Goal: Task Accomplishment & Management: Manage account settings

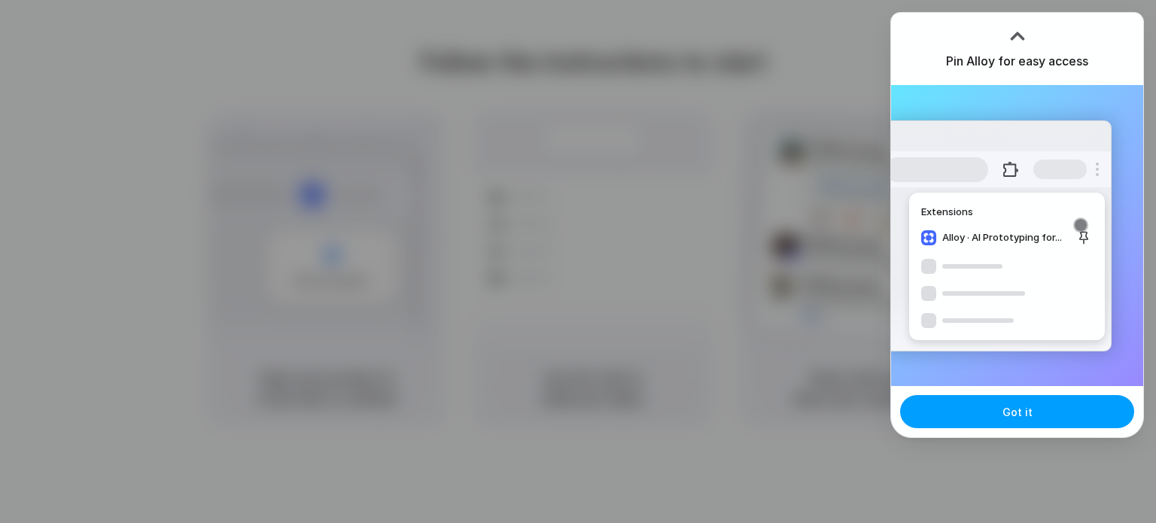
click at [1027, 409] on span "Got it" at bounding box center [1018, 412] width 30 height 16
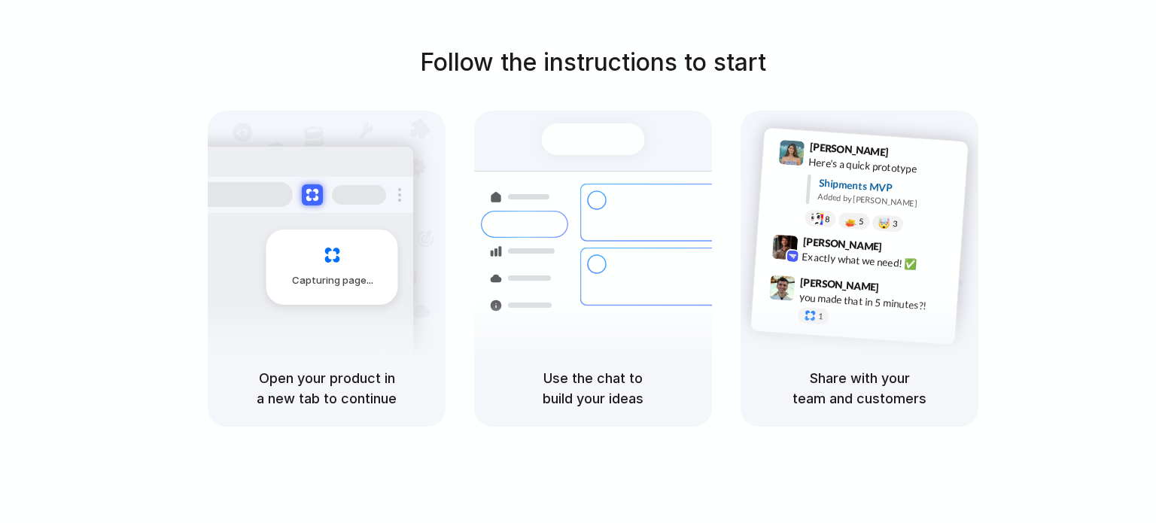
click at [330, 258] on div "Capturing page" at bounding box center [332, 267] width 132 height 75
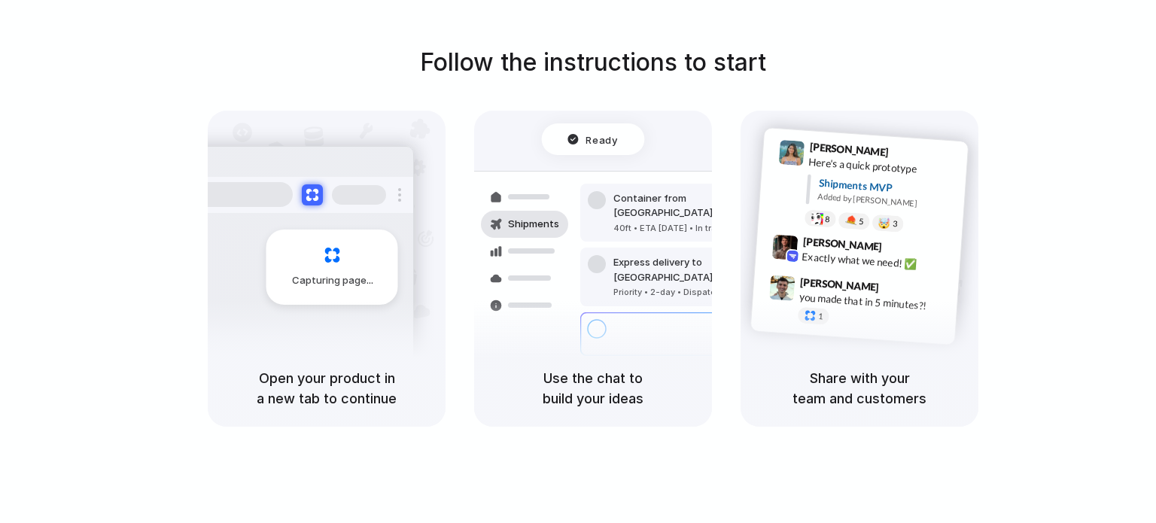
click at [619, 63] on h1 "Follow the instructions to start" at bounding box center [593, 62] width 346 height 36
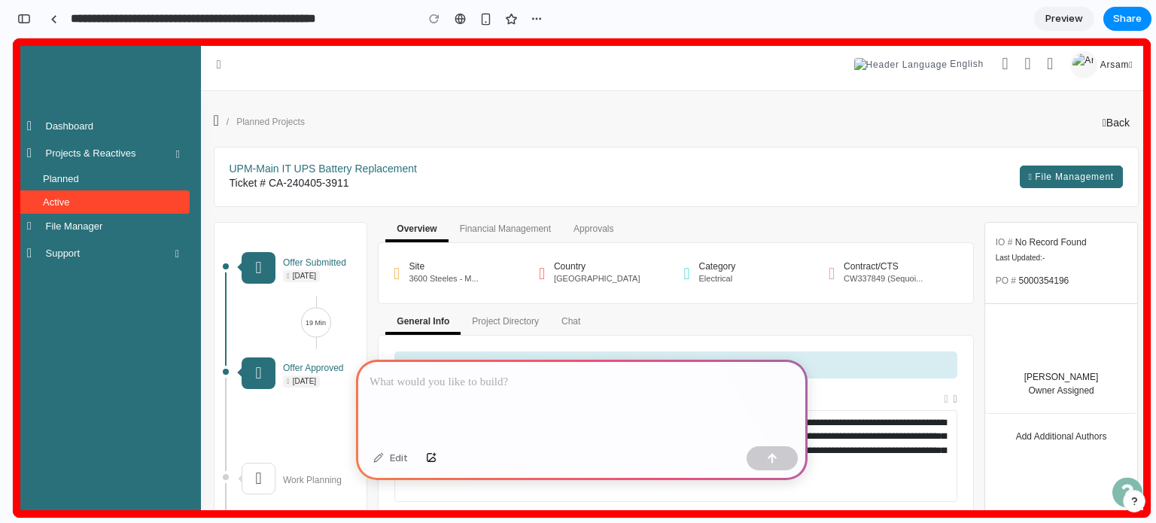
click at [479, 376] on p at bounding box center [582, 382] width 425 height 18
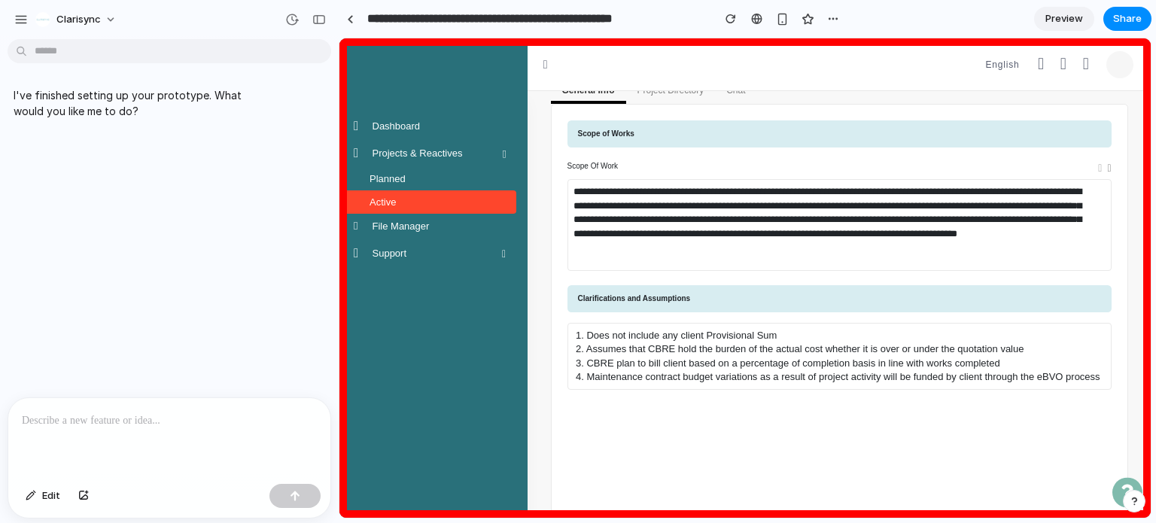
click at [115, 108] on p "I've finished setting up your prototype. What would you like me to do?" at bounding box center [139, 103] width 251 height 32
click at [129, 403] on div at bounding box center [169, 438] width 322 height 80
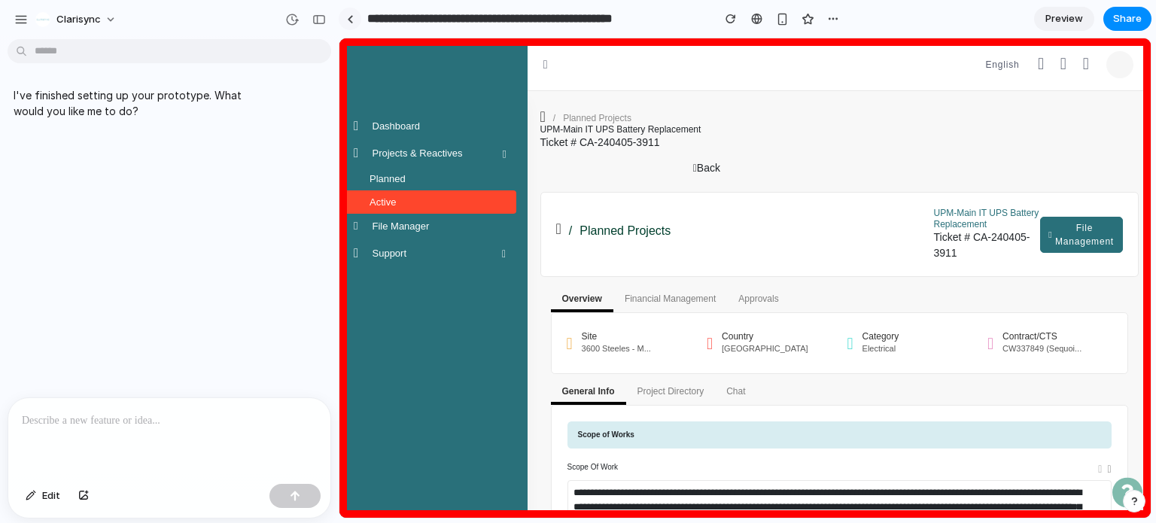
click at [355, 14] on link at bounding box center [350, 19] width 23 height 23
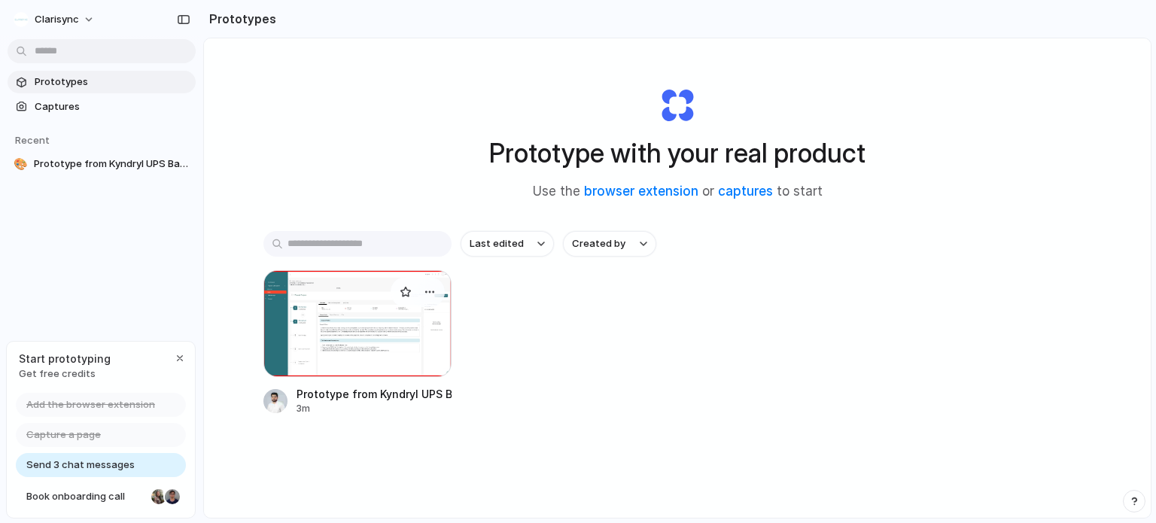
click at [348, 324] on div at bounding box center [357, 323] width 188 height 107
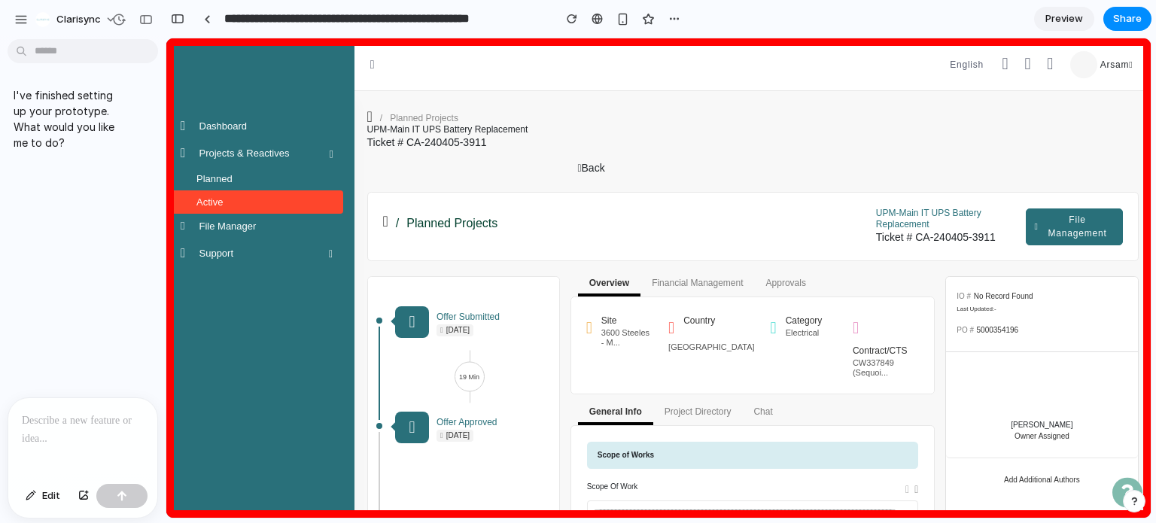
click at [56, 412] on p at bounding box center [83, 421] width 122 height 18
click at [94, 391] on button "×" at bounding box center [97, 391] width 15 height 15
click at [79, 404] on div at bounding box center [82, 438] width 149 height 80
click at [51, 419] on p at bounding box center [83, 421] width 122 height 18
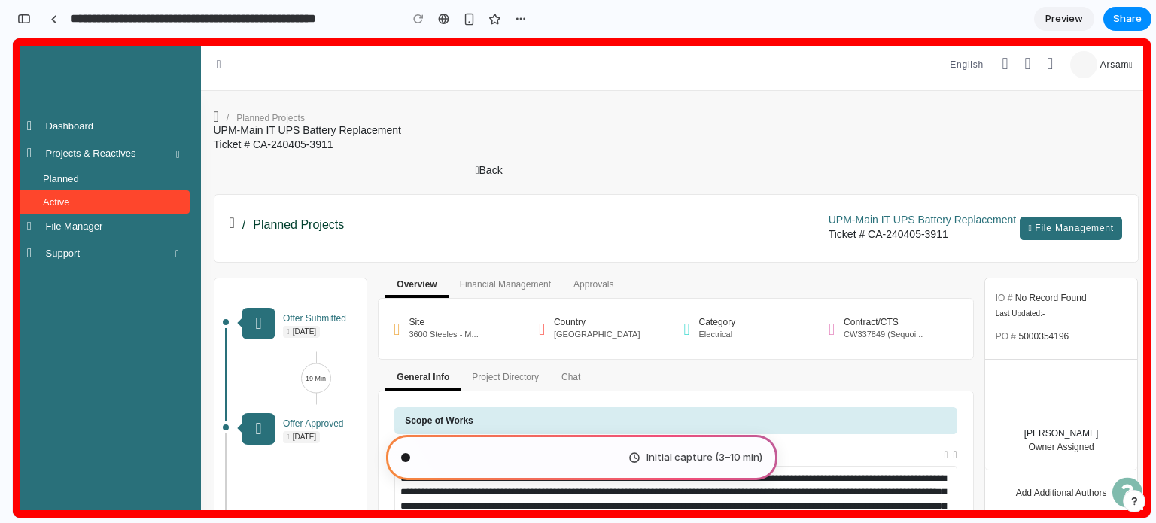
scroll to position [38, 0]
type input "**********"
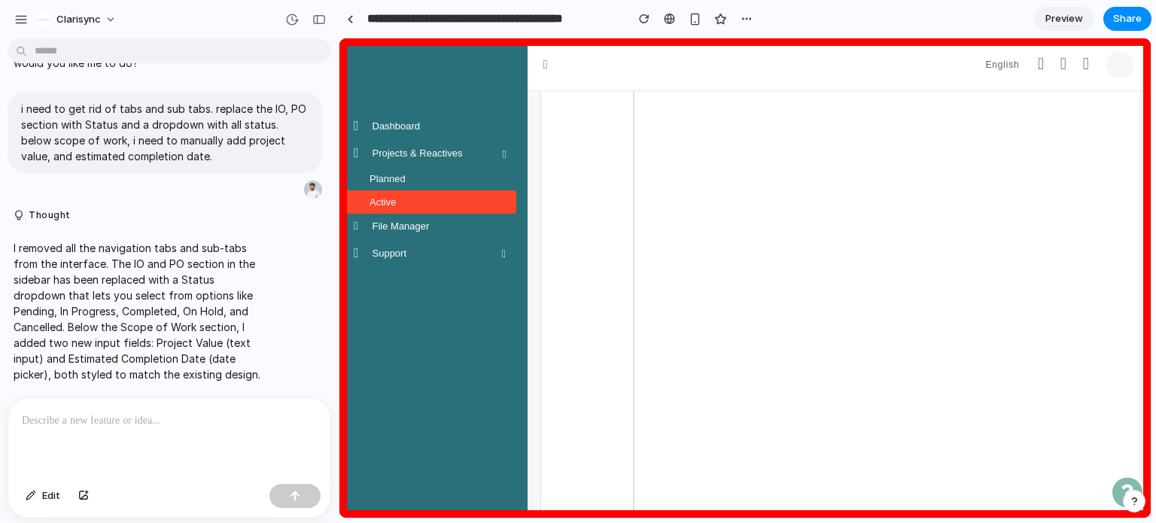
scroll to position [786, 0]
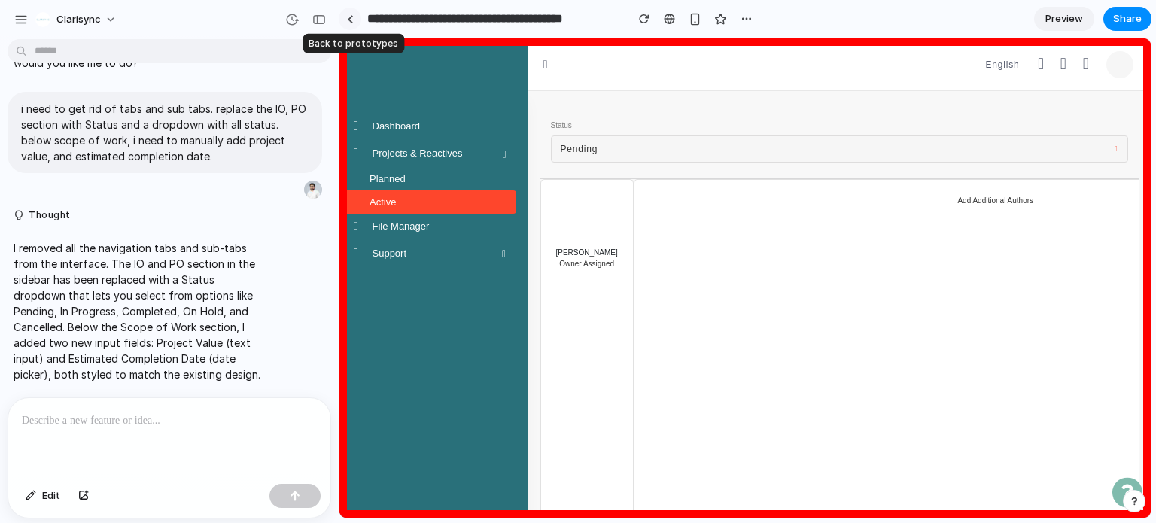
click at [351, 20] on div at bounding box center [350, 19] width 7 height 8
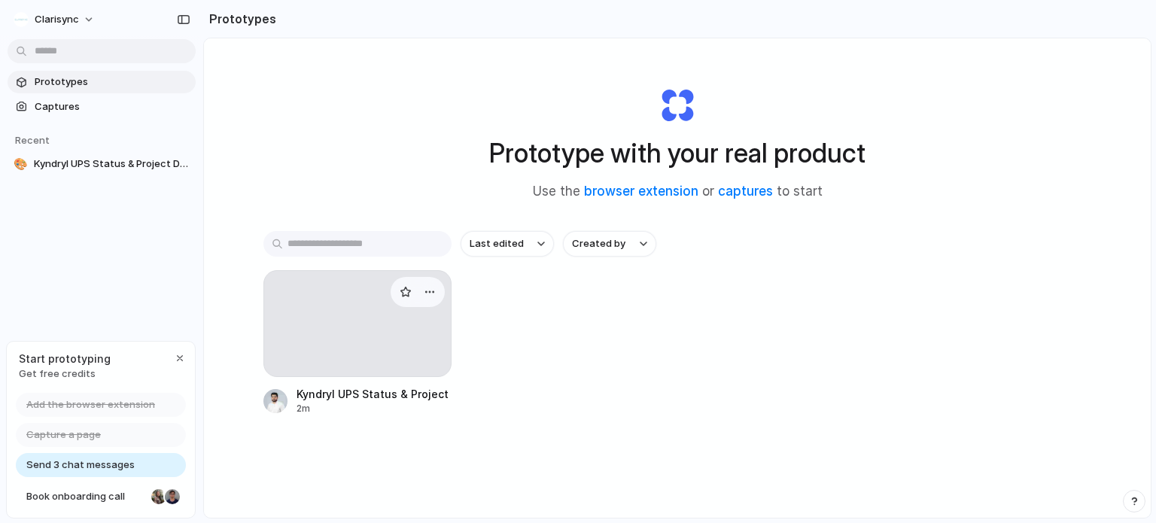
click at [396, 349] on div at bounding box center [357, 323] width 188 height 107
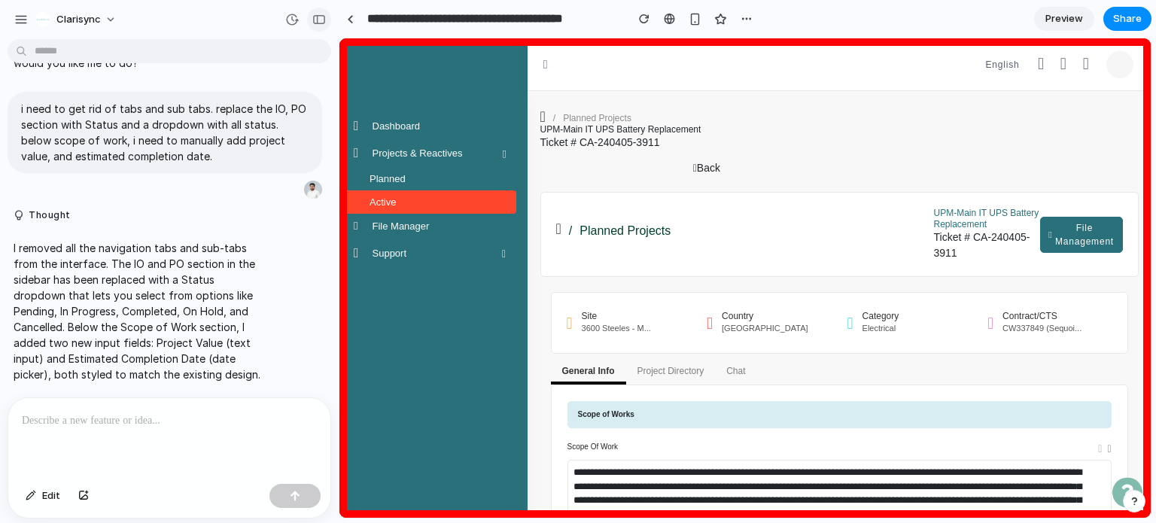
click at [315, 17] on div "button" at bounding box center [319, 19] width 14 height 11
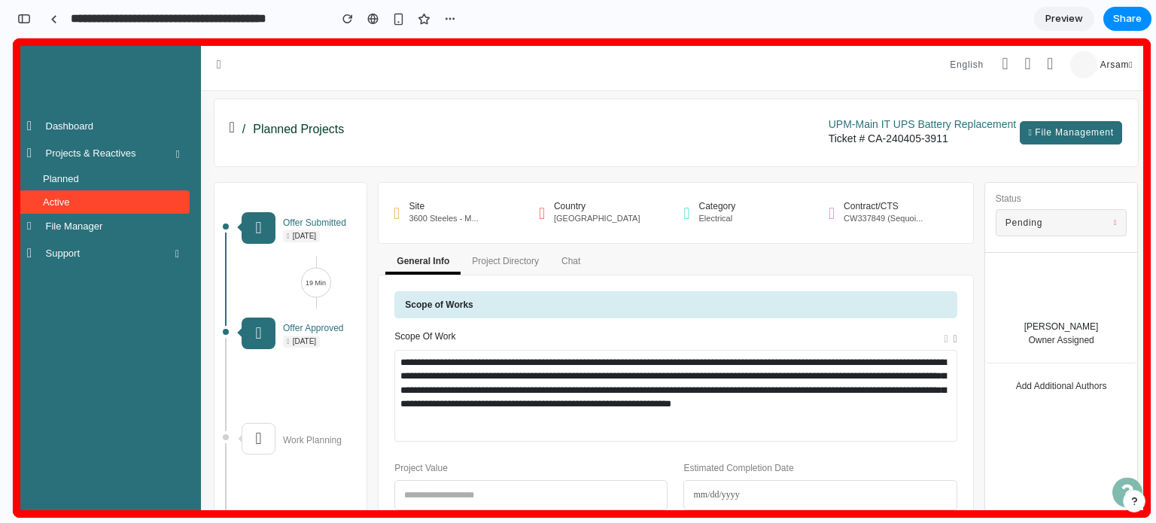
scroll to position [138, 0]
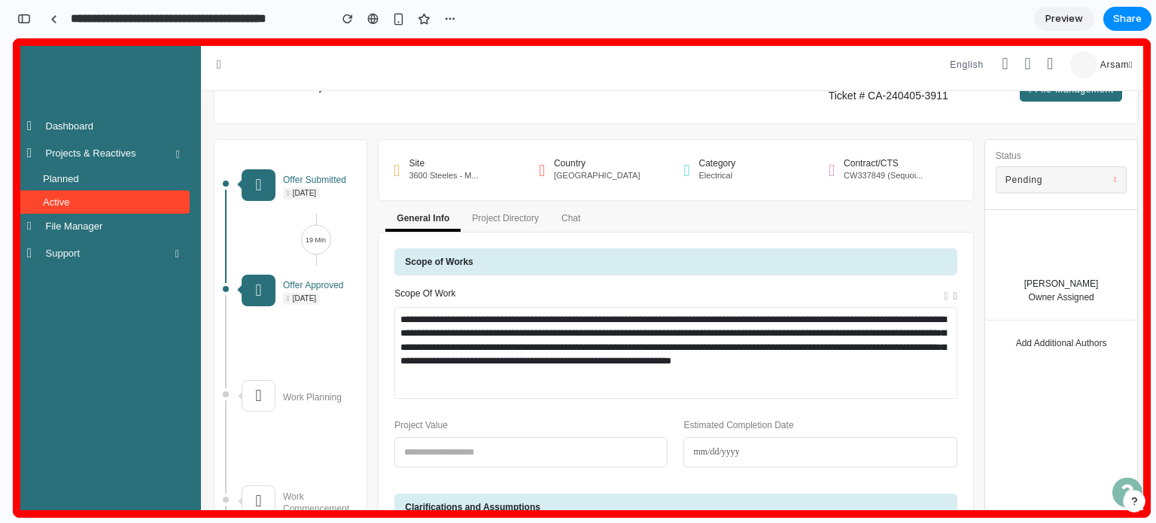
click at [1114, 181] on icon at bounding box center [1115, 180] width 3 height 8
click at [1038, 178] on div "Pending In Progress Completed On Hold Cancelled" at bounding box center [582, 277] width 1138 height 479
click at [1038, 178] on button "Pending" at bounding box center [1062, 179] width 132 height 27
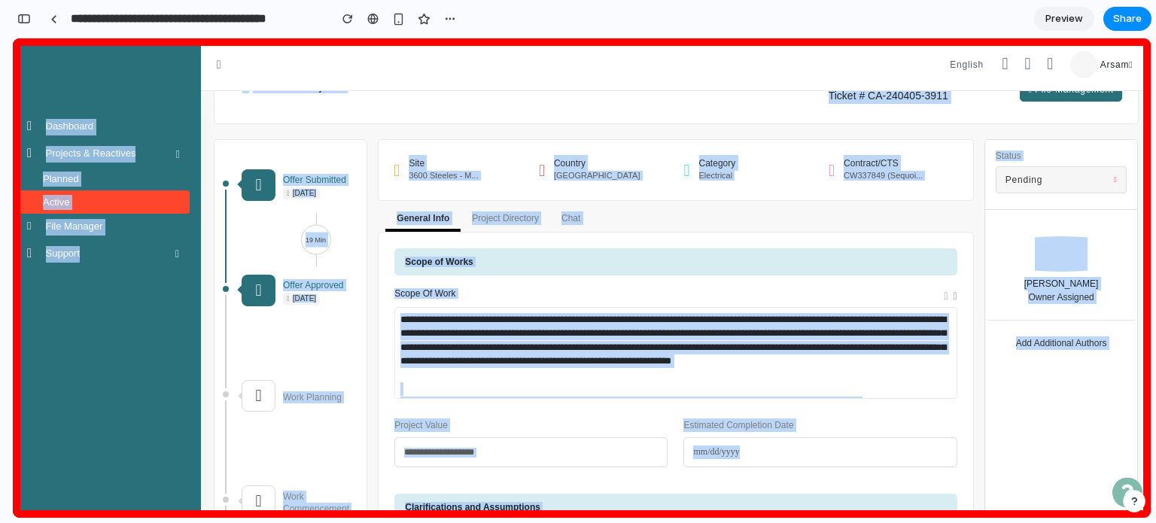
click at [1038, 178] on div "Pending In Progress Completed On Hold Cancelled" at bounding box center [582, 277] width 1138 height 479
click at [1038, 178] on button "Pending" at bounding box center [1062, 179] width 132 height 27
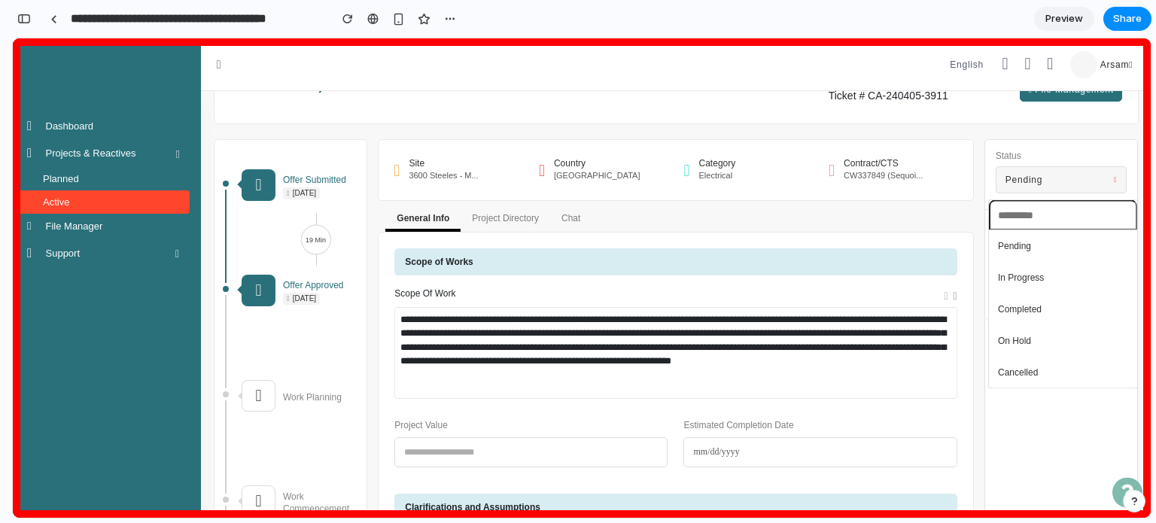
click at [1038, 178] on div "Pending In Progress Completed On Hold Cancelled" at bounding box center [582, 277] width 1138 height 479
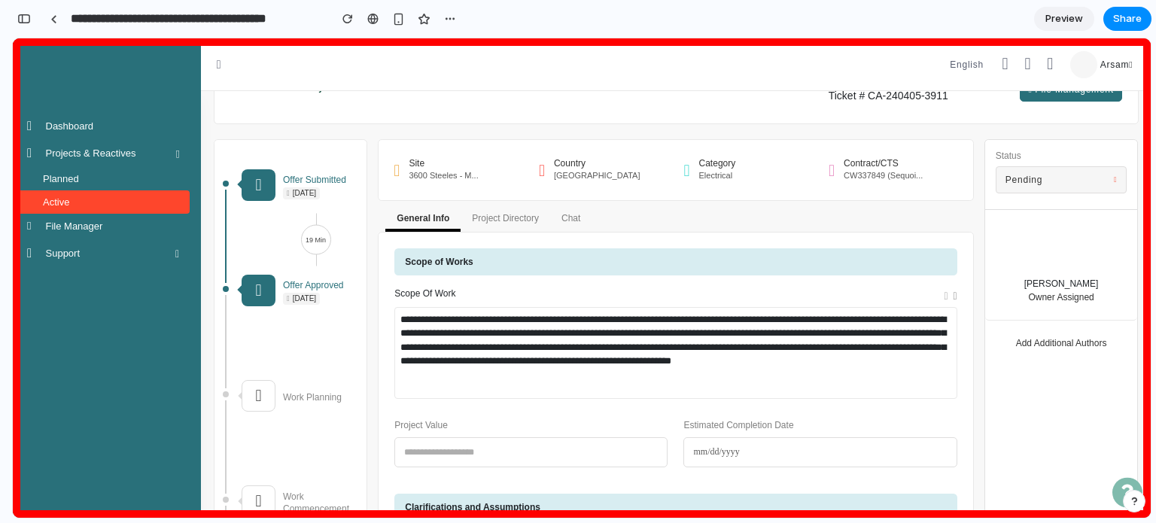
click at [1038, 178] on button "Pending" at bounding box center [1062, 179] width 132 height 27
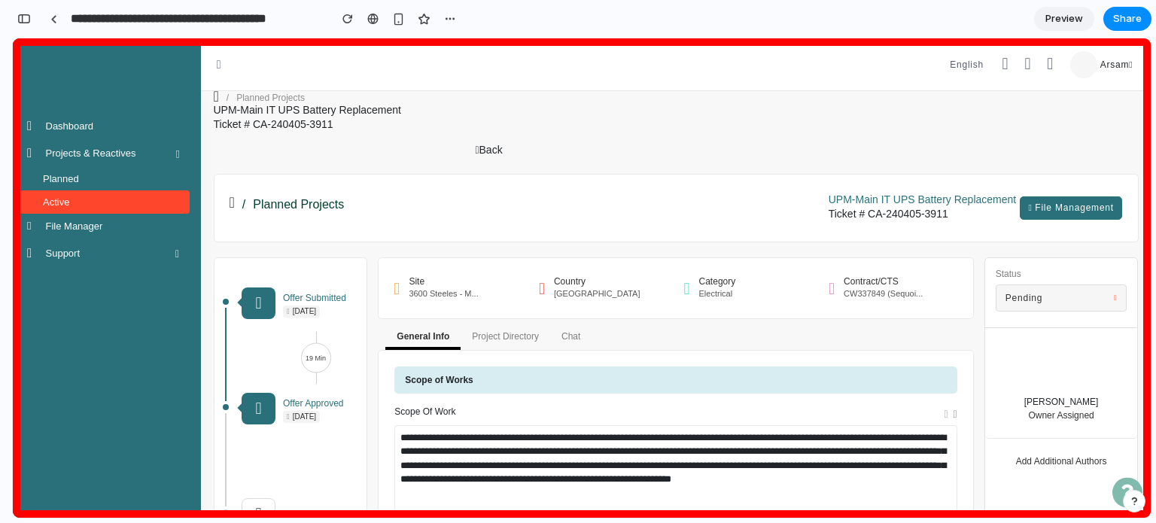
scroll to position [0, 0]
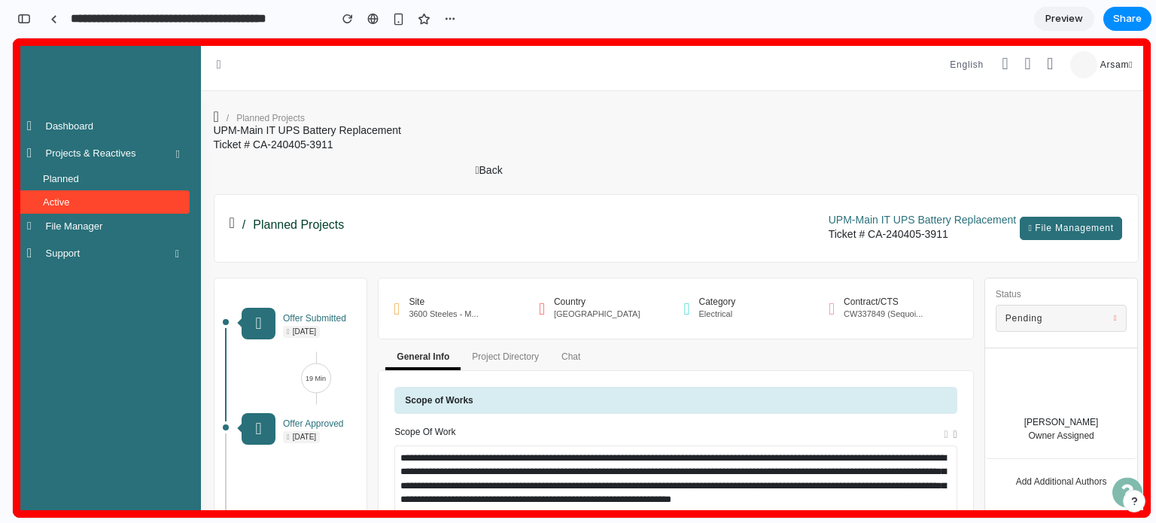
click at [870, 223] on h1 "UPM-Main IT UPS Battery Replacement" at bounding box center [923, 220] width 188 height 13
click at [476, 169] on link "Back" at bounding box center [488, 170] width 27 height 12
drag, startPoint x: 481, startPoint y: 171, endPoint x: 434, endPoint y: 175, distance: 46.8
click at [434, 175] on div "Back" at bounding box center [362, 166] width 314 height 26
click at [498, 168] on link "Back" at bounding box center [488, 170] width 27 height 12
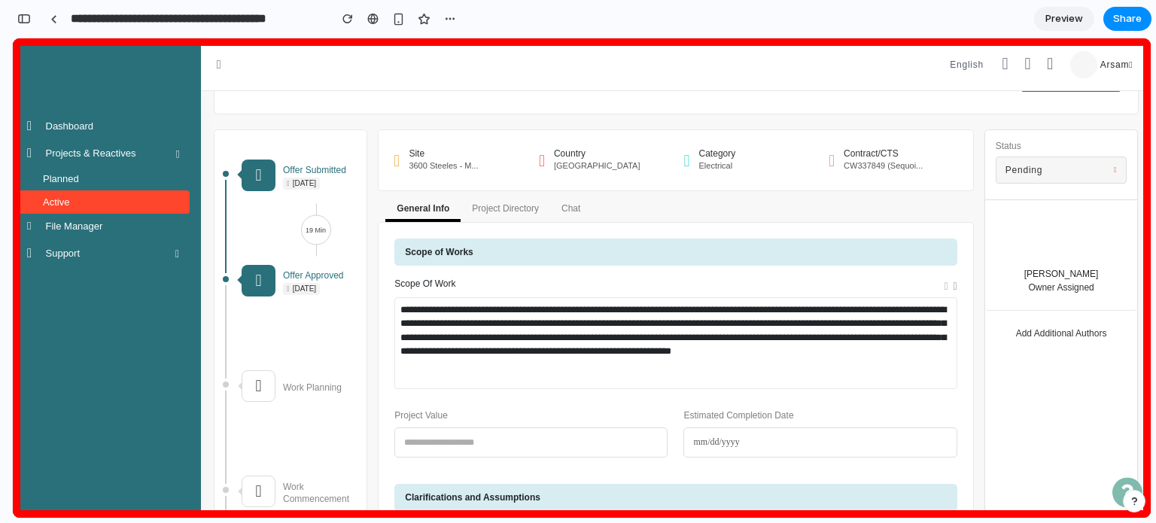
scroll to position [151, 0]
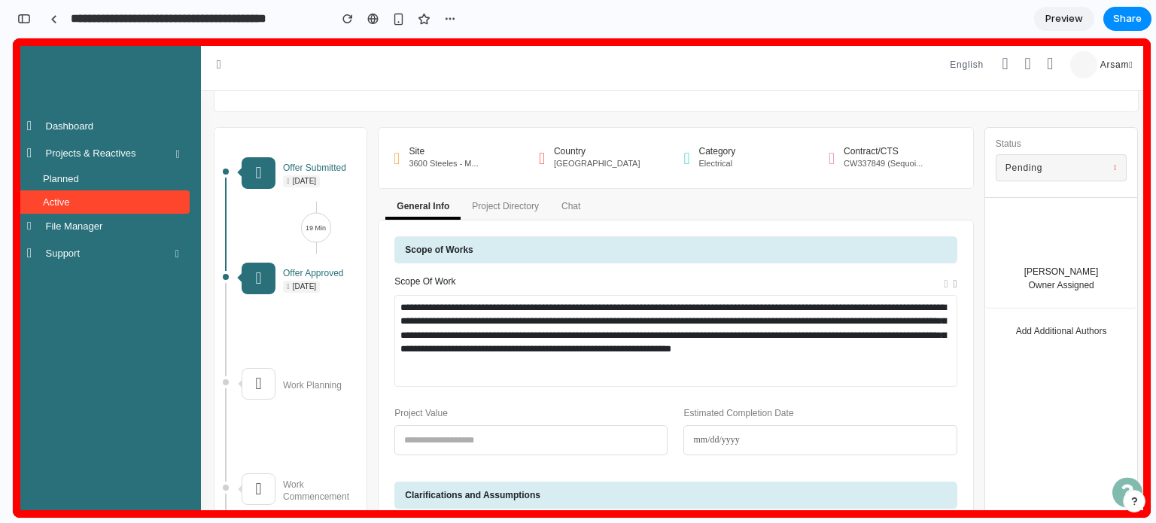
click at [1109, 165] on button "Pending" at bounding box center [1062, 167] width 132 height 27
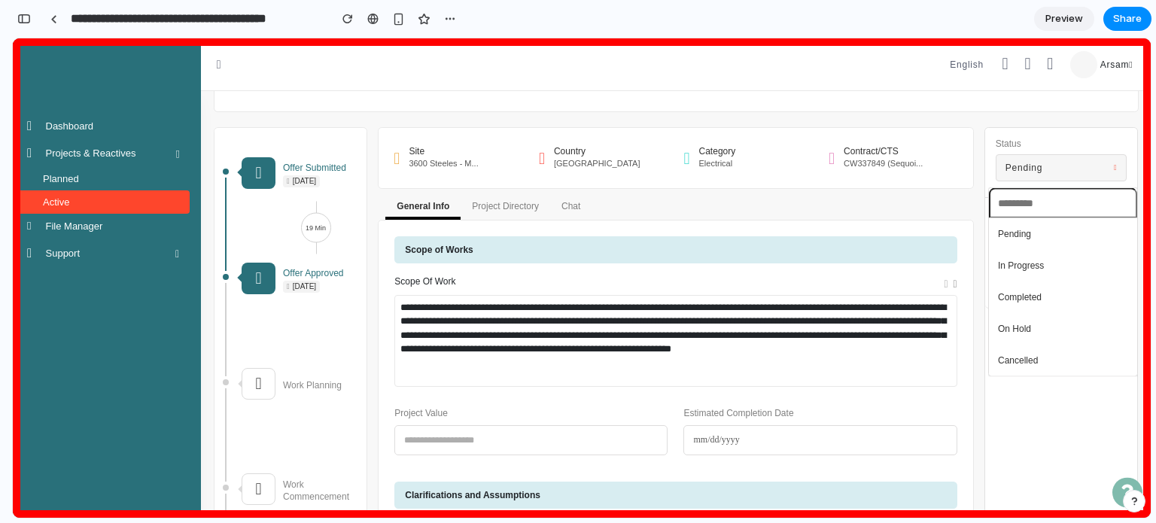
click at [1109, 166] on div "Pending In Progress Completed On Hold Cancelled" at bounding box center [582, 277] width 1138 height 479
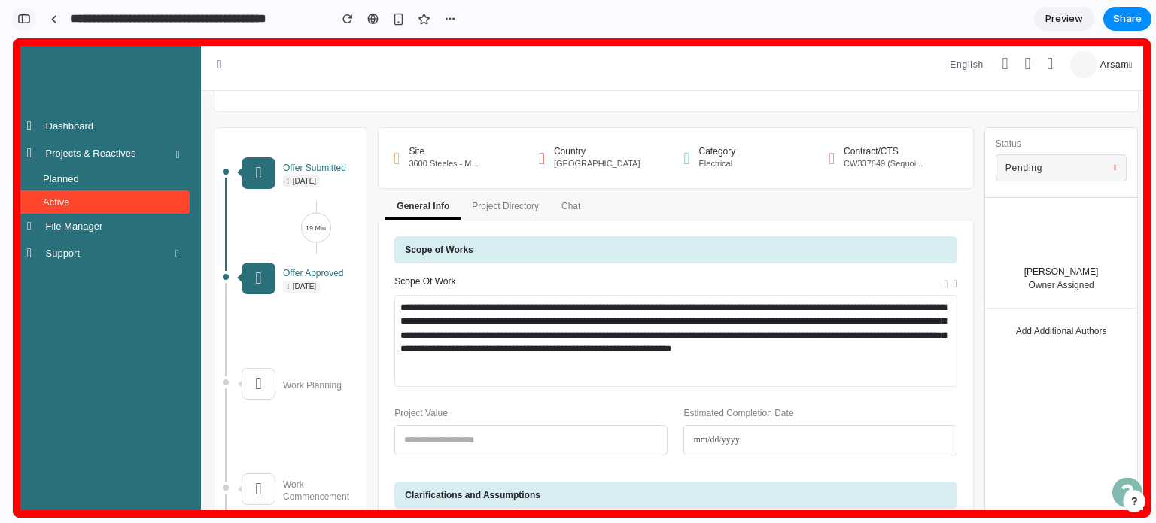
click at [29, 21] on div "button" at bounding box center [24, 19] width 14 height 11
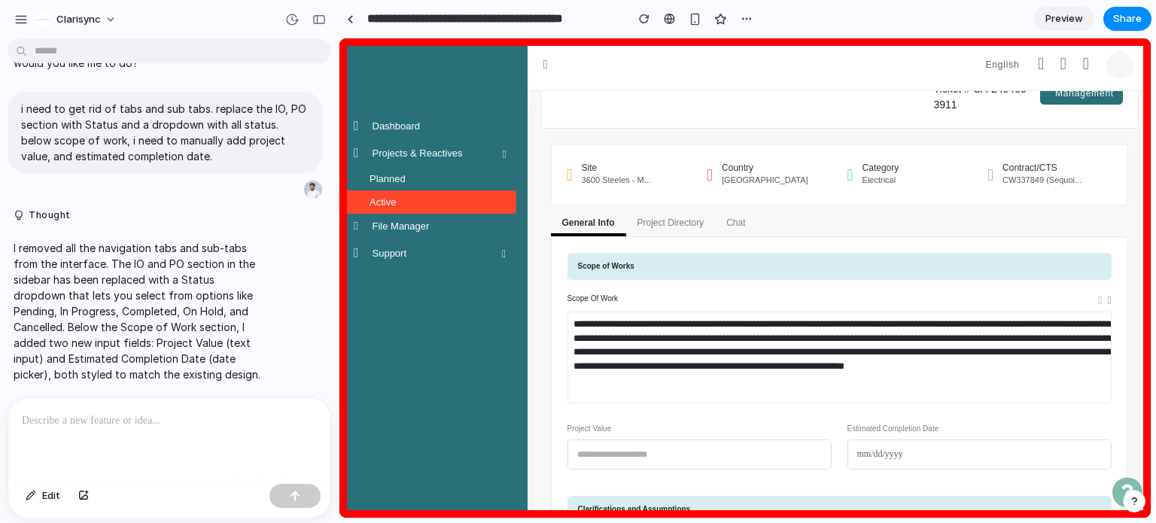
scroll to position [53, 0]
click at [147, 415] on p at bounding box center [169, 421] width 295 height 18
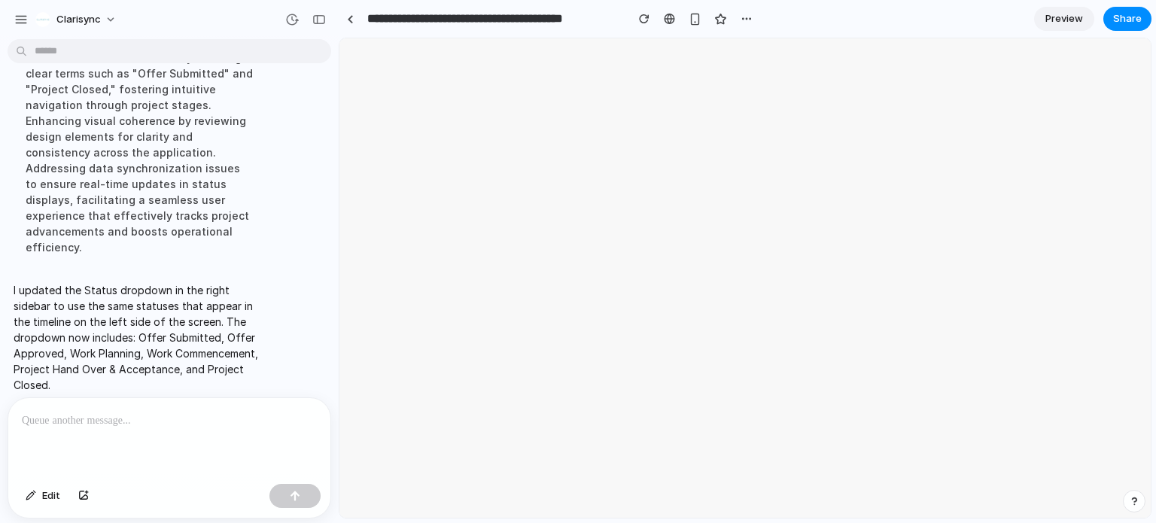
scroll to position [0, 0]
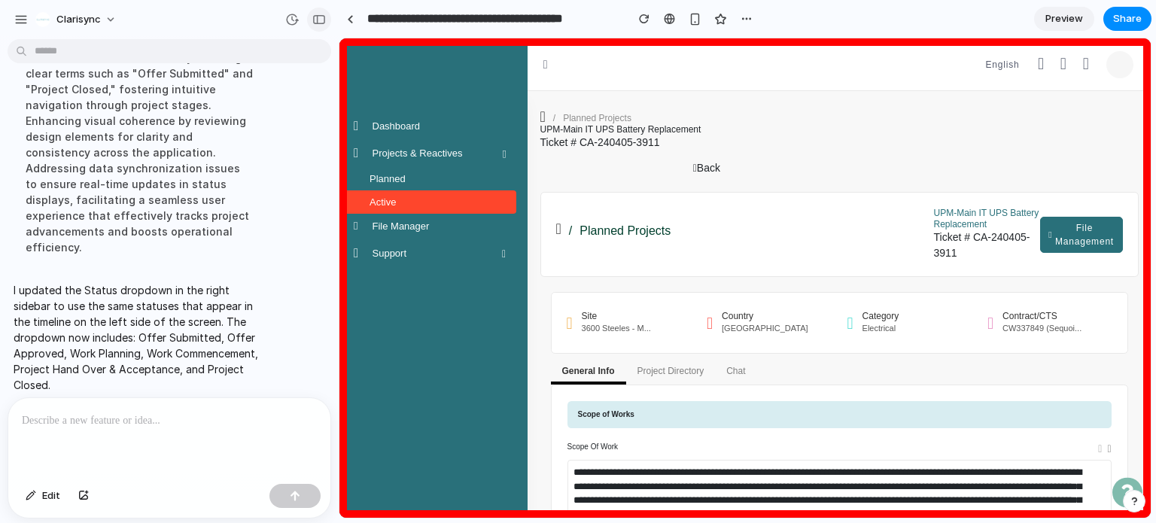
click at [314, 17] on div "button" at bounding box center [319, 19] width 14 height 11
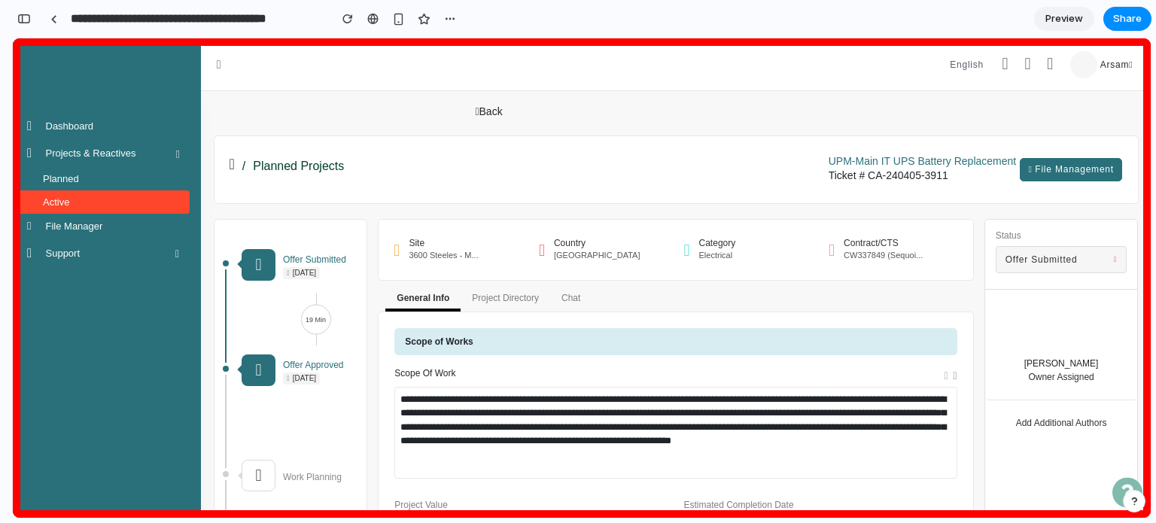
scroll to position [151, 0]
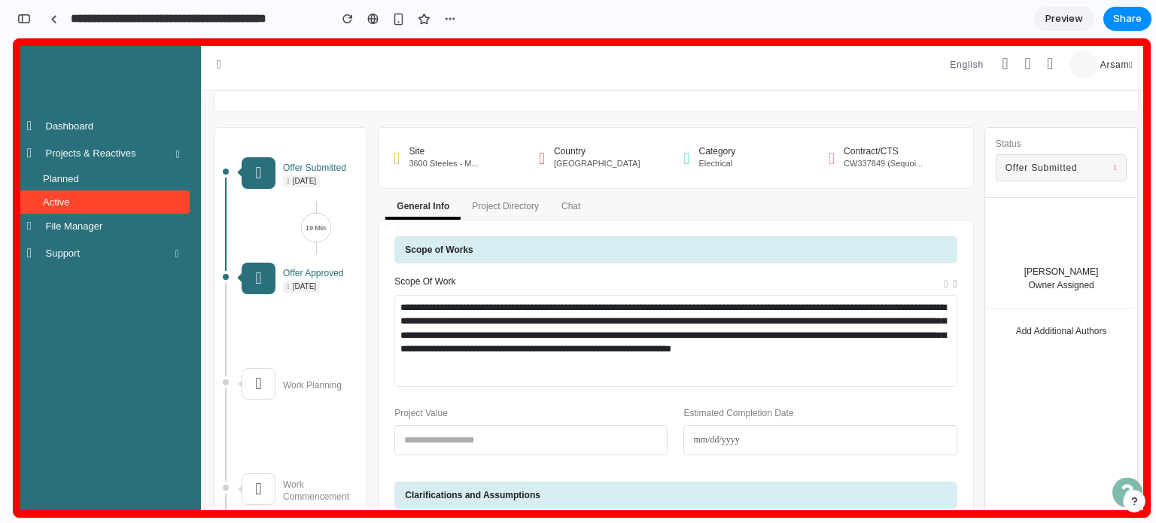
click at [1079, 169] on button "Offer Submitted" at bounding box center [1062, 167] width 132 height 27
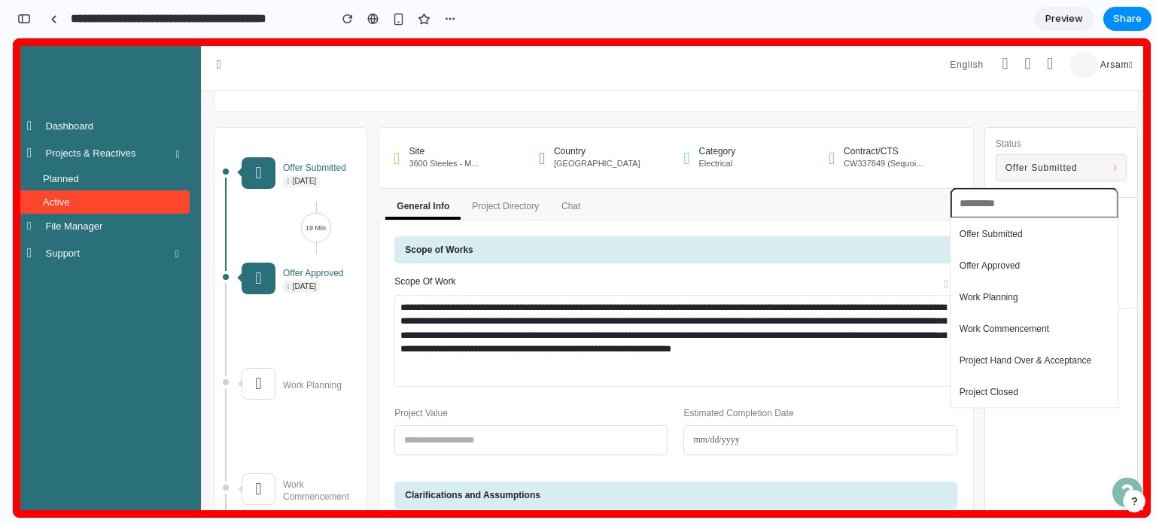
click at [1004, 265] on span "Offer Approved" at bounding box center [990, 266] width 61 height 14
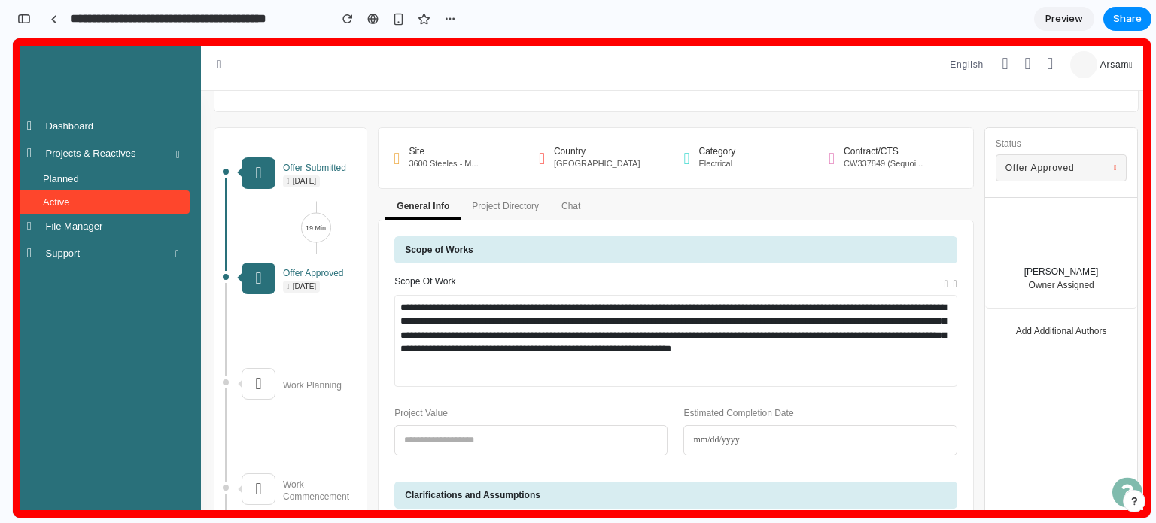
click at [1114, 167] on icon at bounding box center [1115, 168] width 3 height 8
click at [1102, 157] on button "Offer Approved" at bounding box center [1062, 167] width 132 height 27
click at [1039, 231] on img at bounding box center [1061, 241] width 53 height 35
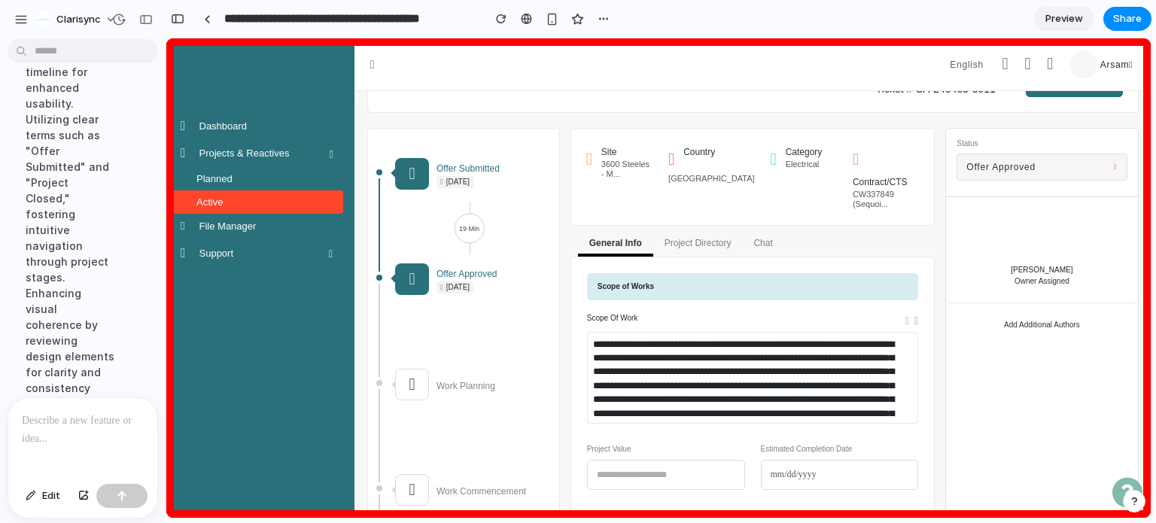
click at [77, 423] on p at bounding box center [80, 421] width 116 height 18
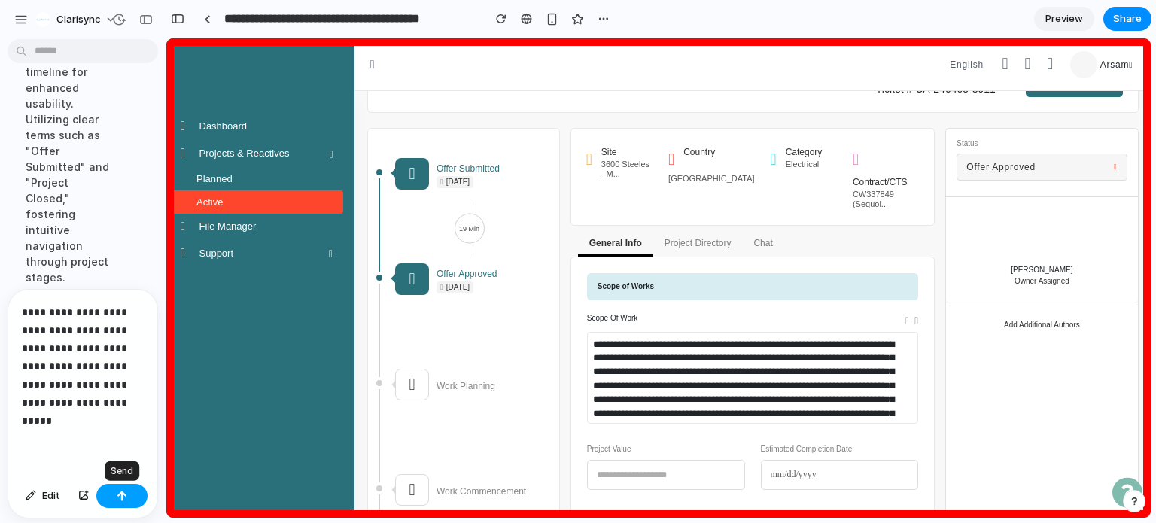
click at [129, 492] on button "button" at bounding box center [121, 496] width 51 height 24
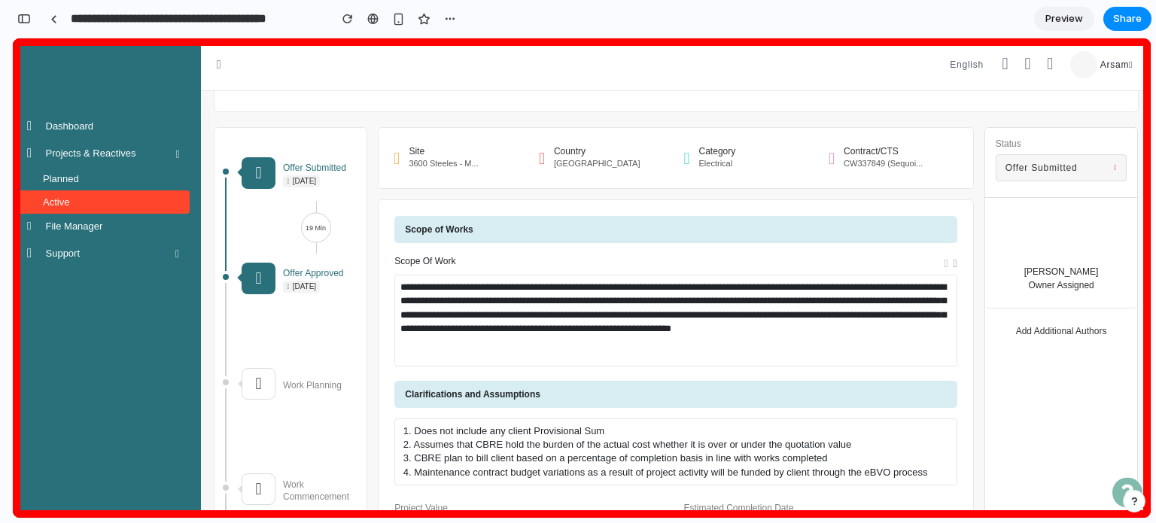
click at [483, 230] on div "Scope of Works" at bounding box center [675, 229] width 562 height 27
click at [426, 257] on h3 "Scope of Work" at bounding box center [424, 261] width 61 height 11
click at [21, 17] on div "button" at bounding box center [24, 19] width 14 height 11
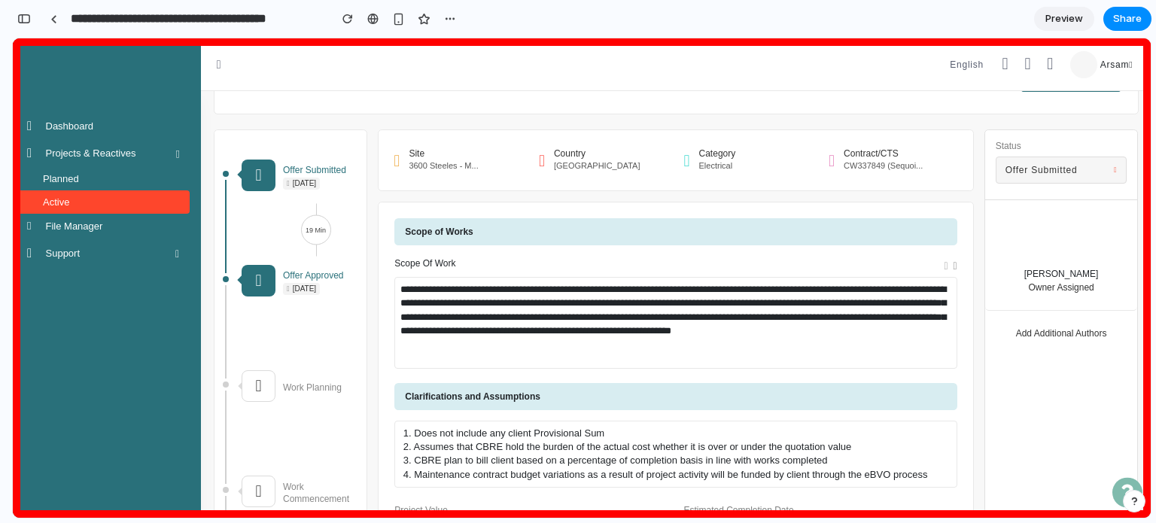
scroll to position [811, 0]
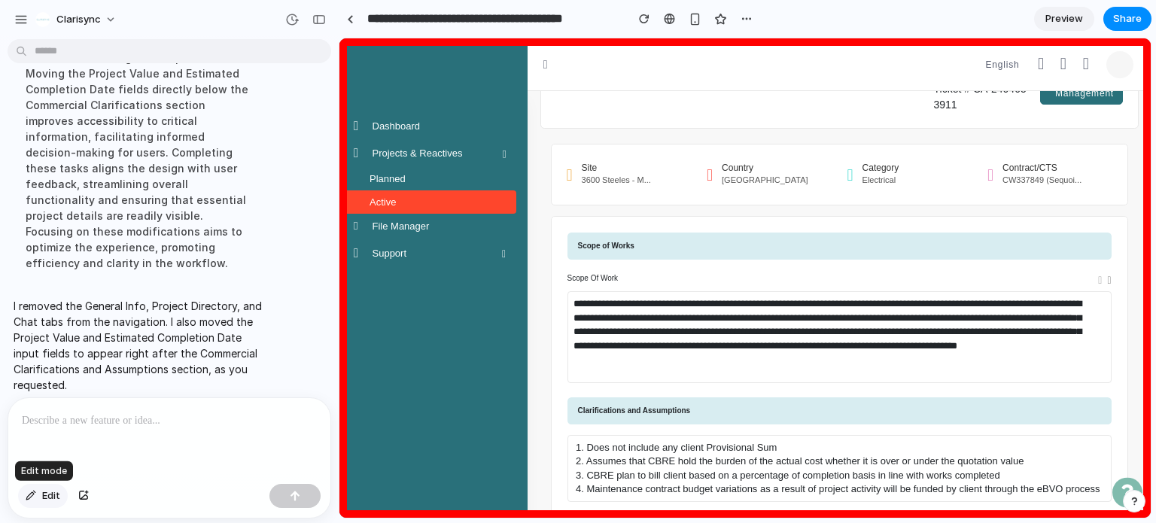
click at [49, 499] on span "Edit" at bounding box center [51, 496] width 18 height 15
click at [321, 24] on button "button" at bounding box center [319, 20] width 24 height 24
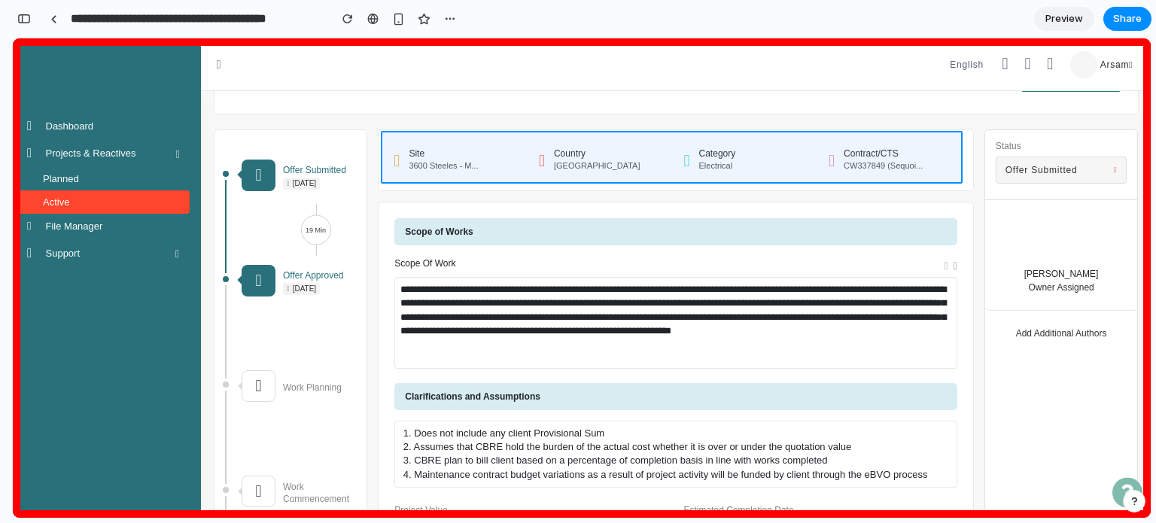
scroll to position [151, 0]
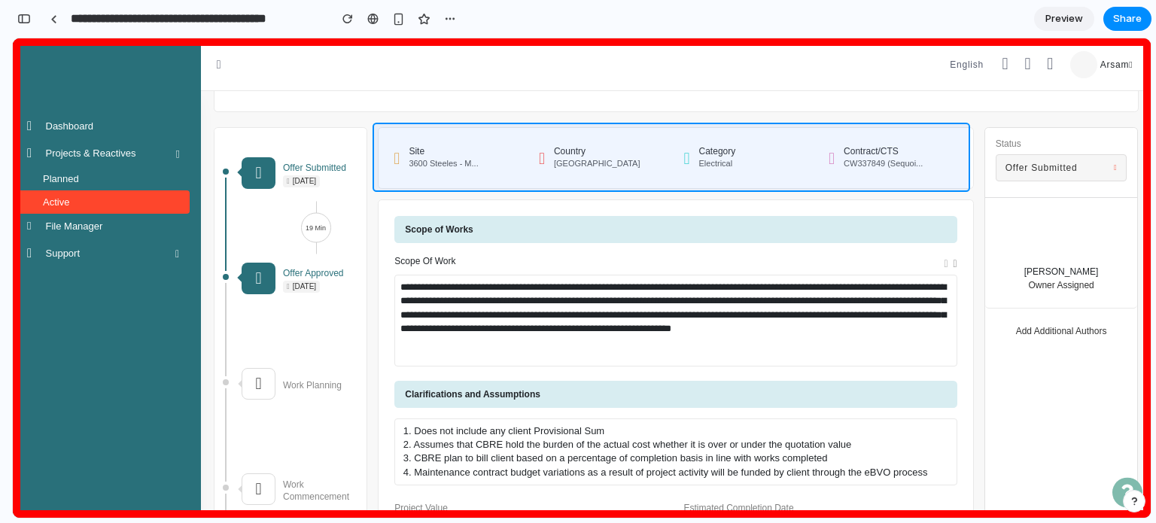
drag, startPoint x: 1148, startPoint y: 167, endPoint x: 1144, endPoint y: 117, distance: 50.6
click at [1144, 117] on div at bounding box center [743, 278] width 814 height 480
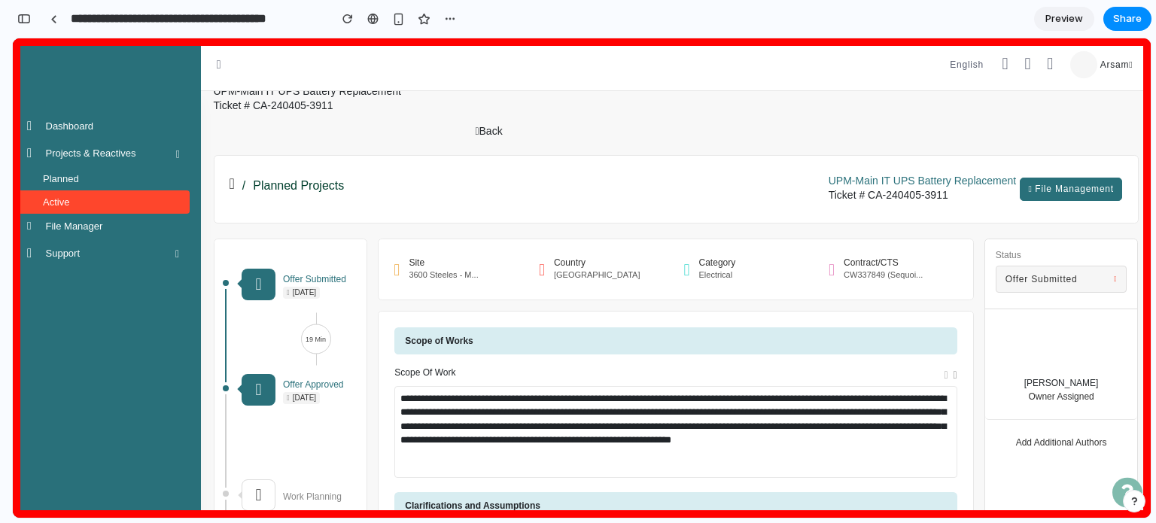
scroll to position [0, 0]
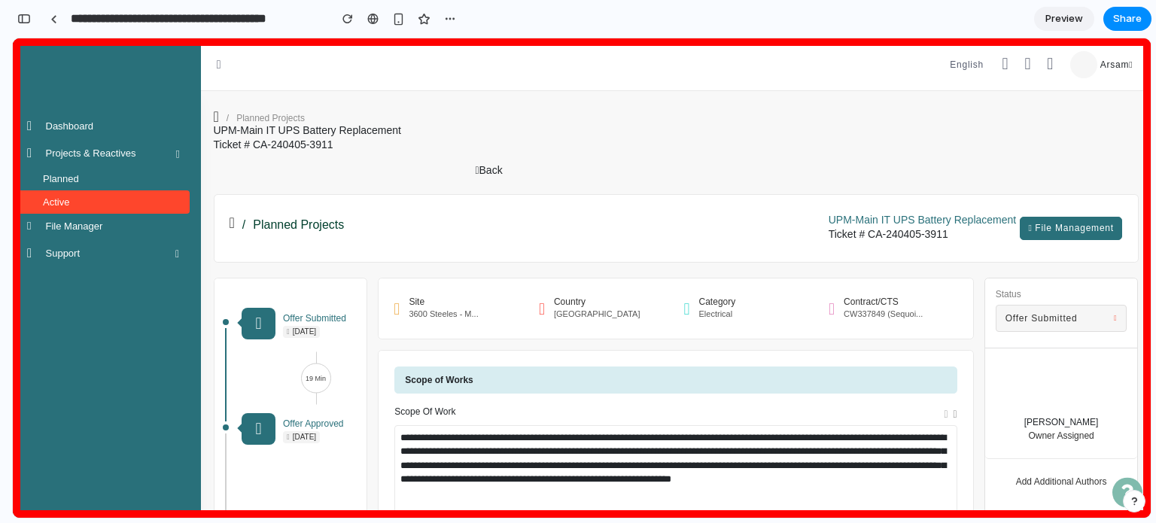
click at [873, 223] on h1 "UPM-Main IT UPS Battery Replacement" at bounding box center [923, 220] width 188 height 13
drag, startPoint x: 815, startPoint y: 215, endPoint x: 965, endPoint y: 247, distance: 153.1
click at [965, 247] on div "/ Planned Projects UPM-Main IT UPS Battery Replacement Ticket # CA-240405-3911 …" at bounding box center [676, 228] width 925 height 68
click at [714, 221] on h2 "/ Planned Projects" at bounding box center [527, 225] width 595 height 14
click at [24, 14] on div "button" at bounding box center [24, 19] width 14 height 11
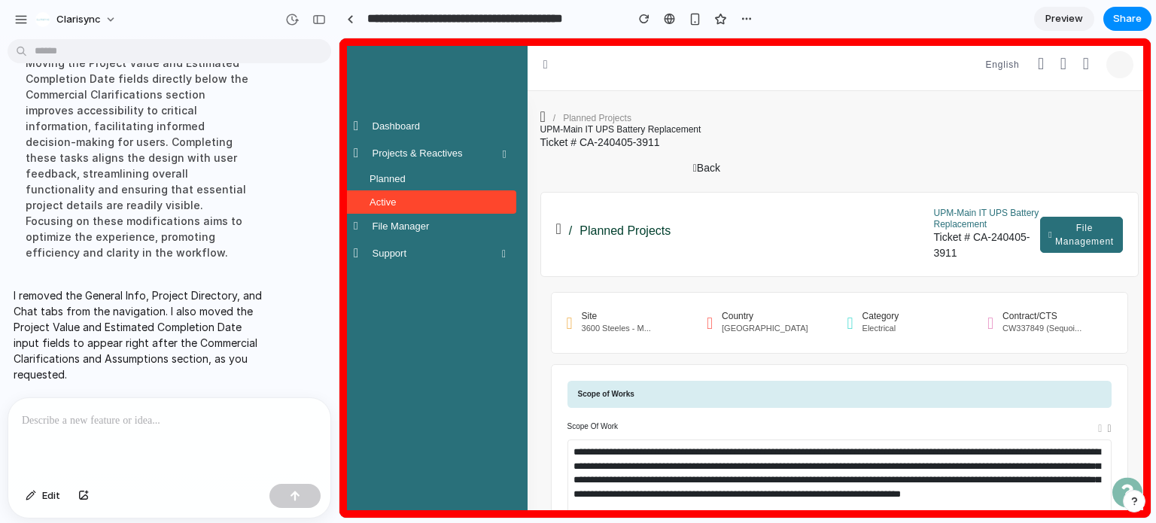
scroll to position [811, 0]
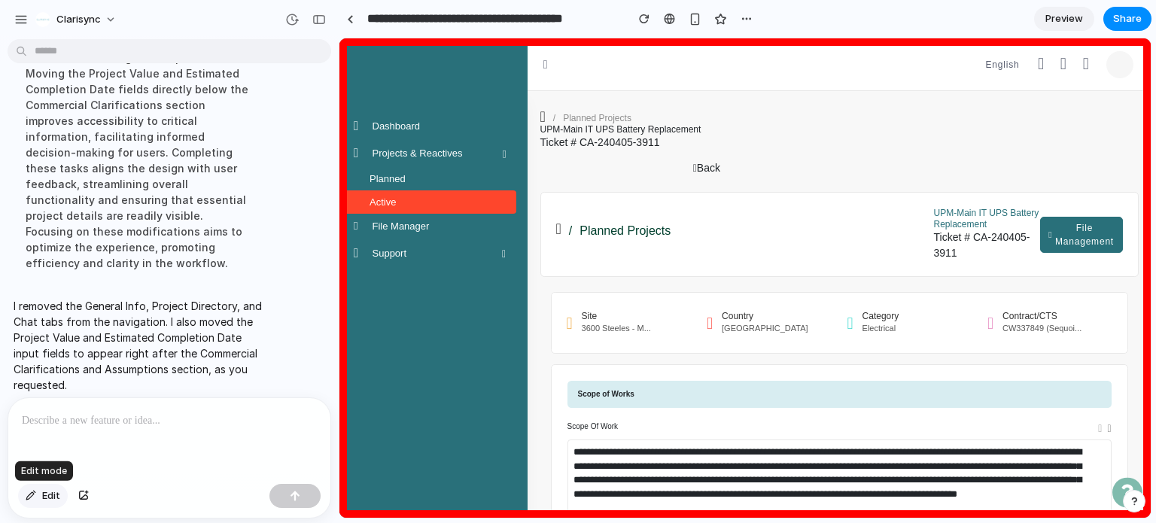
click at [41, 492] on button "Edit" at bounding box center [43, 496] width 50 height 24
click at [323, 28] on button "button" at bounding box center [319, 20] width 24 height 24
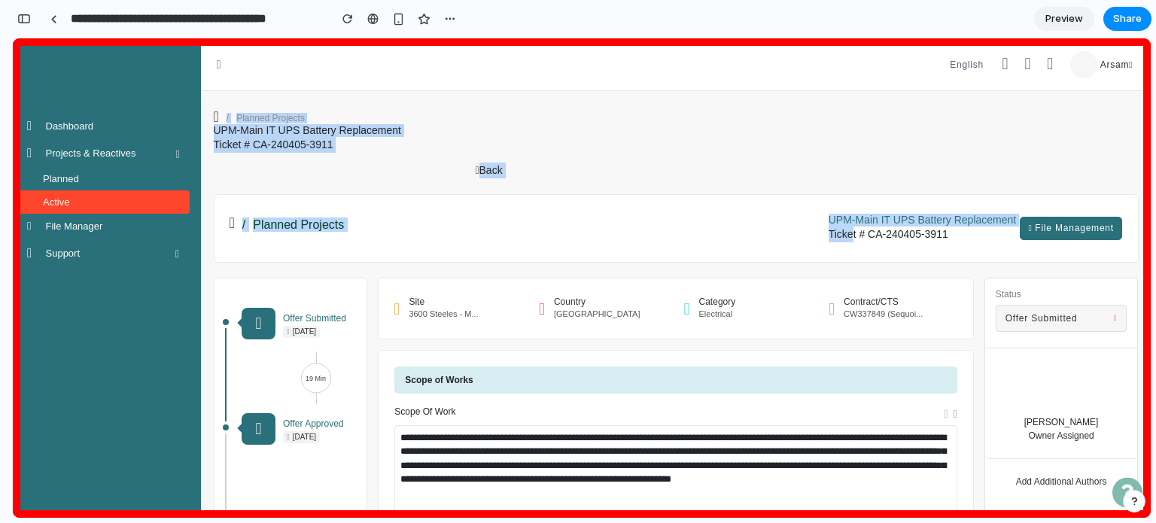
drag, startPoint x: 215, startPoint y: 107, endPoint x: 841, endPoint y: 234, distance: 639.0
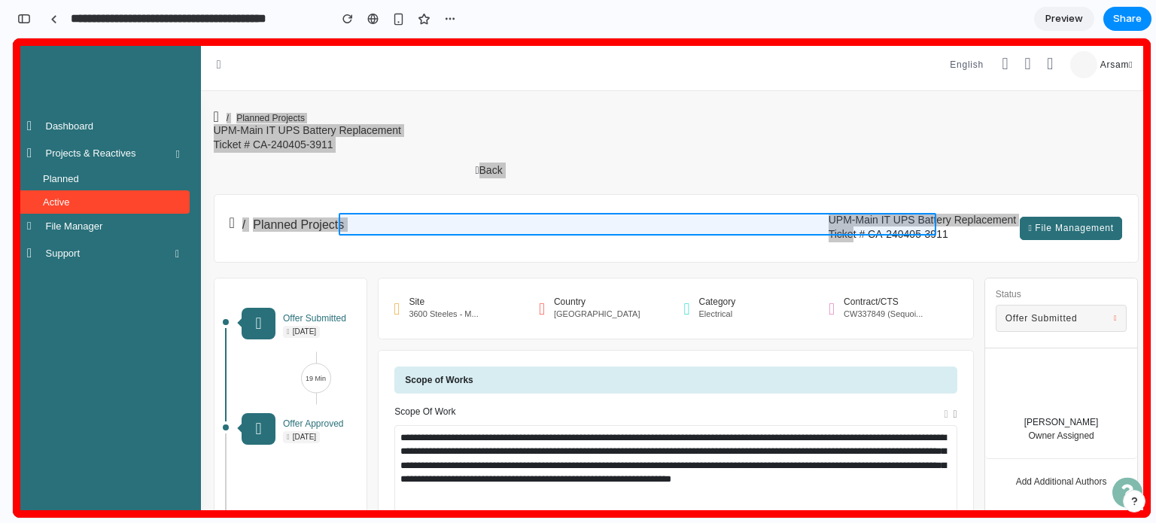
click at [882, 231] on div at bounding box center [743, 278] width 814 height 480
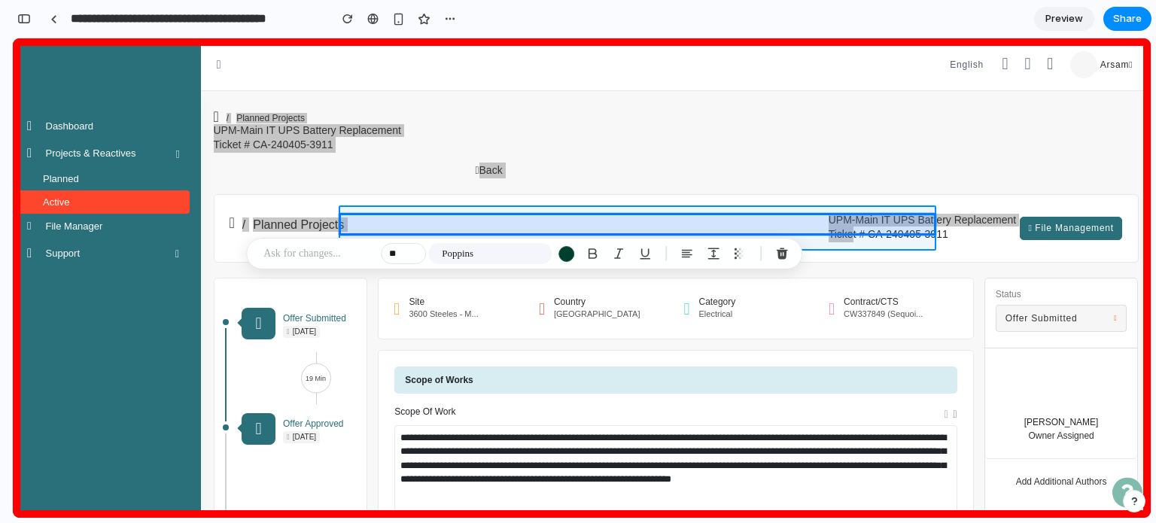
click at [936, 242] on div at bounding box center [743, 278] width 814 height 480
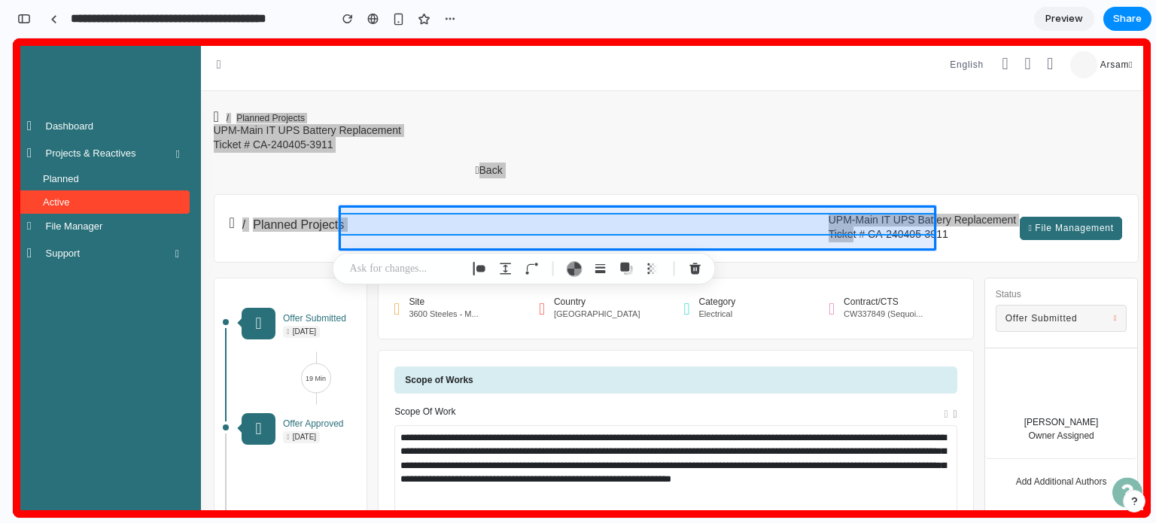
click at [960, 225] on div at bounding box center [743, 278] width 814 height 480
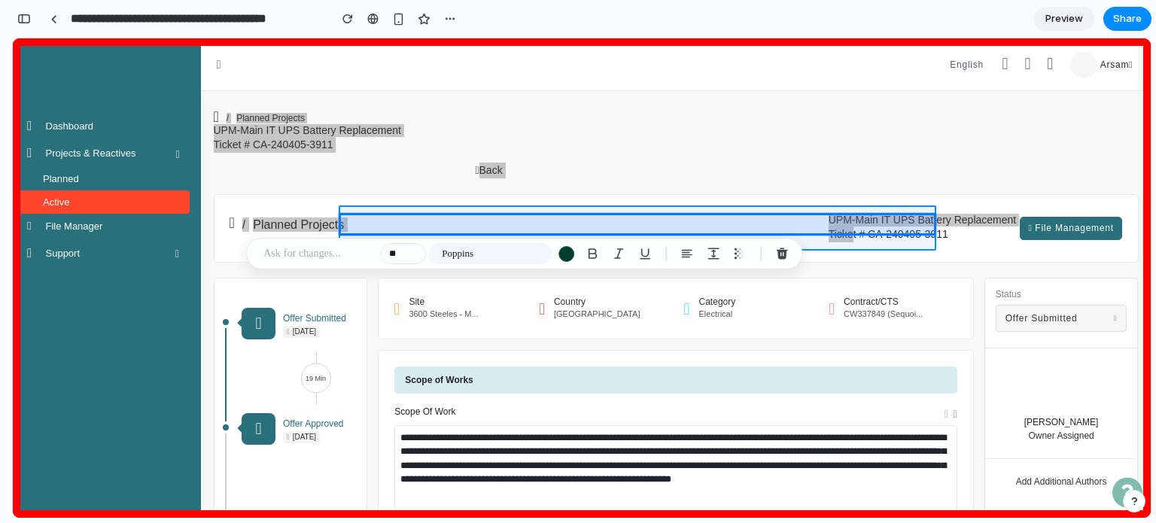
click at [935, 237] on div at bounding box center [743, 278] width 814 height 480
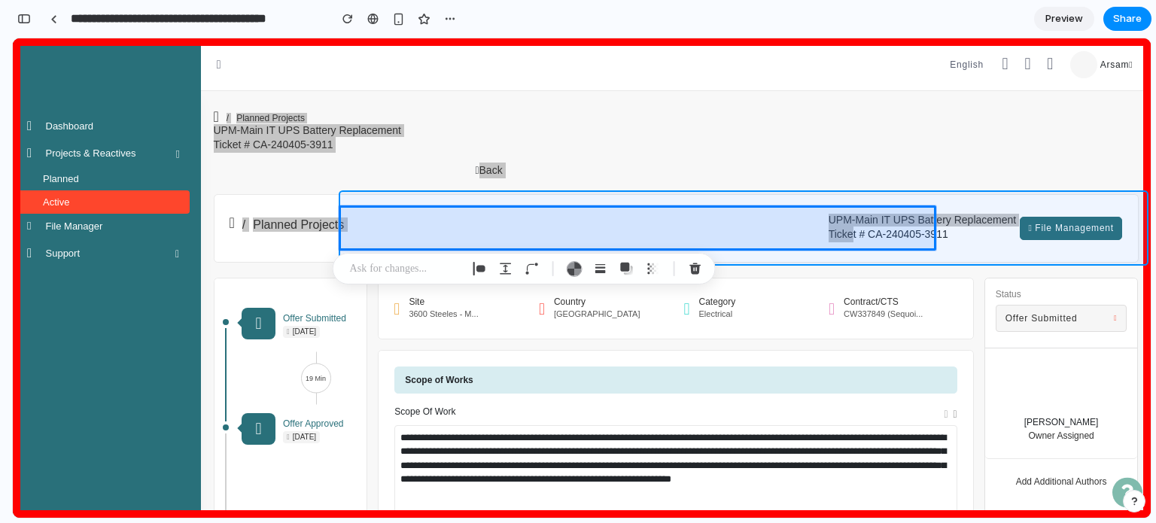
click at [1006, 260] on div at bounding box center [743, 278] width 814 height 480
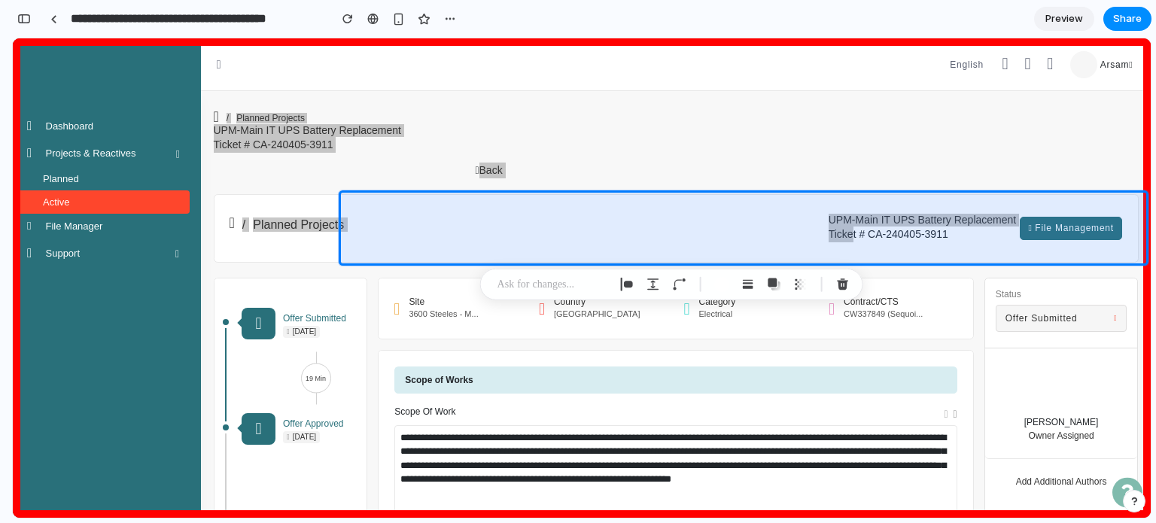
click at [537, 281] on p at bounding box center [553, 284] width 111 height 18
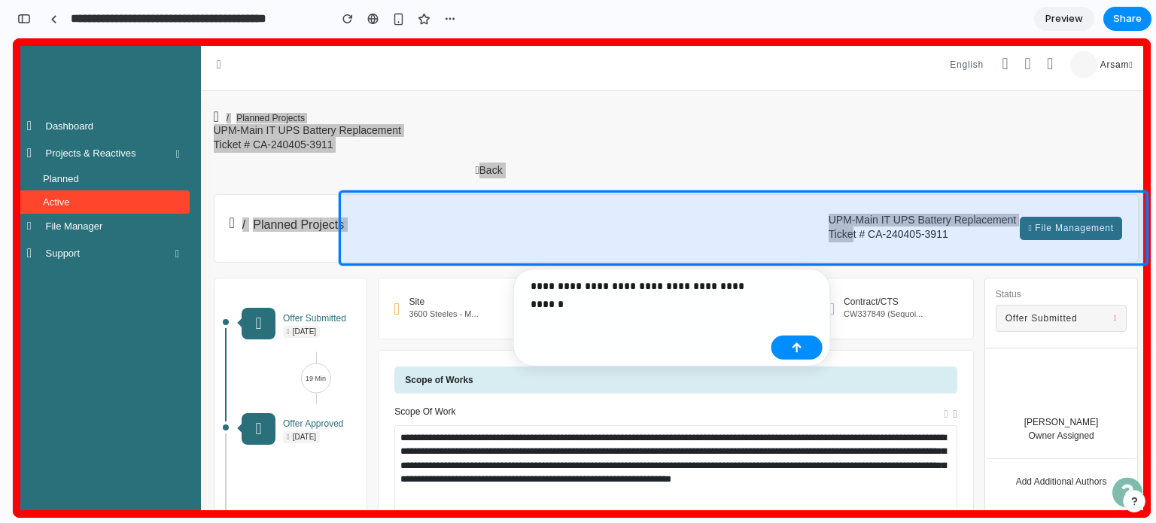
click at [581, 283] on p "**********" at bounding box center [648, 286] width 235 height 18
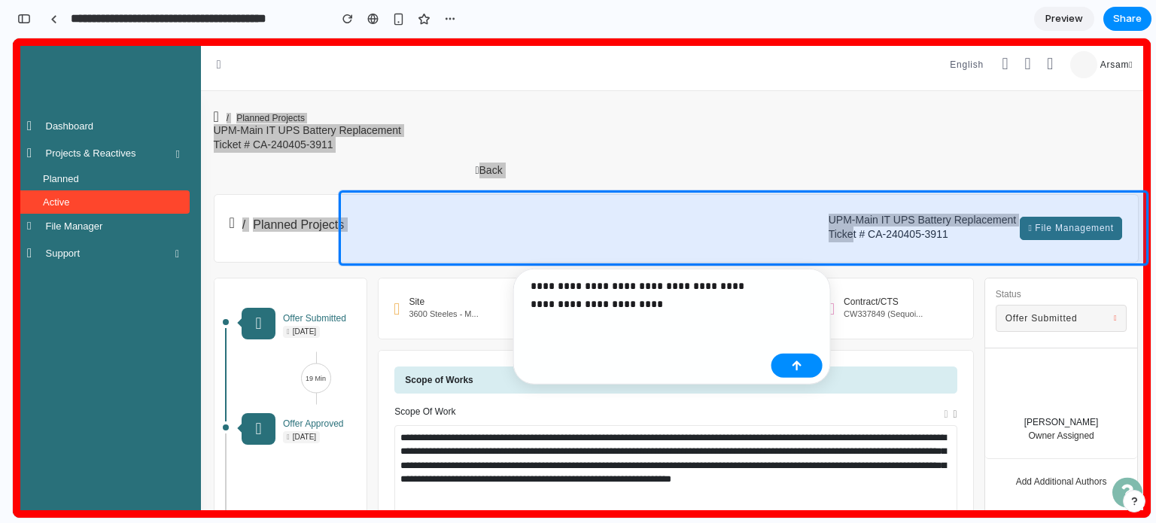
scroll to position [2198, 0]
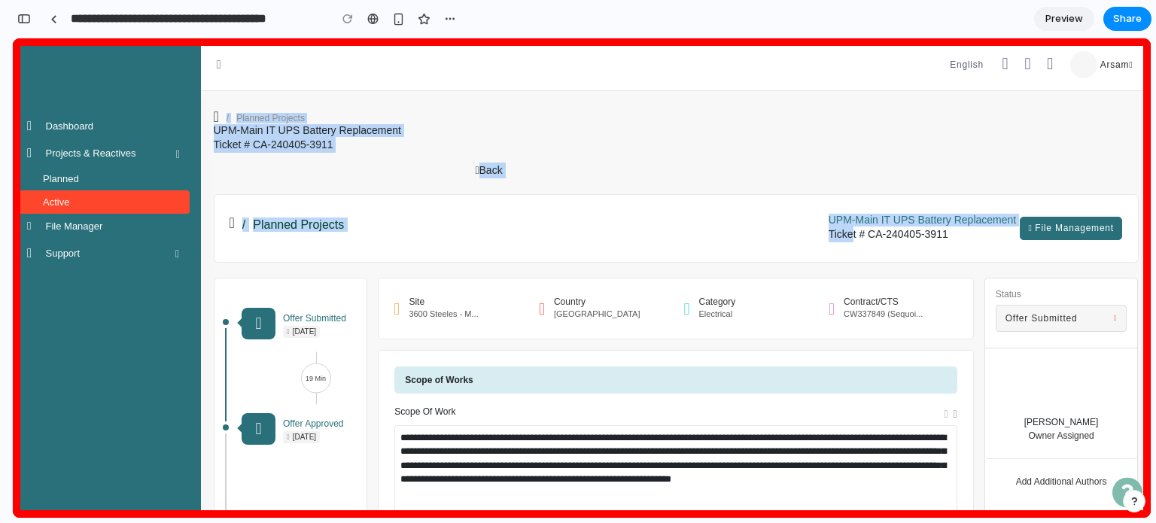
click at [418, 221] on h2 "/ Planned Projects" at bounding box center [527, 225] width 595 height 14
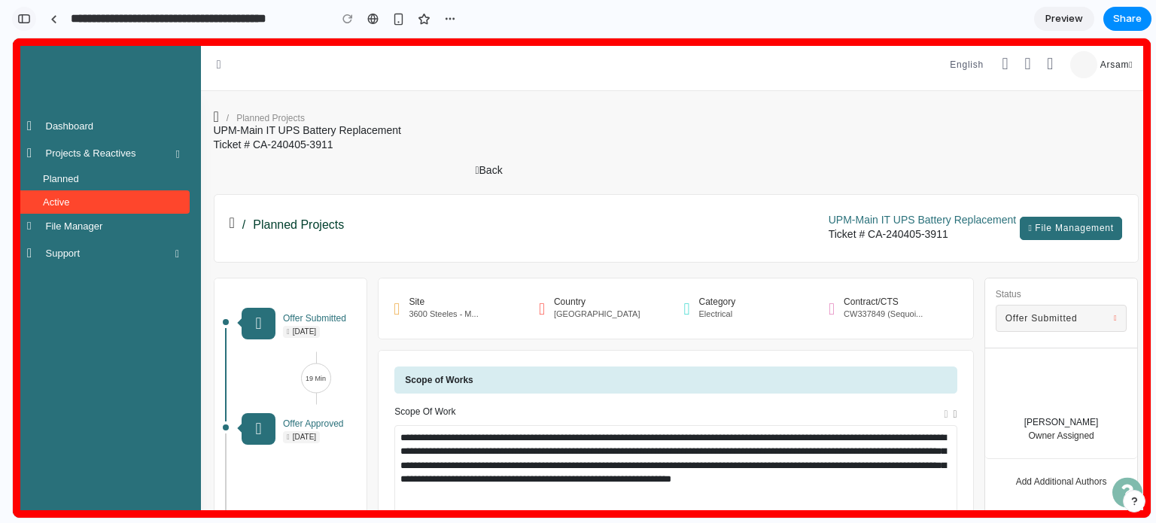
click at [28, 19] on div "button" at bounding box center [24, 19] width 14 height 11
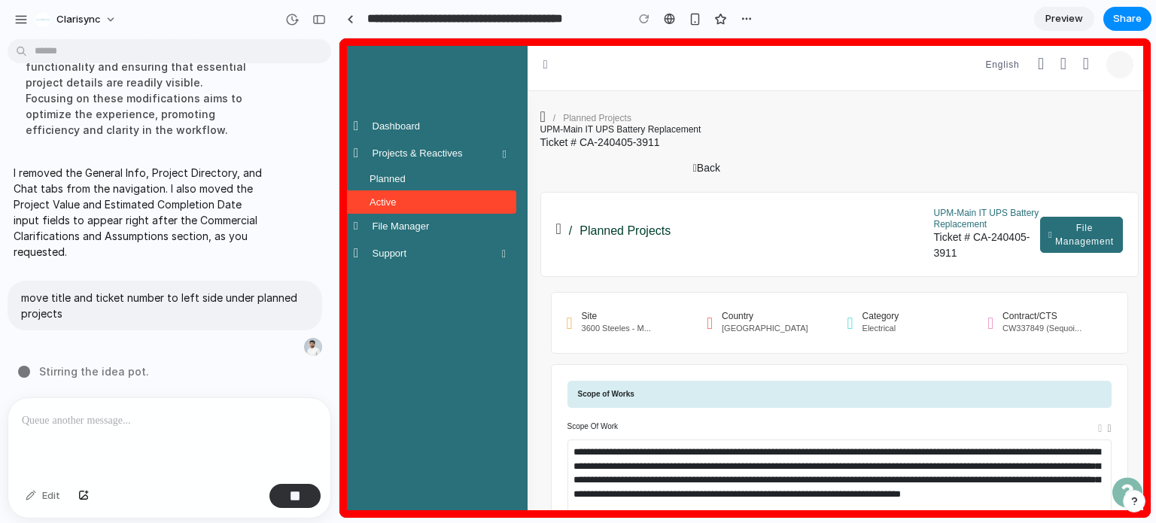
scroll to position [933, 0]
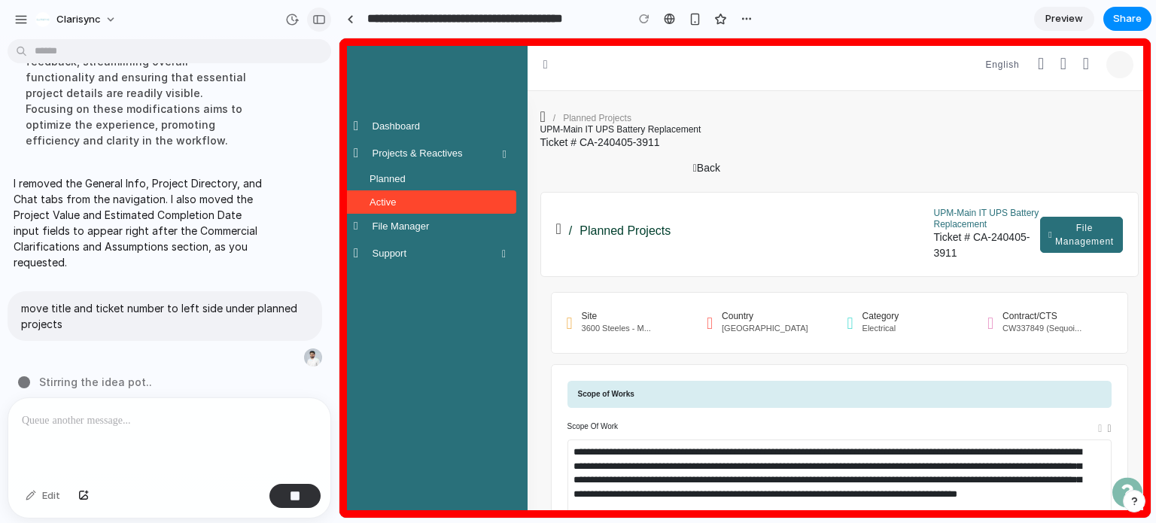
click at [325, 24] on button "button" at bounding box center [319, 20] width 24 height 24
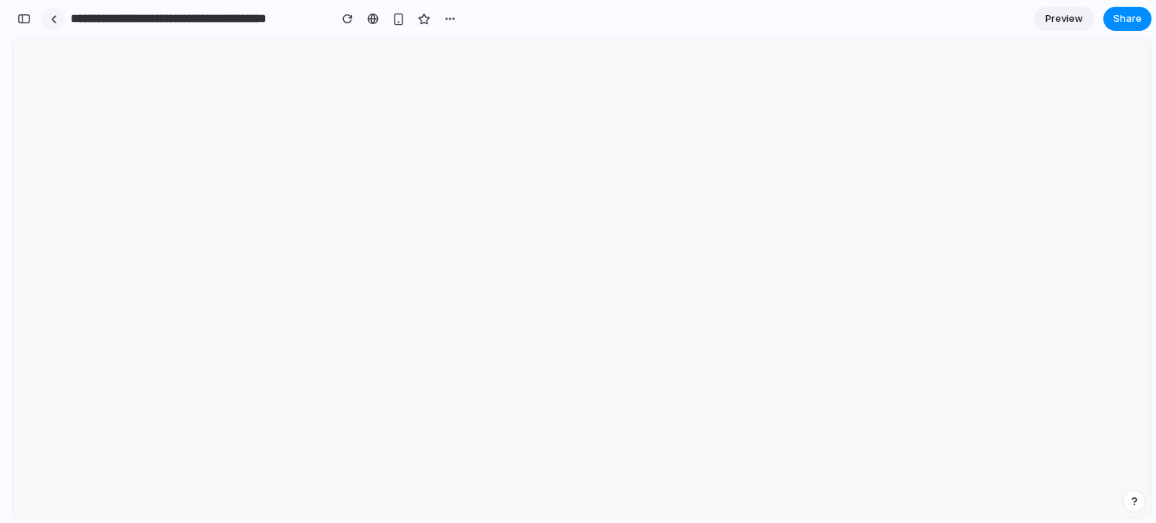
scroll to position [0, 0]
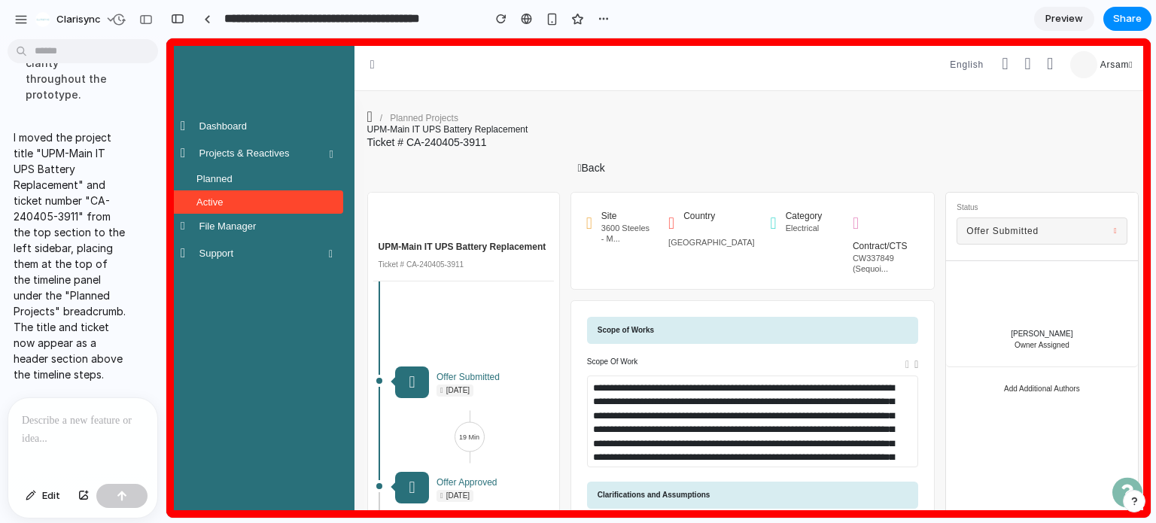
click at [91, 405] on div at bounding box center [82, 438] width 149 height 80
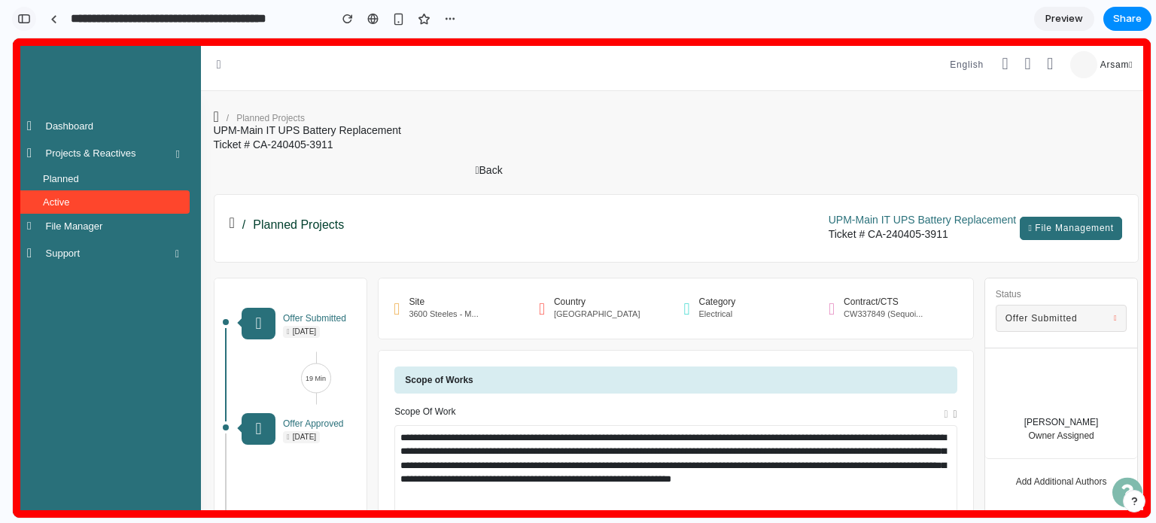
click at [27, 17] on div "button" at bounding box center [24, 19] width 14 height 11
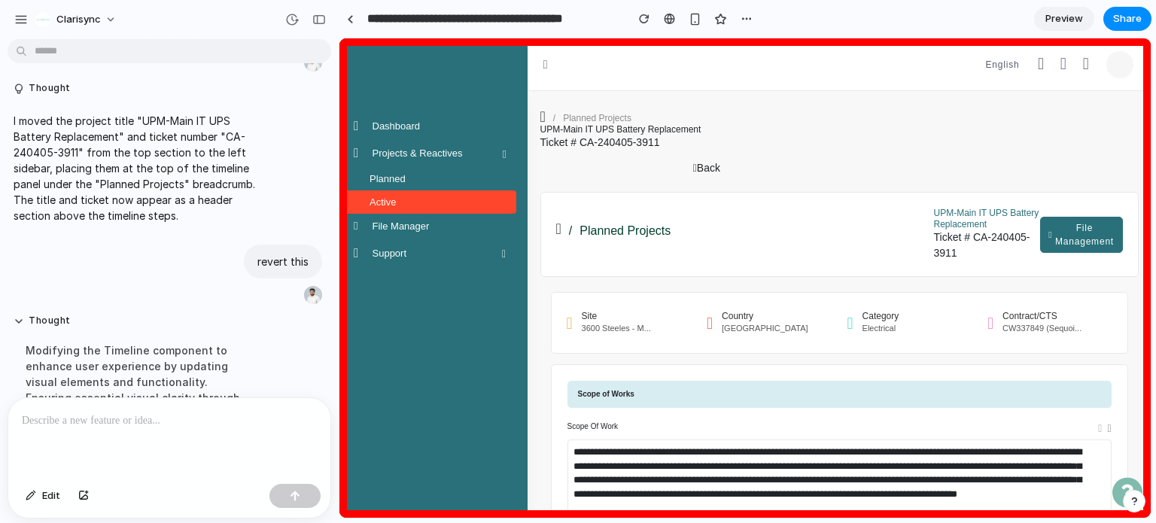
scroll to position [951, 0]
click at [102, 429] on div at bounding box center [169, 438] width 322 height 80
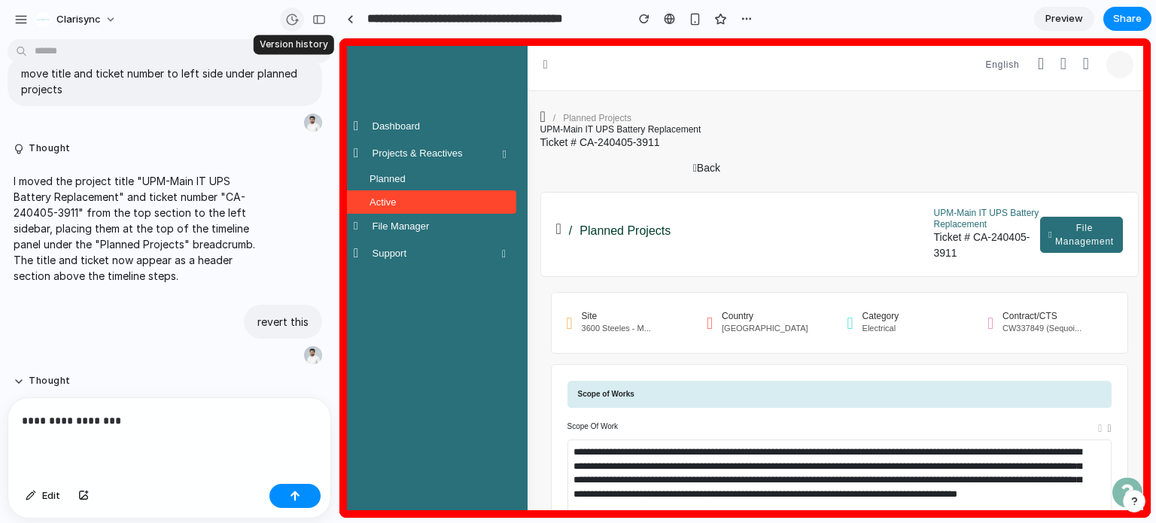
click at [288, 26] on button "button" at bounding box center [292, 20] width 24 height 24
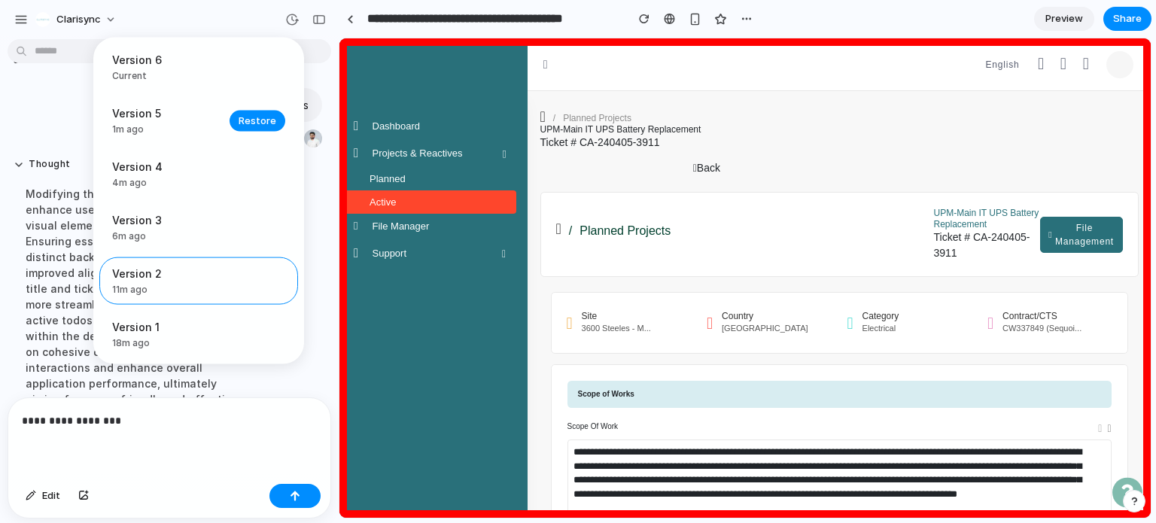
scroll to position [1117, 0]
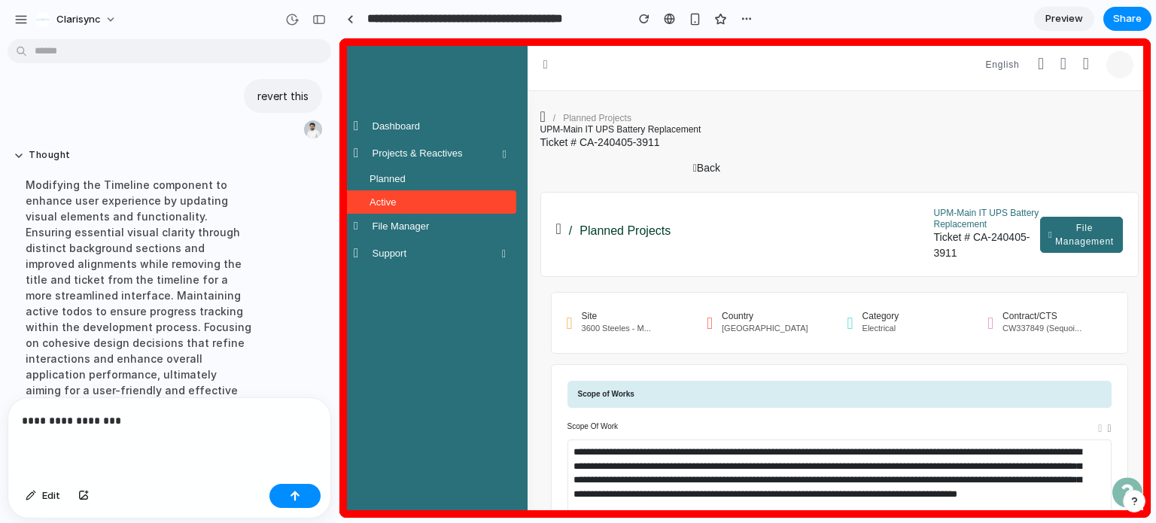
click at [402, 309] on div "Version 6 Current Version 5 1m ago Restore Version 4 4m ago Restore Version 3 6…" at bounding box center [578, 261] width 1156 height 523
click at [127, 419] on p "**********" at bounding box center [166, 421] width 289 height 18
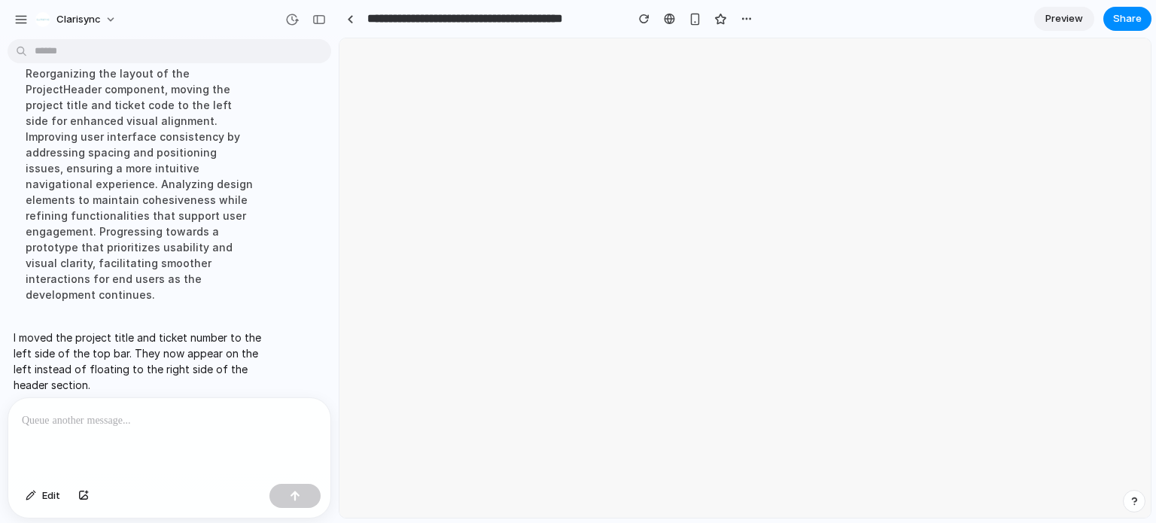
scroll to position [0, 0]
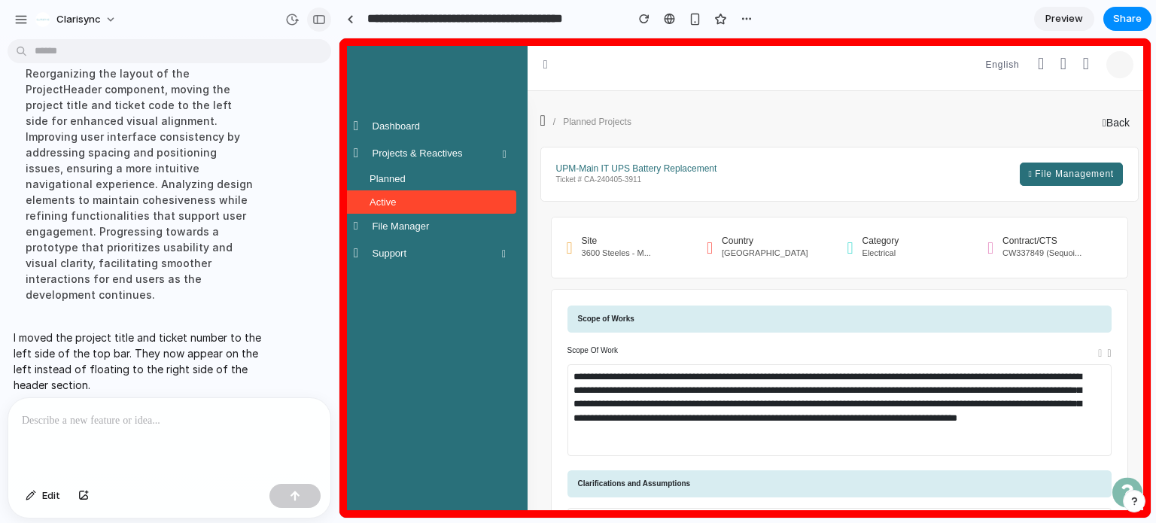
click at [316, 21] on div "button" at bounding box center [319, 19] width 14 height 11
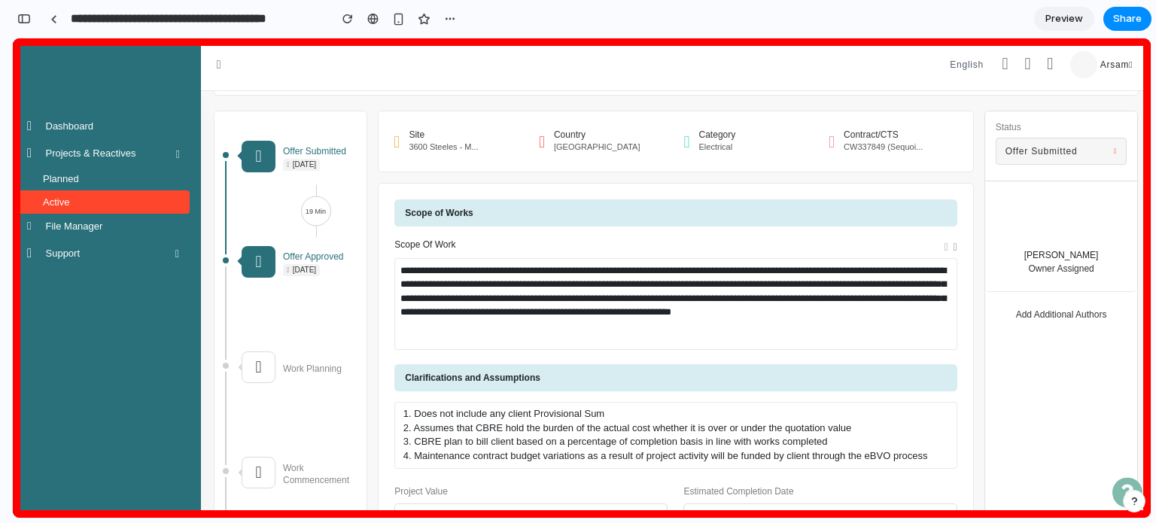
scroll to position [75, 0]
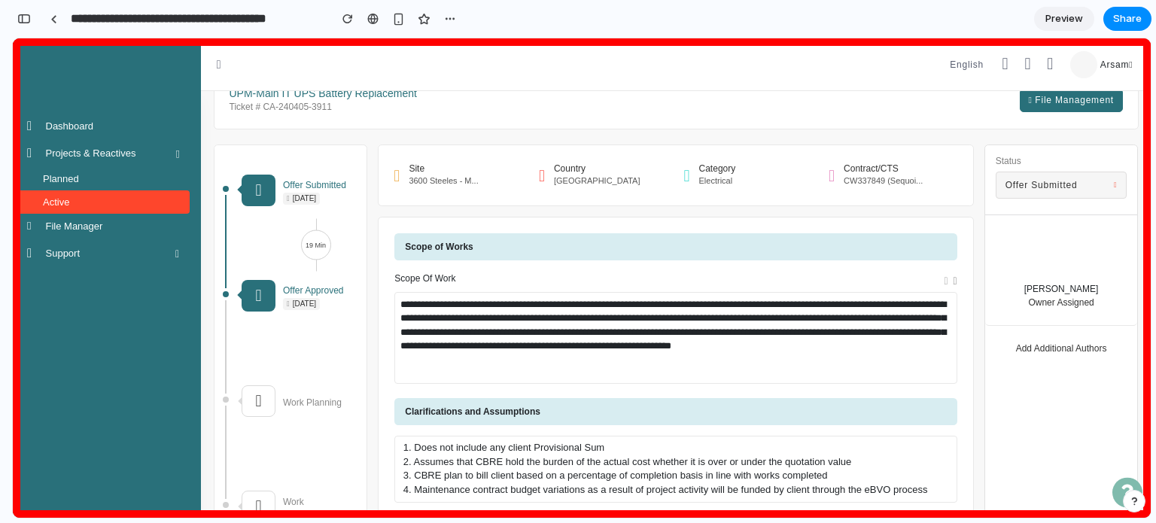
click at [1097, 188] on button "Offer Submitted" at bounding box center [1062, 185] width 132 height 27
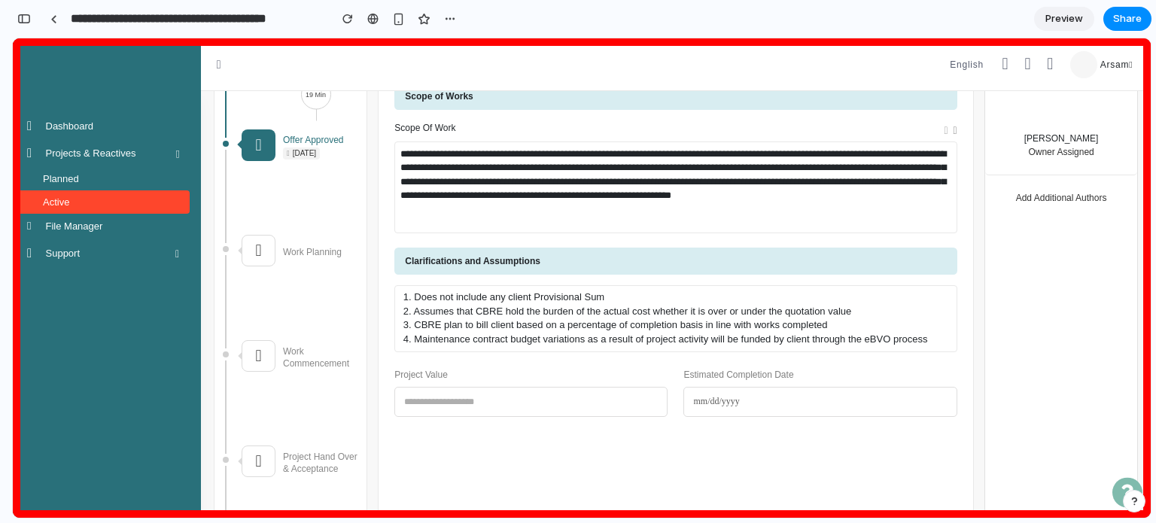
scroll to position [17, 0]
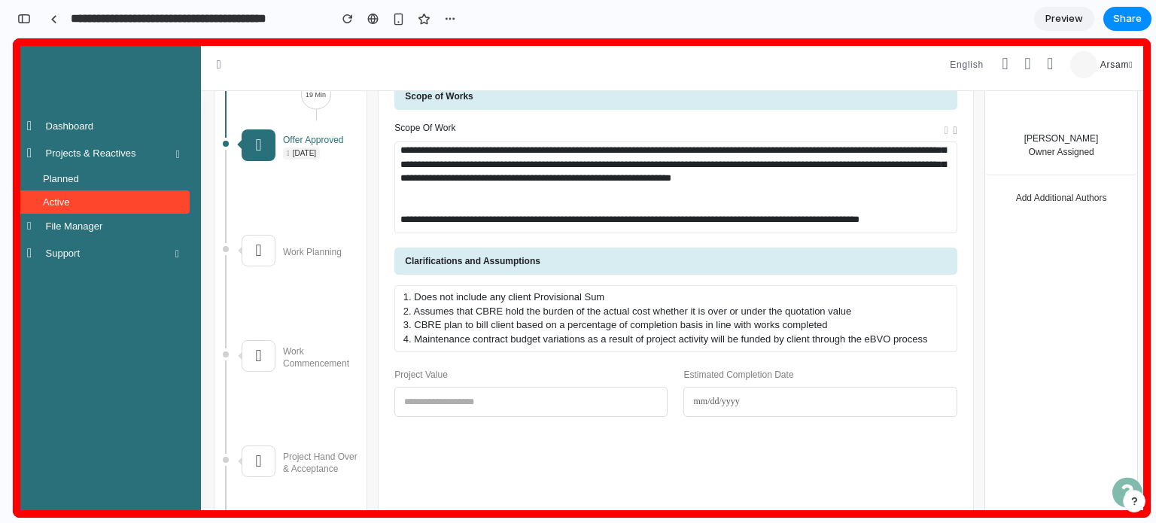
click at [405, 373] on label "Project Value" at bounding box center [530, 375] width 273 height 14
click at [410, 373] on label "Project Value" at bounding box center [530, 375] width 273 height 14
click at [431, 397] on input "text" at bounding box center [530, 402] width 273 height 30
click at [464, 443] on div "**********" at bounding box center [675, 310] width 595 height 489
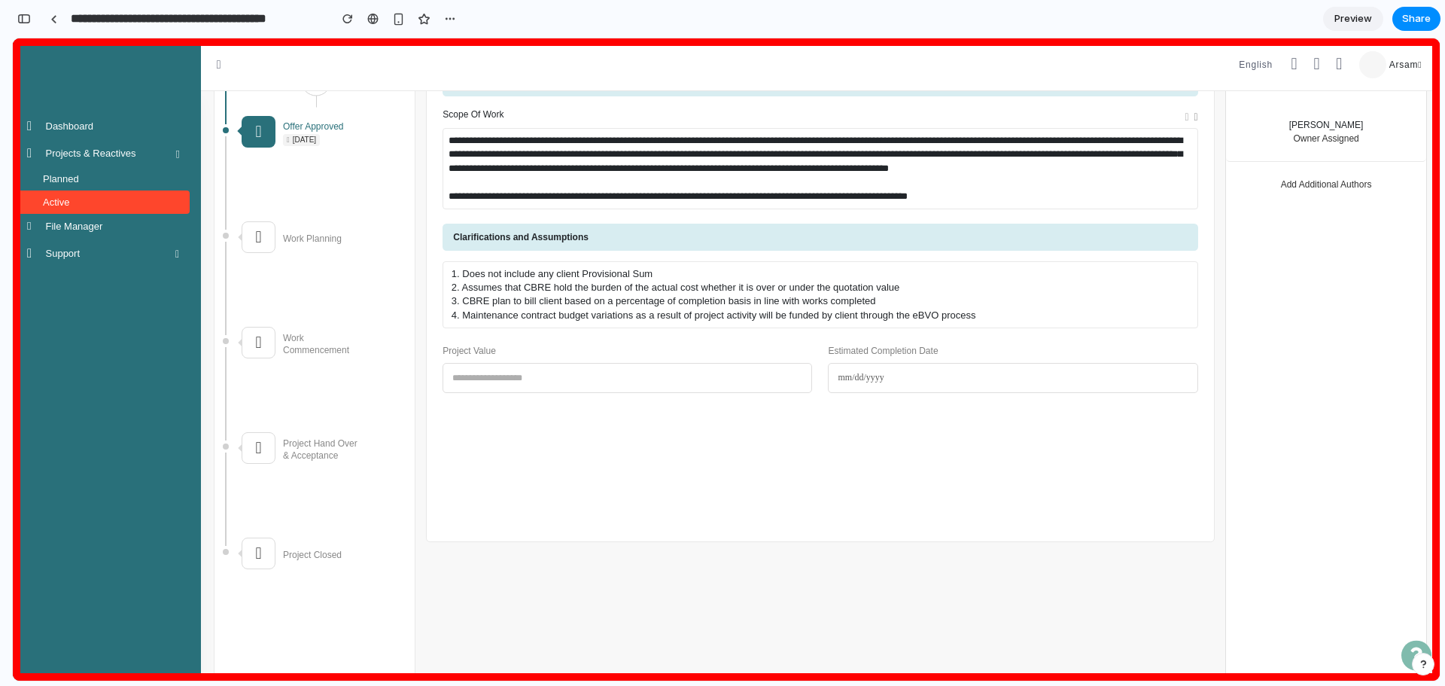
scroll to position [75, 0]
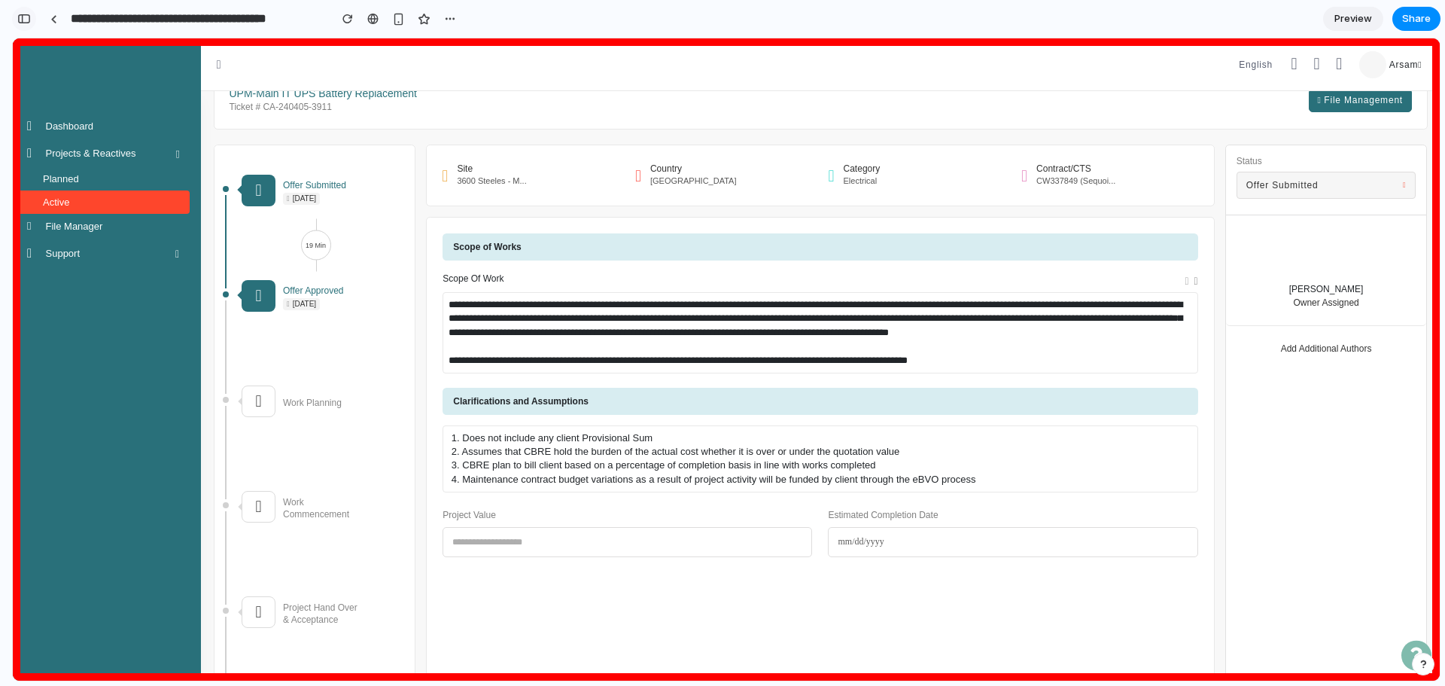
click at [28, 21] on div "button" at bounding box center [24, 19] width 14 height 11
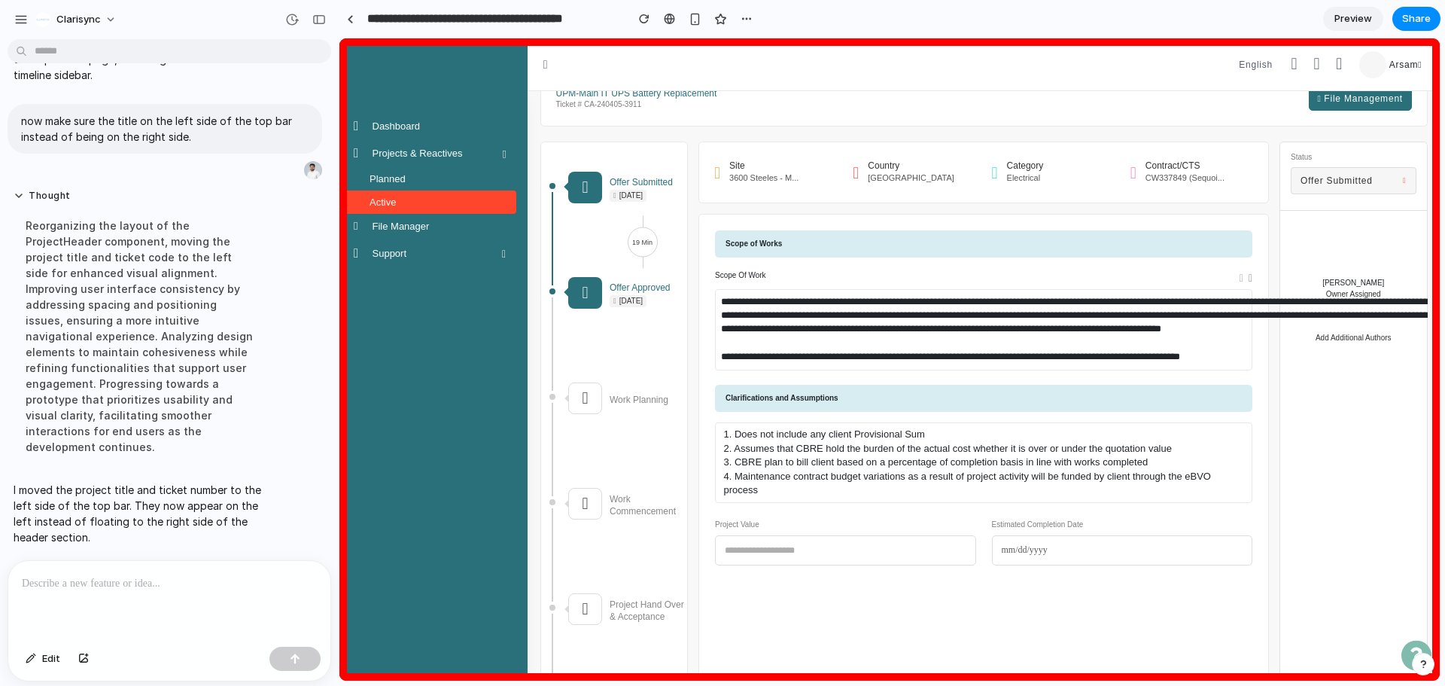
scroll to position [1268, 0]
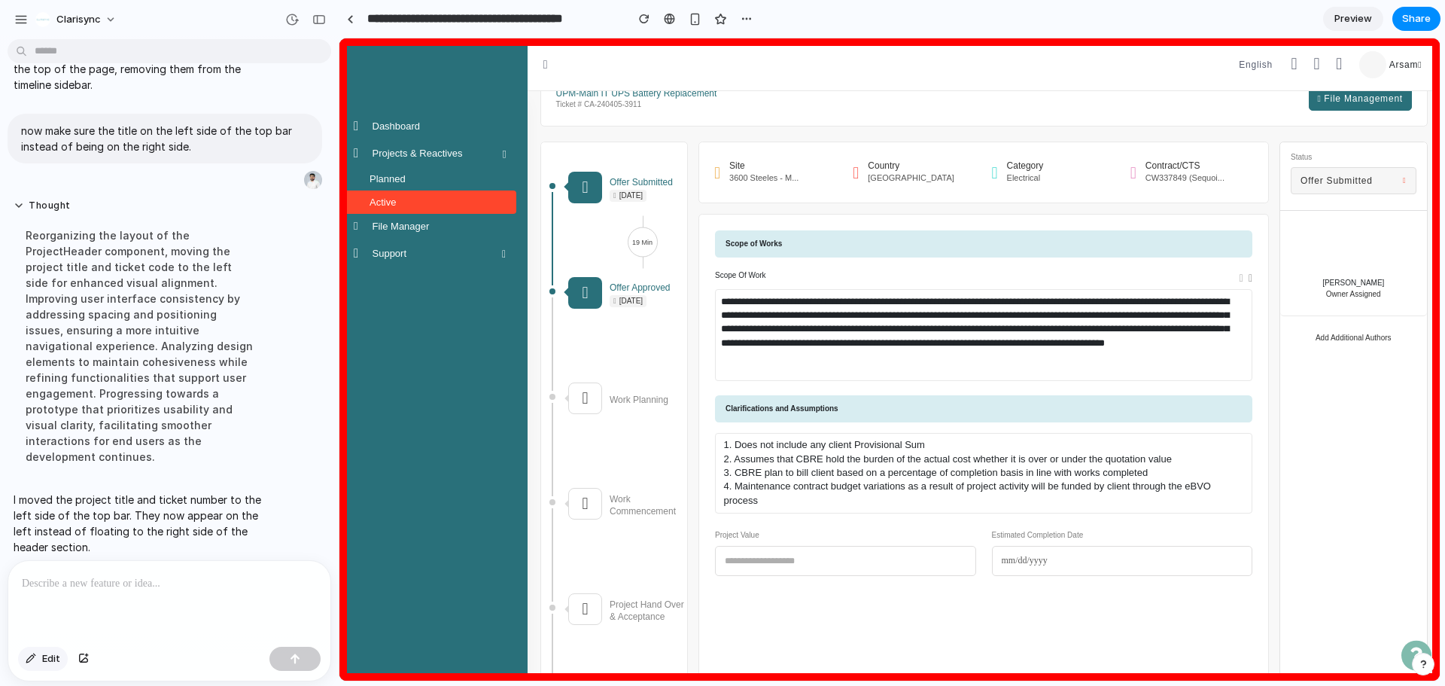
click at [50, 522] on span "Edit" at bounding box center [51, 658] width 18 height 15
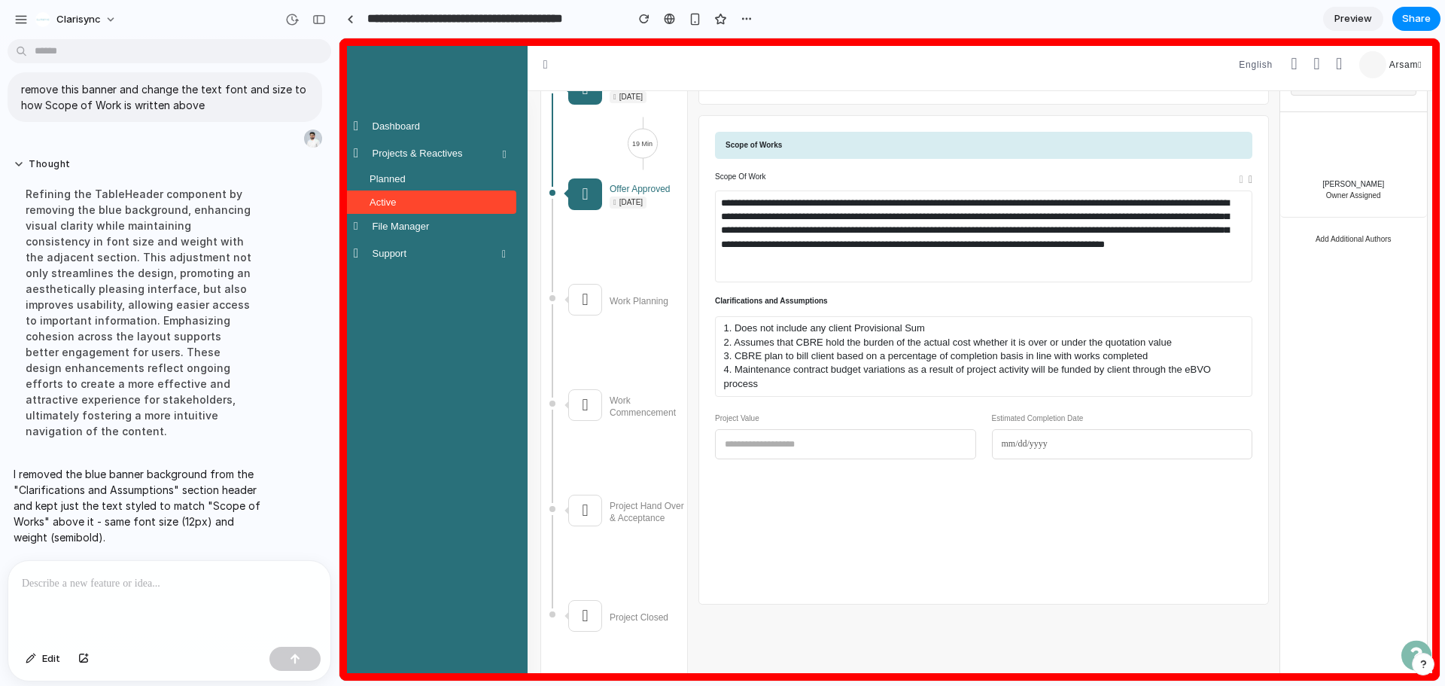
scroll to position [151, 0]
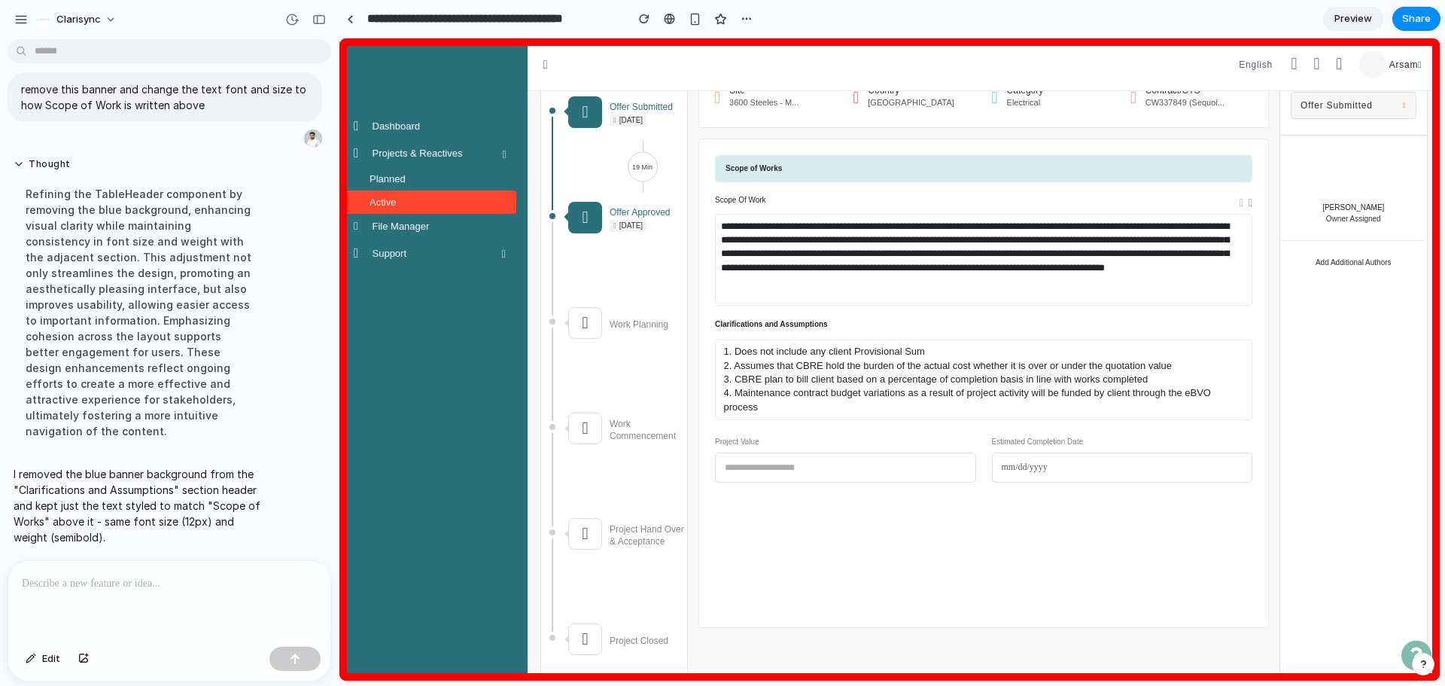
click at [746, 321] on h2 "Clarifications and Assumptions" at bounding box center [983, 324] width 537 height 9
click at [748, 207] on div "Scope of Work" at bounding box center [983, 203] width 537 height 21
click at [30, 522] on button "Edit" at bounding box center [43, 659] width 50 height 24
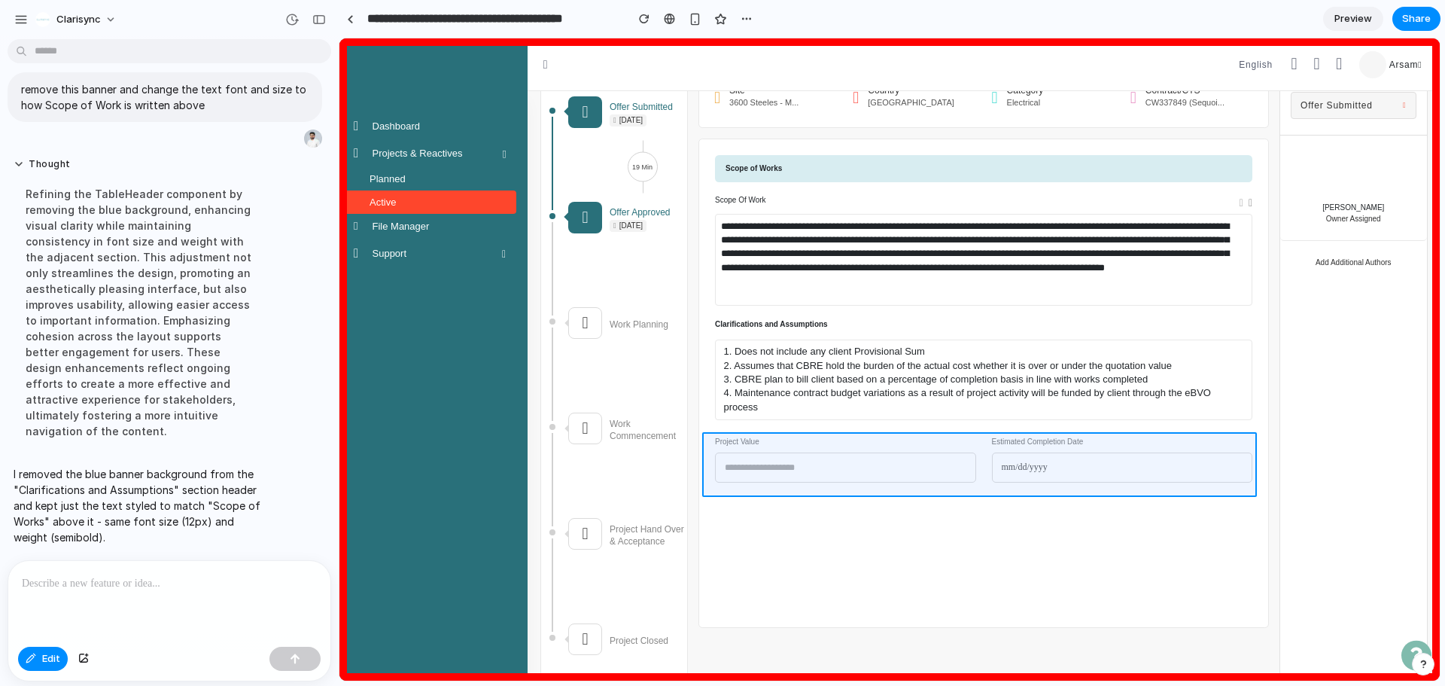
click at [831, 488] on div at bounding box center [889, 359] width 1100 height 642
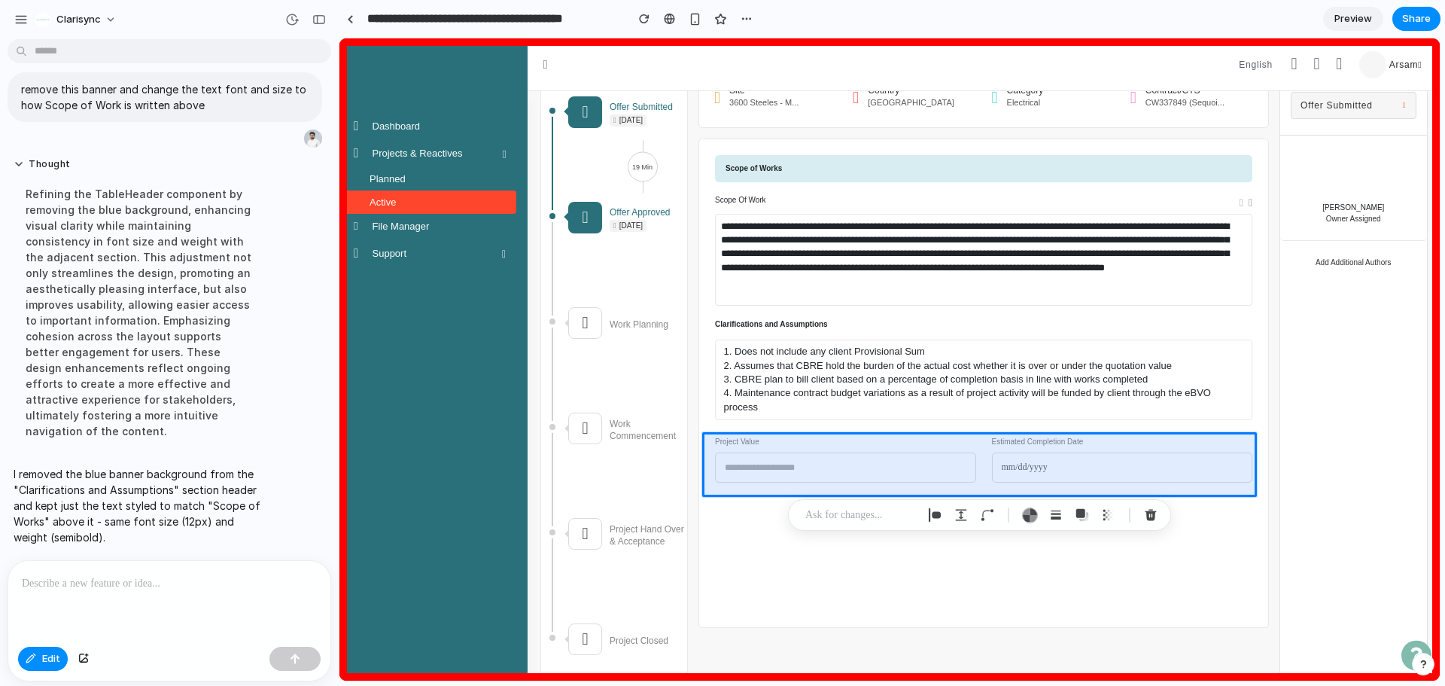
click at [857, 510] on p at bounding box center [860, 515] width 111 height 18
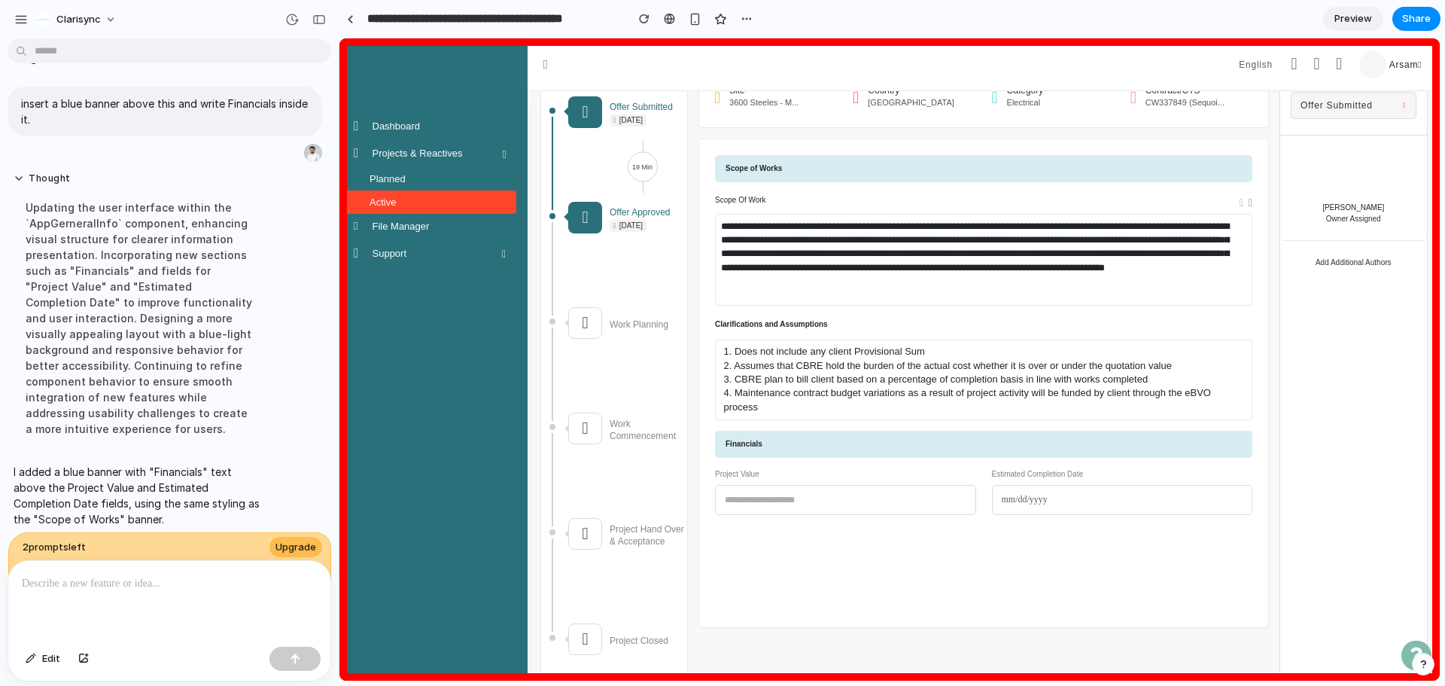
click at [1155, 21] on span "Preview" at bounding box center [1354, 18] width 38 height 15
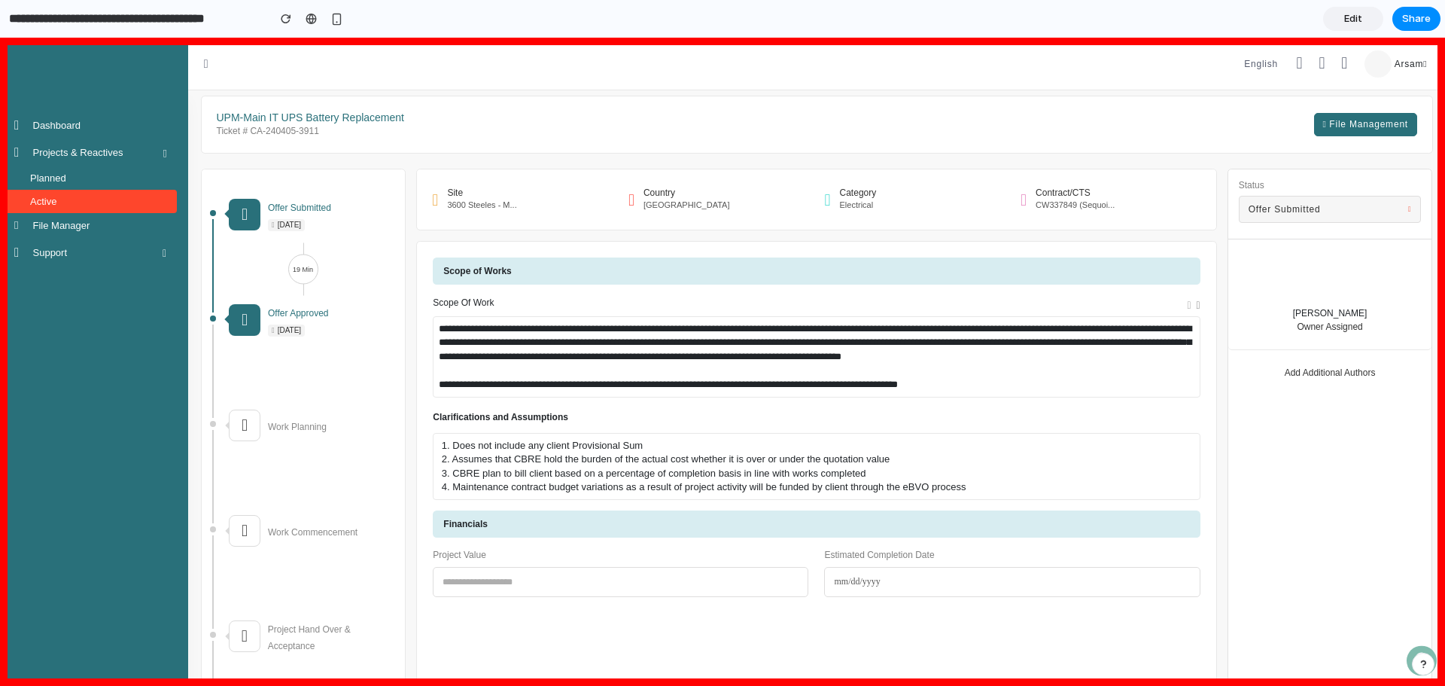
scroll to position [75, 0]
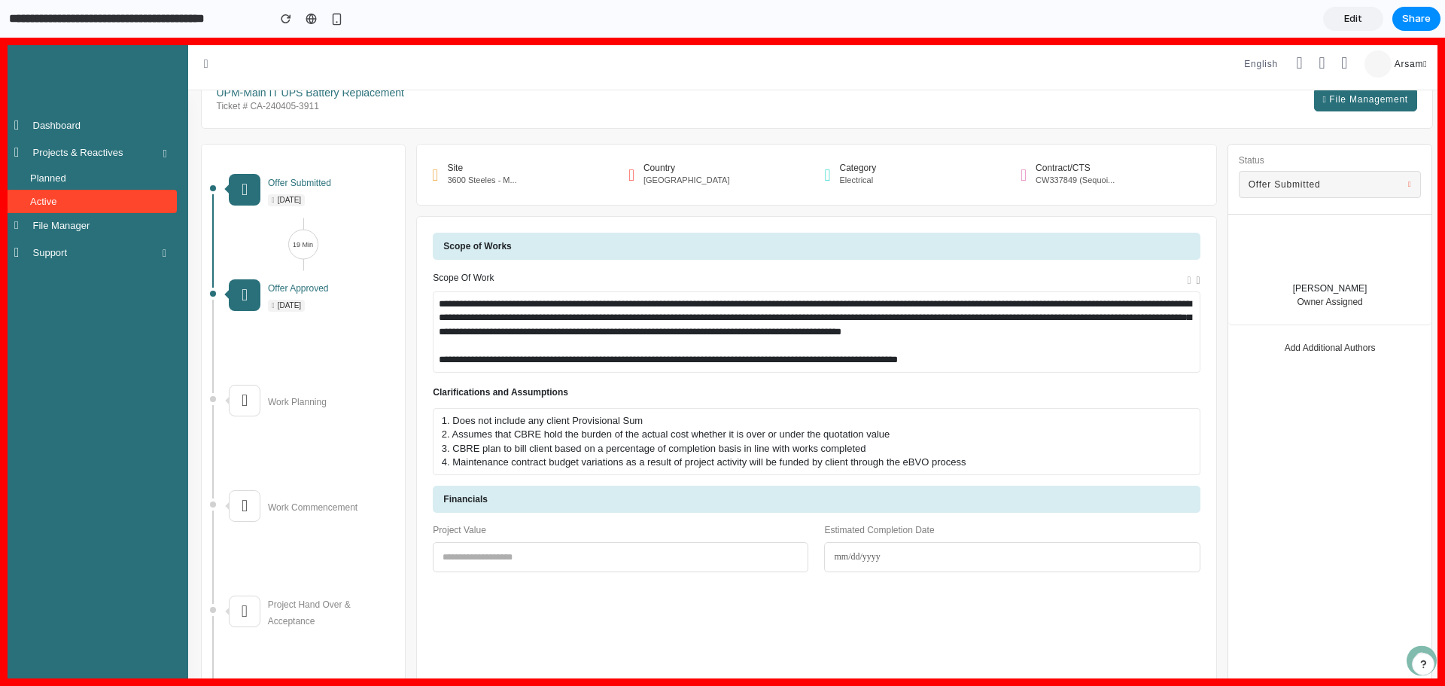
drag, startPoint x: 1342, startPoint y: 20, endPoint x: 1334, endPoint y: 24, distance: 9.1
click at [1155, 20] on link "Edit" at bounding box center [1353, 19] width 60 height 24
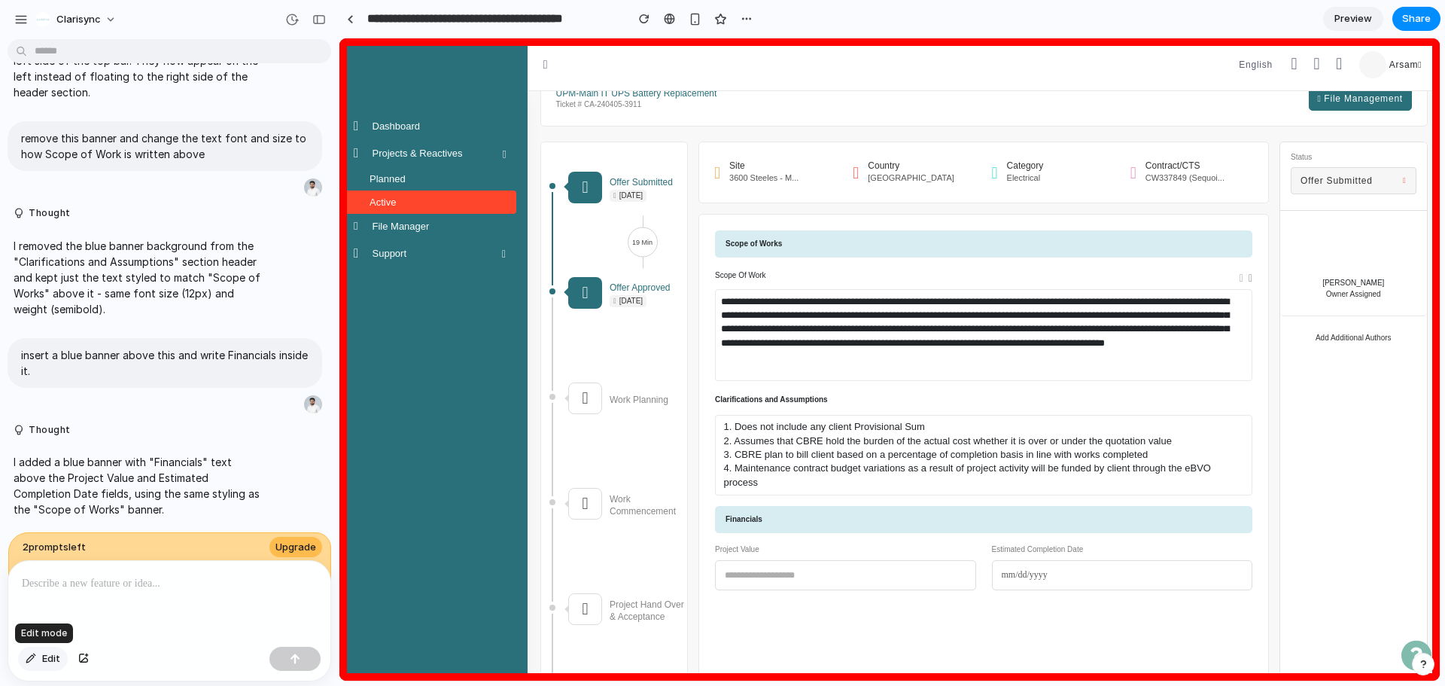
click at [37, 522] on button "Edit" at bounding box center [43, 659] width 50 height 24
click at [201, 522] on div "2 prompt s left Upgrade" at bounding box center [170, 558] width 324 height 53
click at [1155, 11] on link "Preview" at bounding box center [1353, 19] width 60 height 24
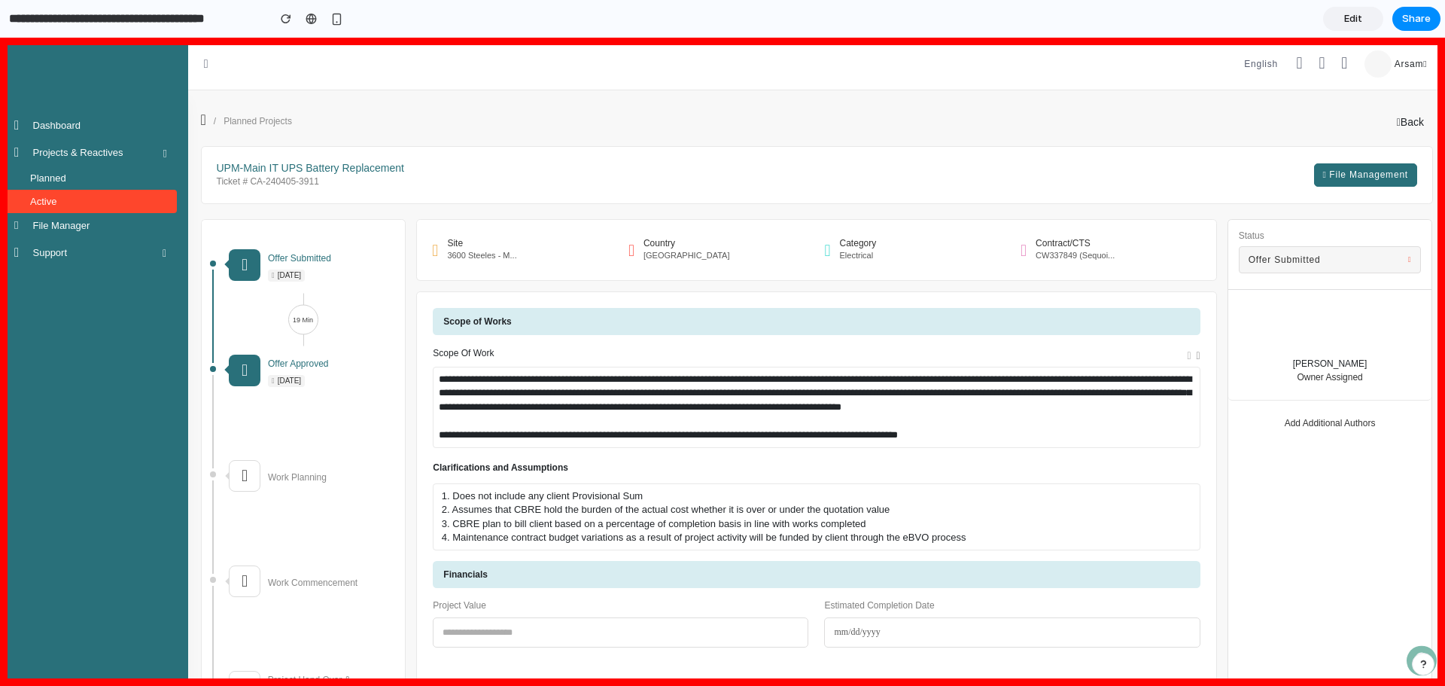
click at [1155, 17] on span "Edit" at bounding box center [1353, 18] width 18 height 15
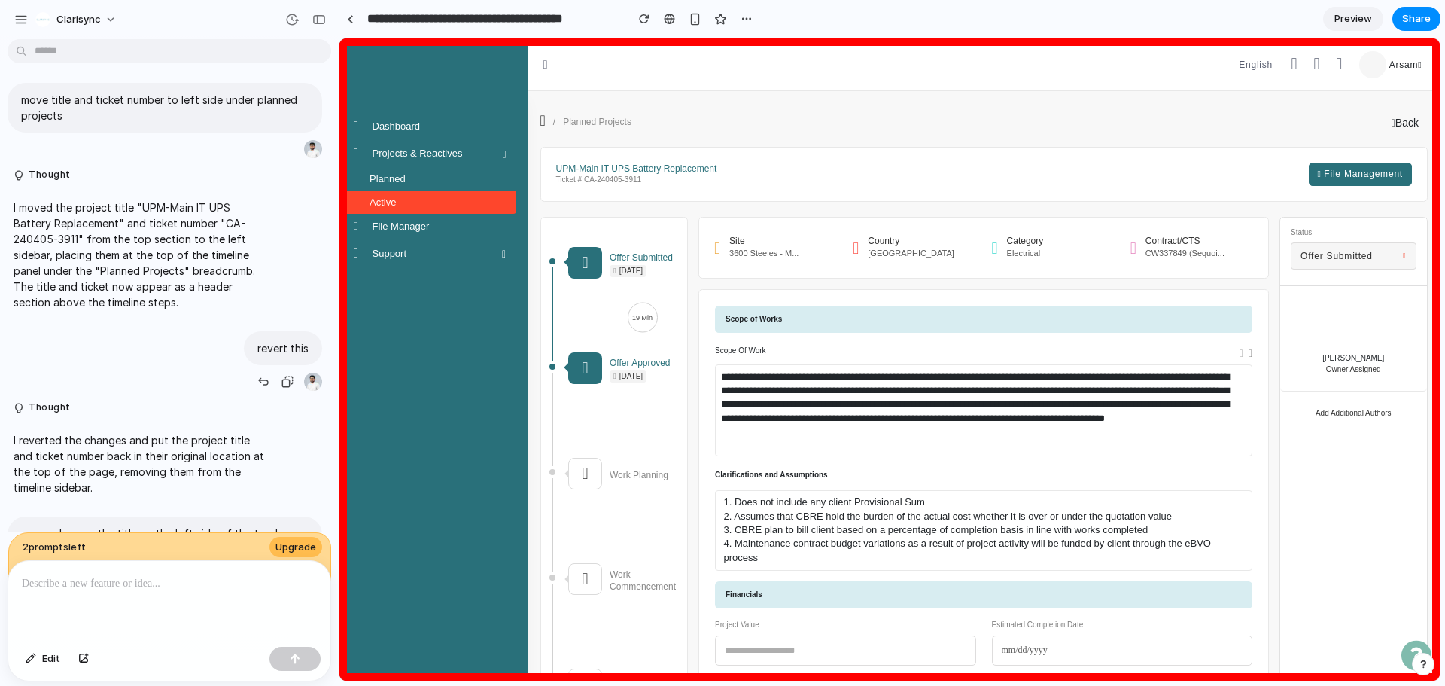
scroll to position [1467, 0]
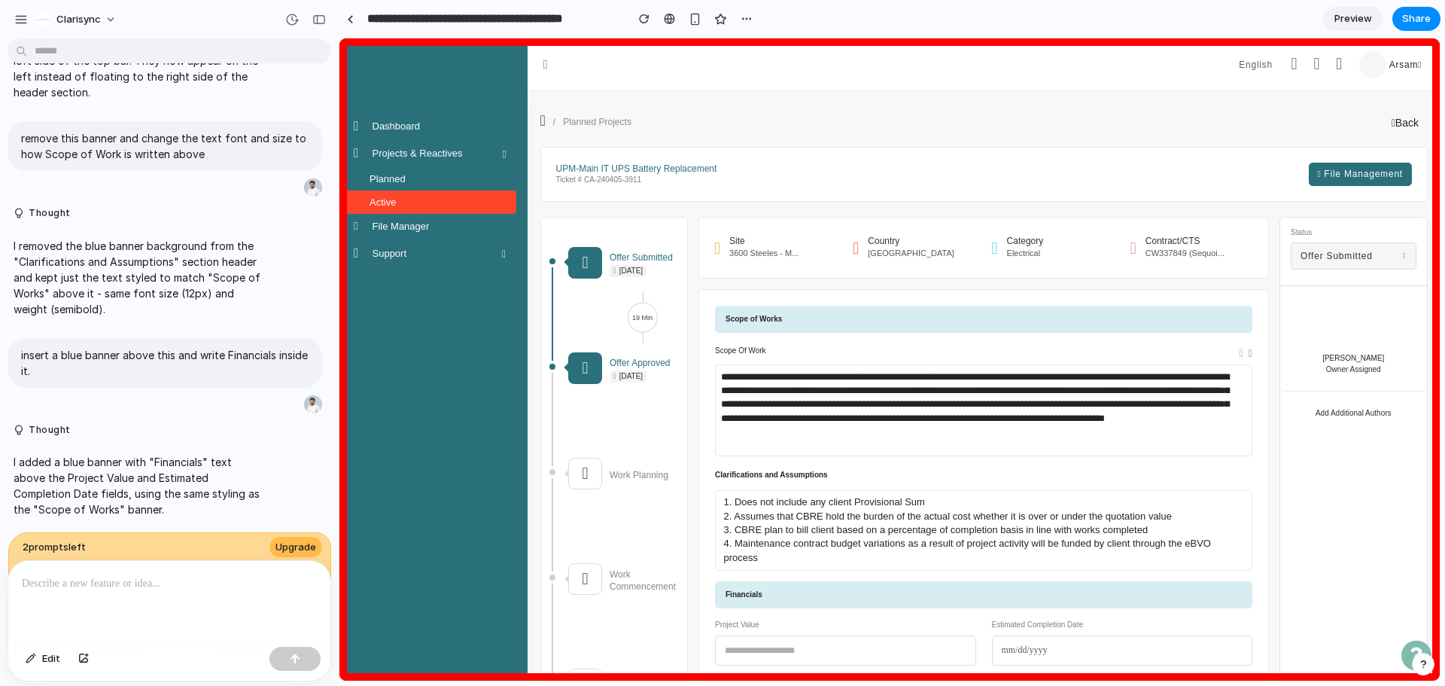
click at [1155, 3] on section "**********" at bounding box center [890, 19] width 1102 height 38
click at [1155, 23] on span "Preview" at bounding box center [1354, 18] width 38 height 15
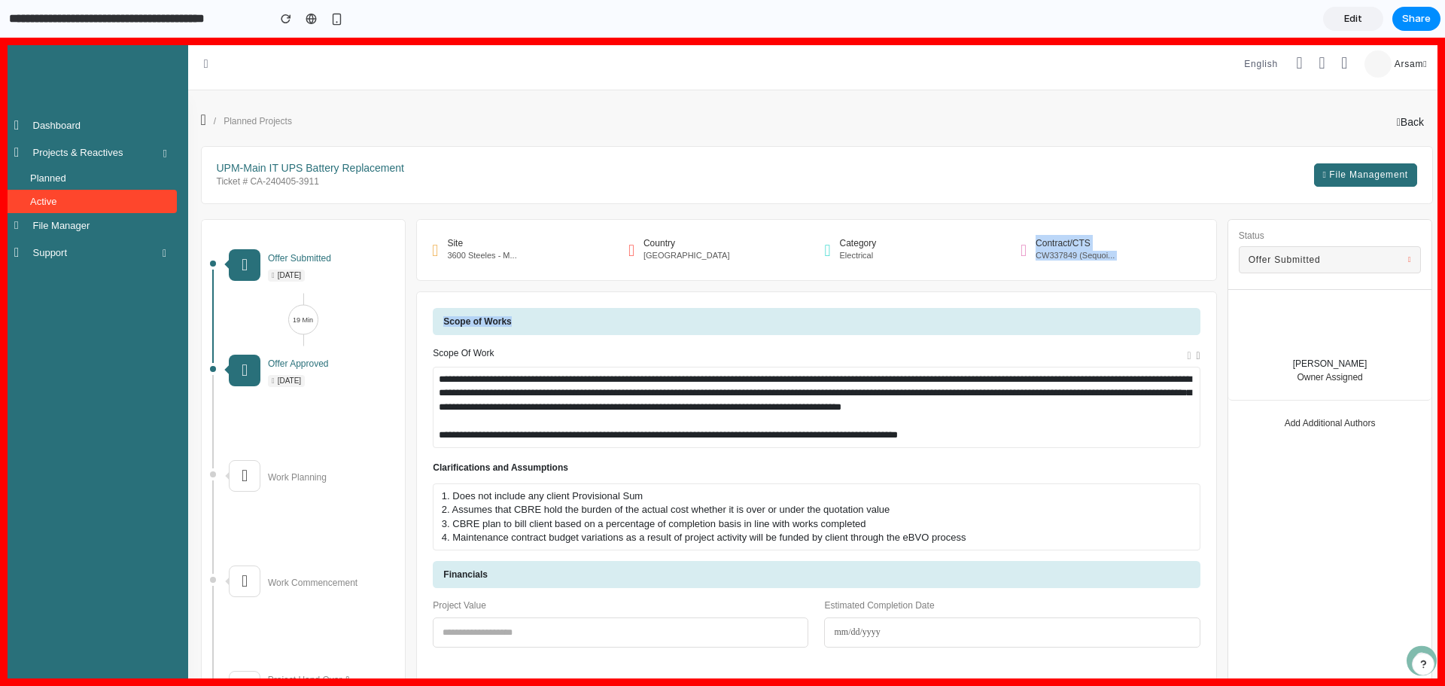
drag, startPoint x: 1016, startPoint y: 246, endPoint x: 1125, endPoint y: 294, distance: 118.3
click at [1080, 257] on h4 "CW337849 (Sequoi..." at bounding box center [1111, 256] width 181 height 10
drag, startPoint x: 1083, startPoint y: 258, endPoint x: 1167, endPoint y: 297, distance: 92.6
click at [1155, 274] on div "Site 3600 Steeles - M... Country [GEOGRAPHIC_DATA] Category Electrical Contract…" at bounding box center [816, 250] width 800 height 62
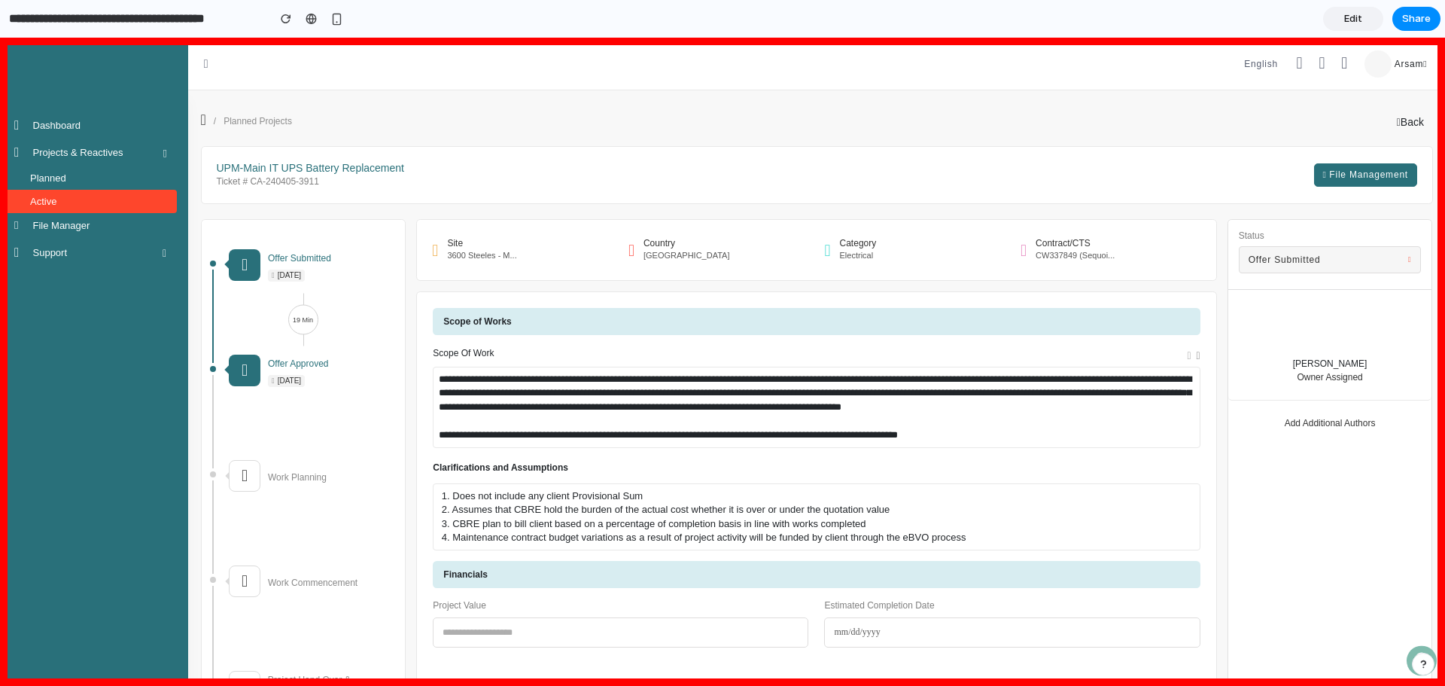
click at [998, 408] on p "**********" at bounding box center [813, 393] width 749 height 41
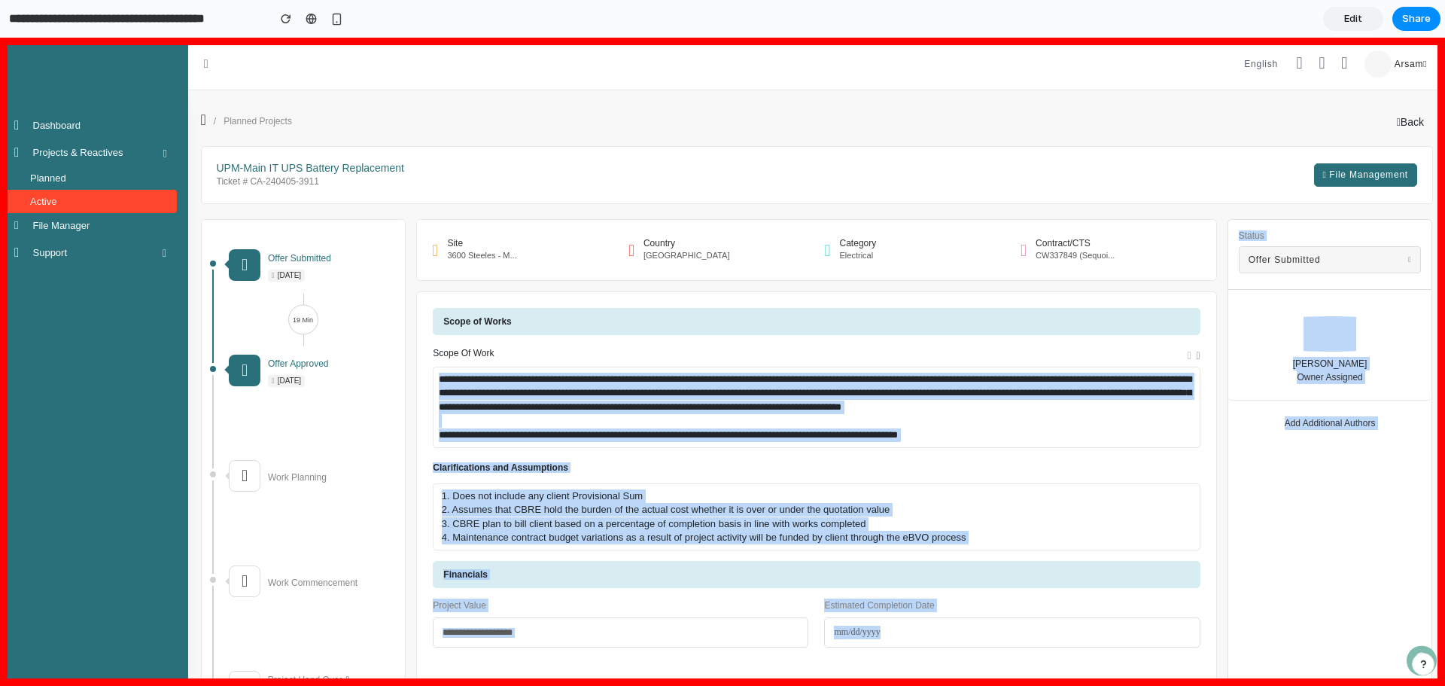
drag, startPoint x: 908, startPoint y: 358, endPoint x: 1384, endPoint y: 490, distance: 494.5
click at [1155, 456] on div "**********" at bounding box center [816, 491] width 783 height 367
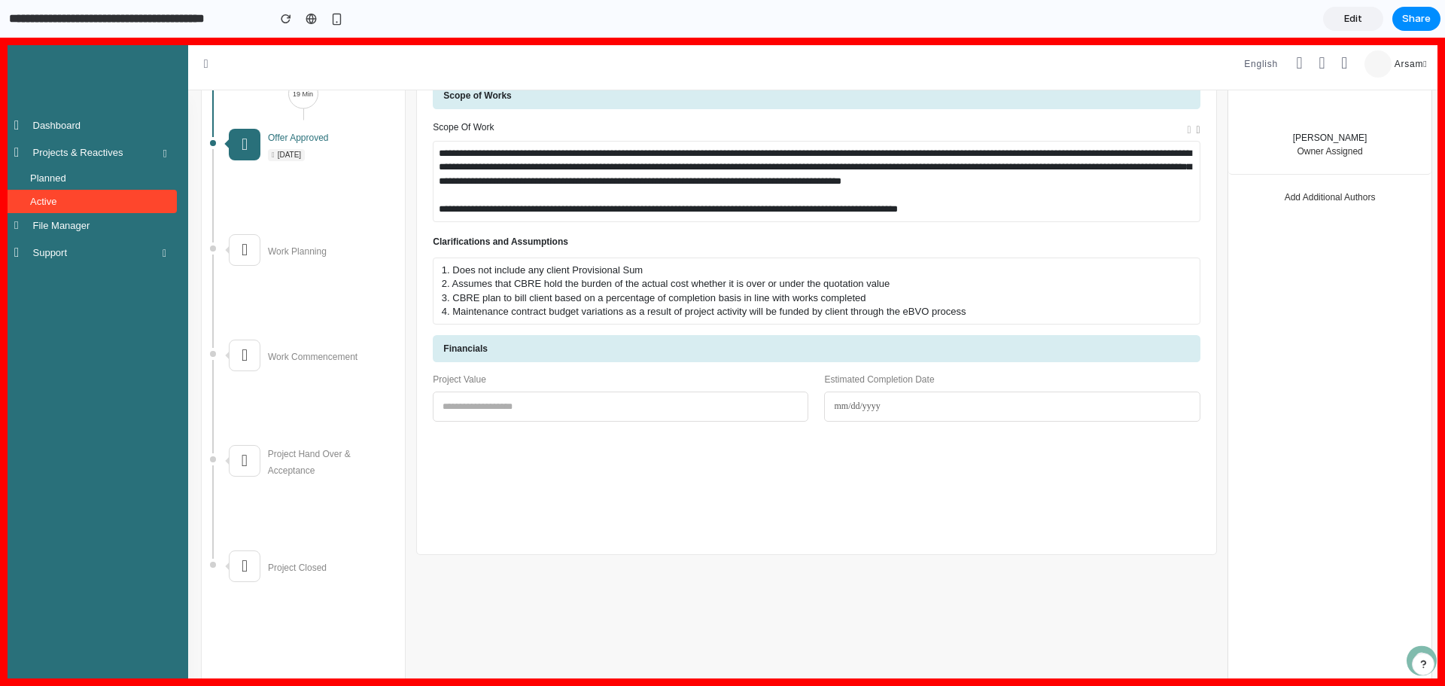
click at [1155, 26] on span "Edit" at bounding box center [1353, 18] width 18 height 15
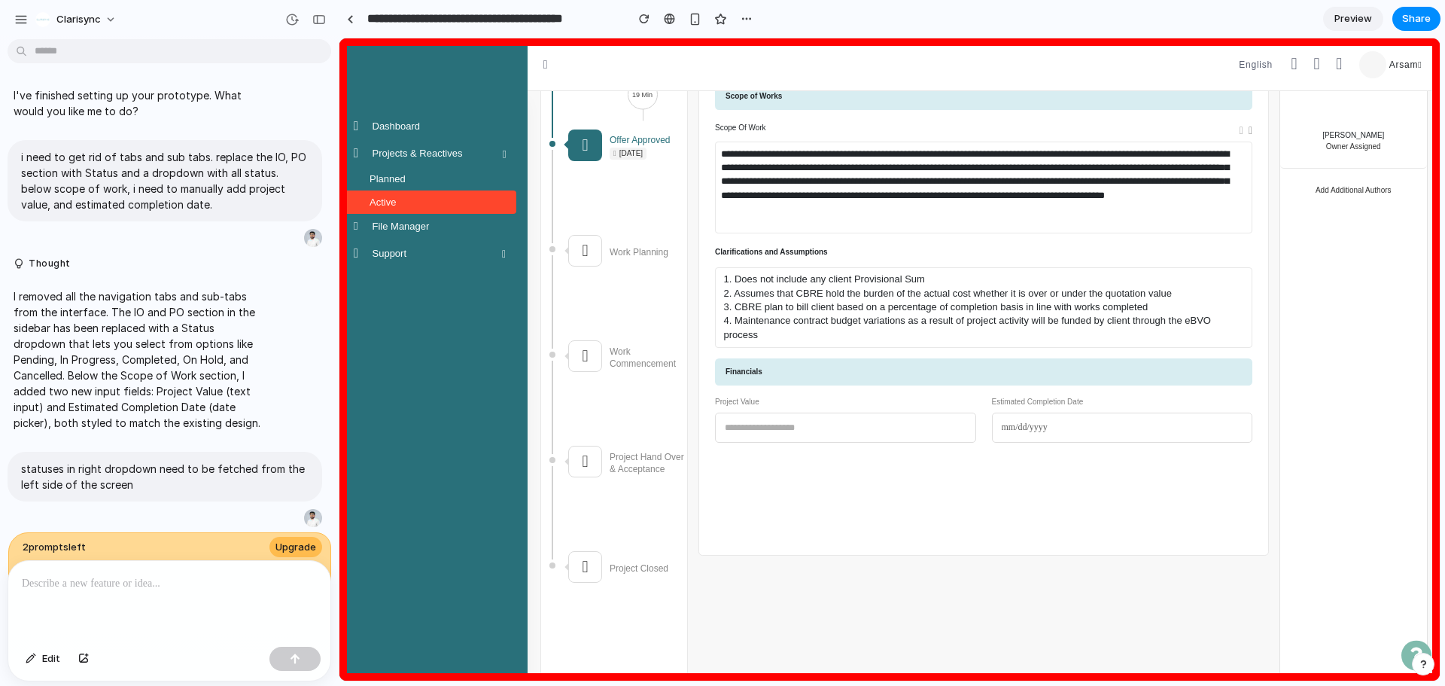
scroll to position [1467, 0]
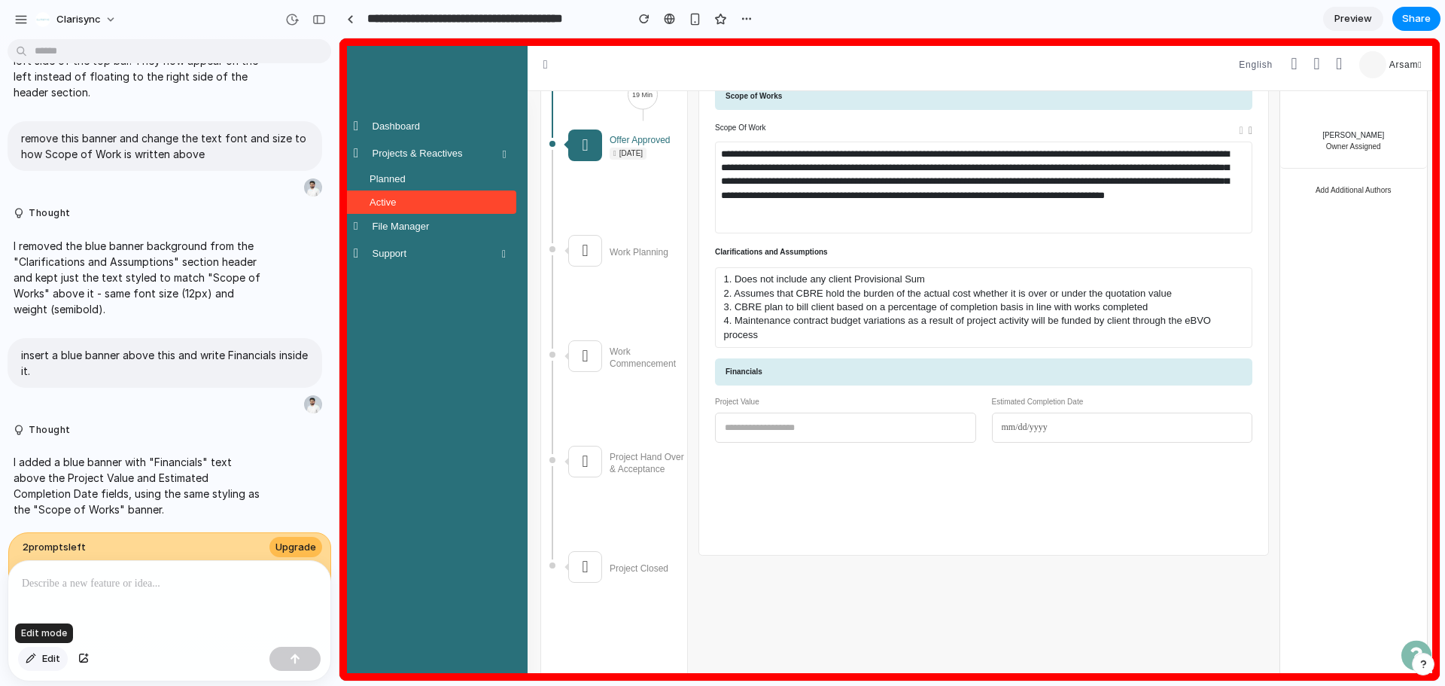
click at [50, 522] on span "Edit" at bounding box center [51, 658] width 18 height 15
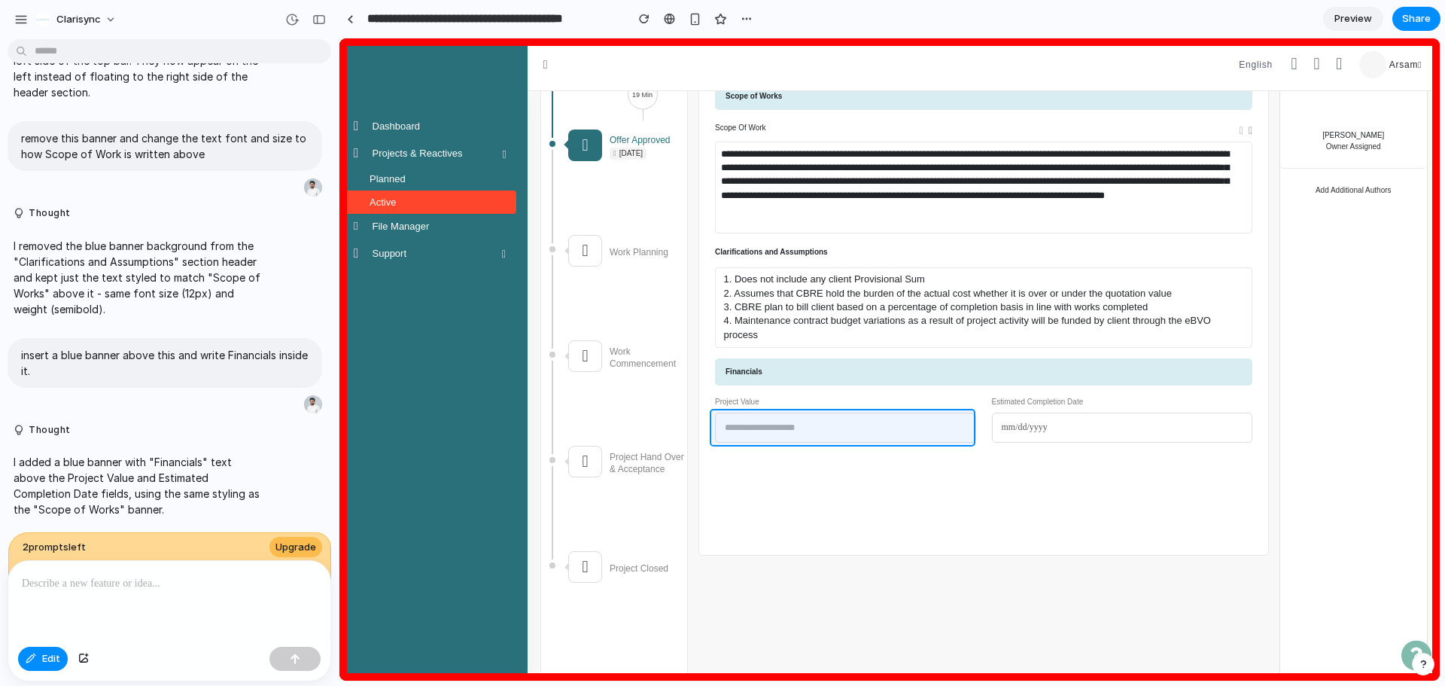
click at [918, 428] on div at bounding box center [889, 359] width 1100 height 642
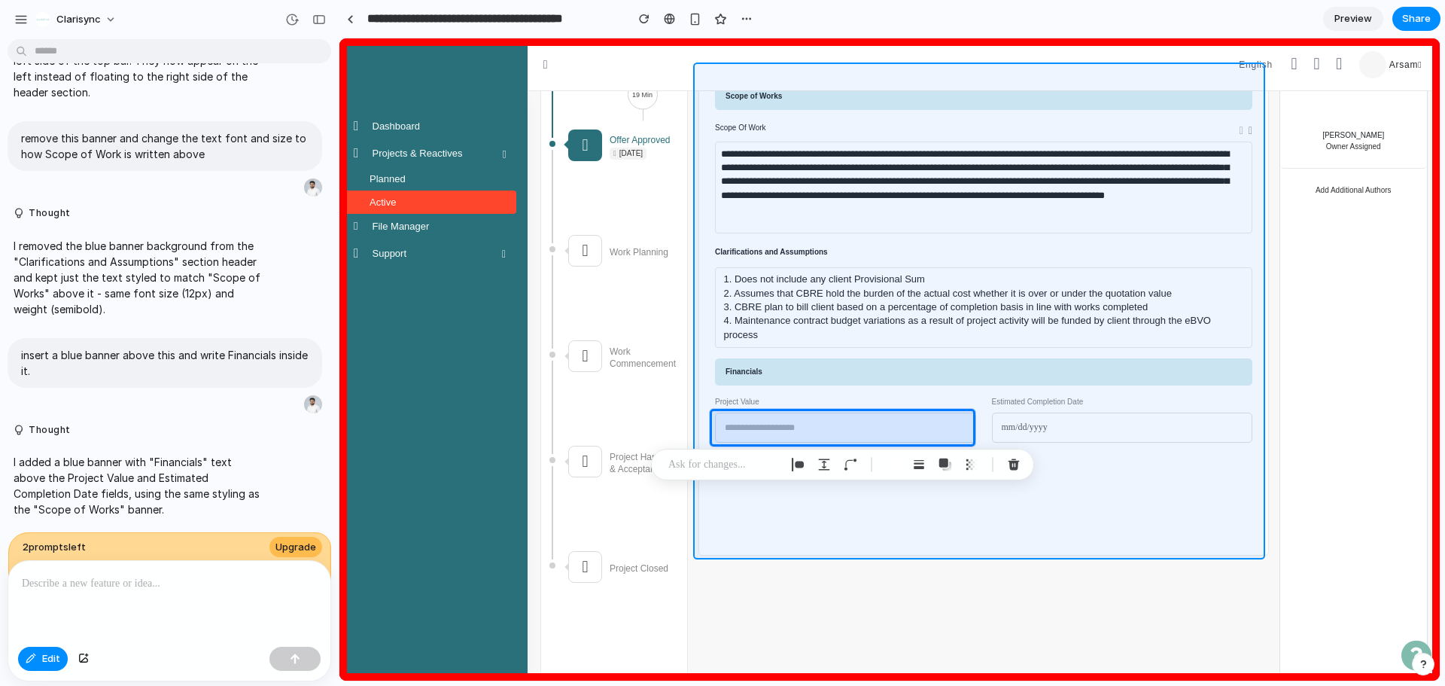
click at [998, 512] on div at bounding box center [889, 359] width 1100 height 642
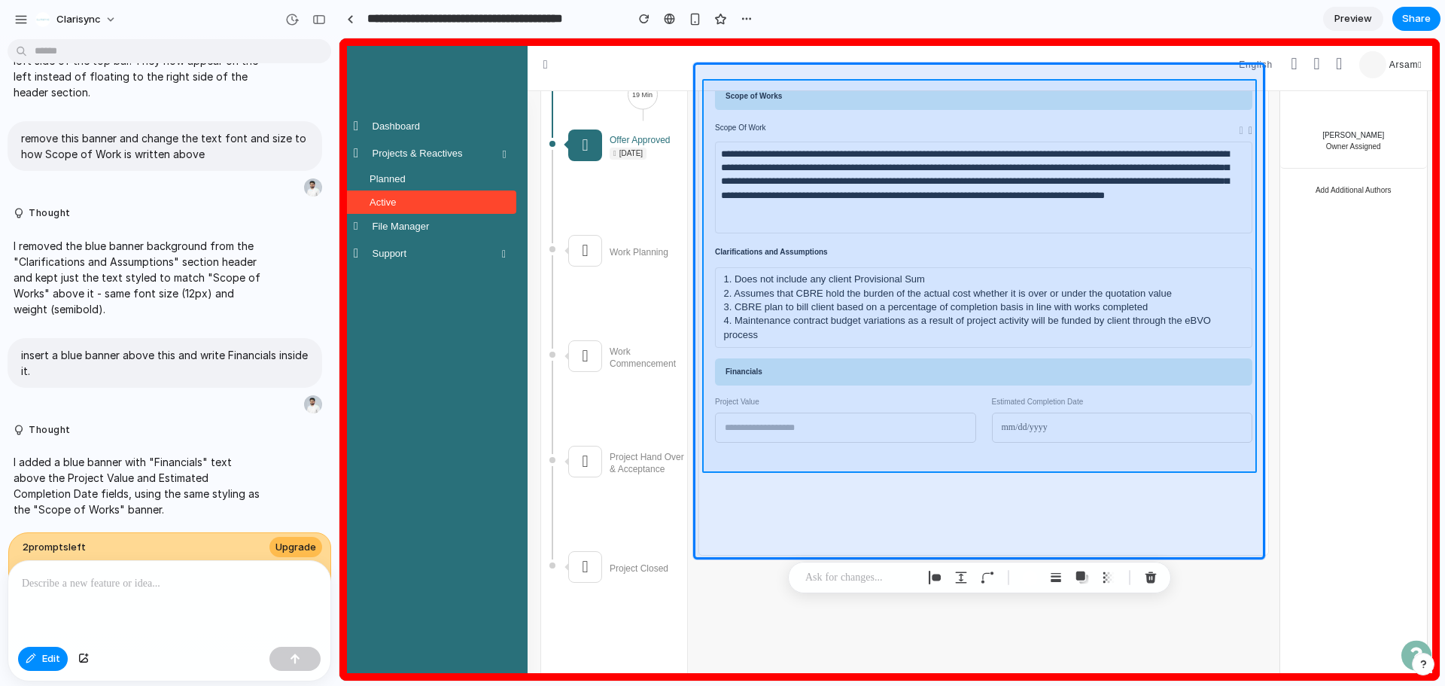
click at [994, 462] on div at bounding box center [889, 359] width 1100 height 642
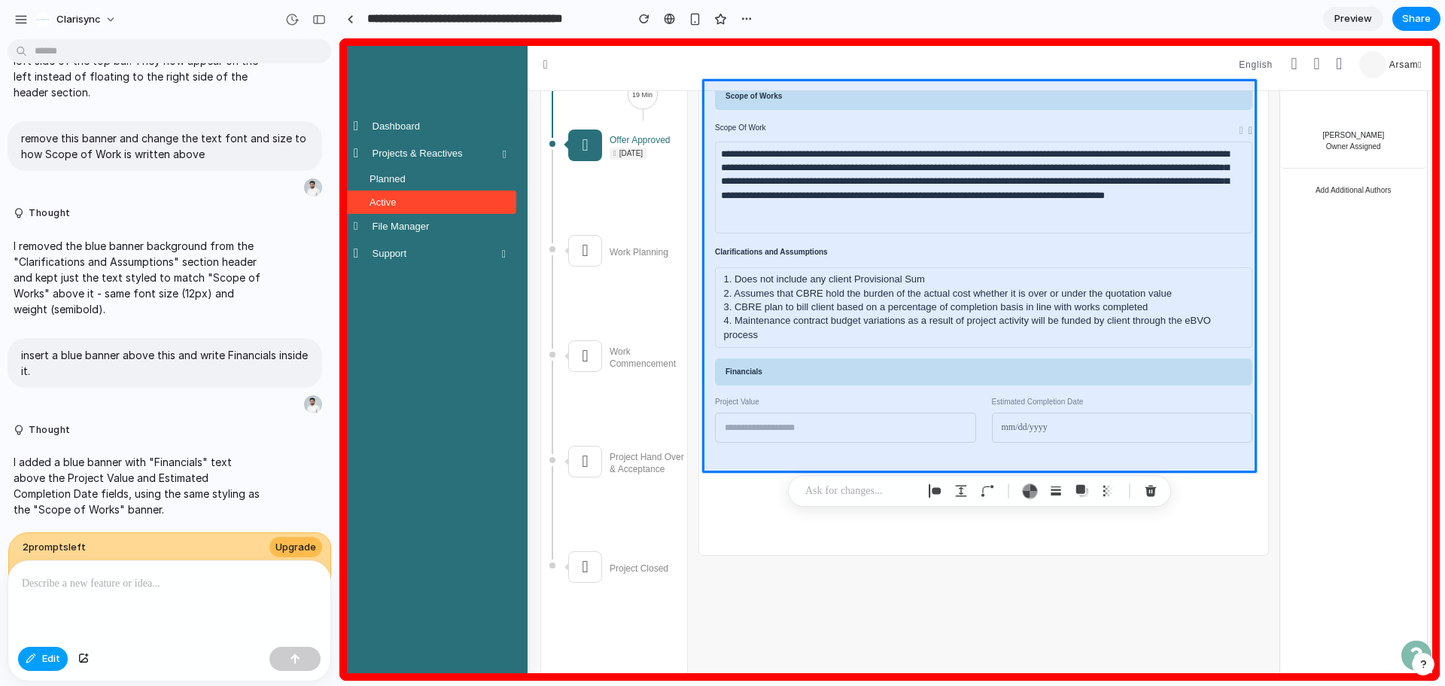
click at [44, 522] on span "Edit" at bounding box center [51, 658] width 18 height 15
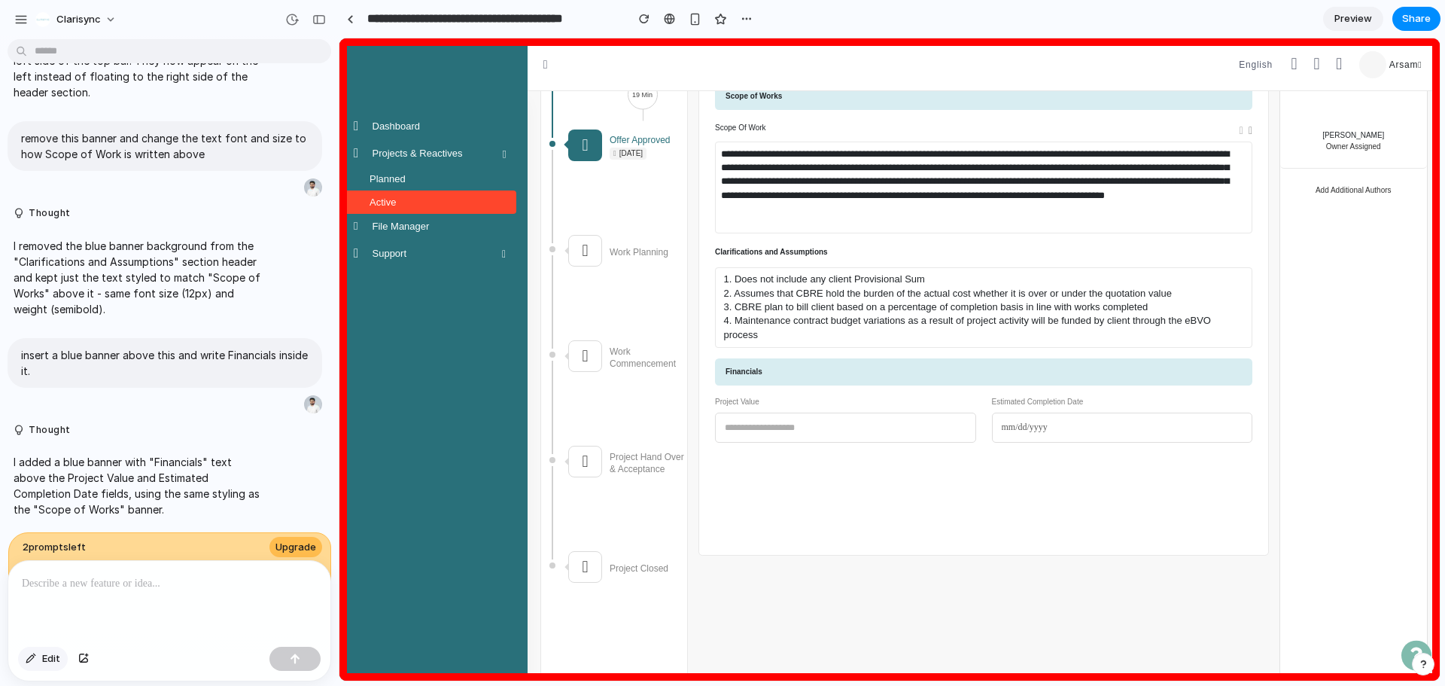
click at [47, 522] on span "Edit" at bounding box center [51, 658] width 18 height 15
click at [167, 522] on p at bounding box center [169, 583] width 295 height 18
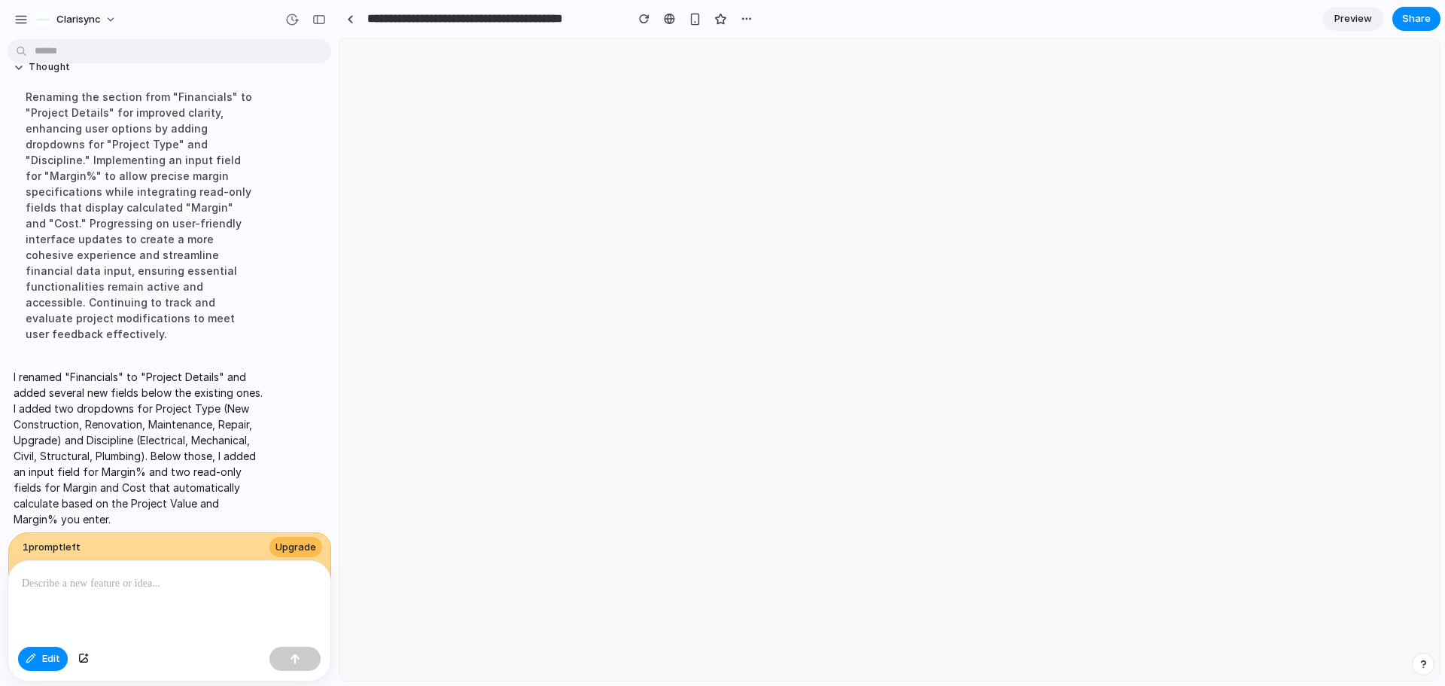
scroll to position [0, 0]
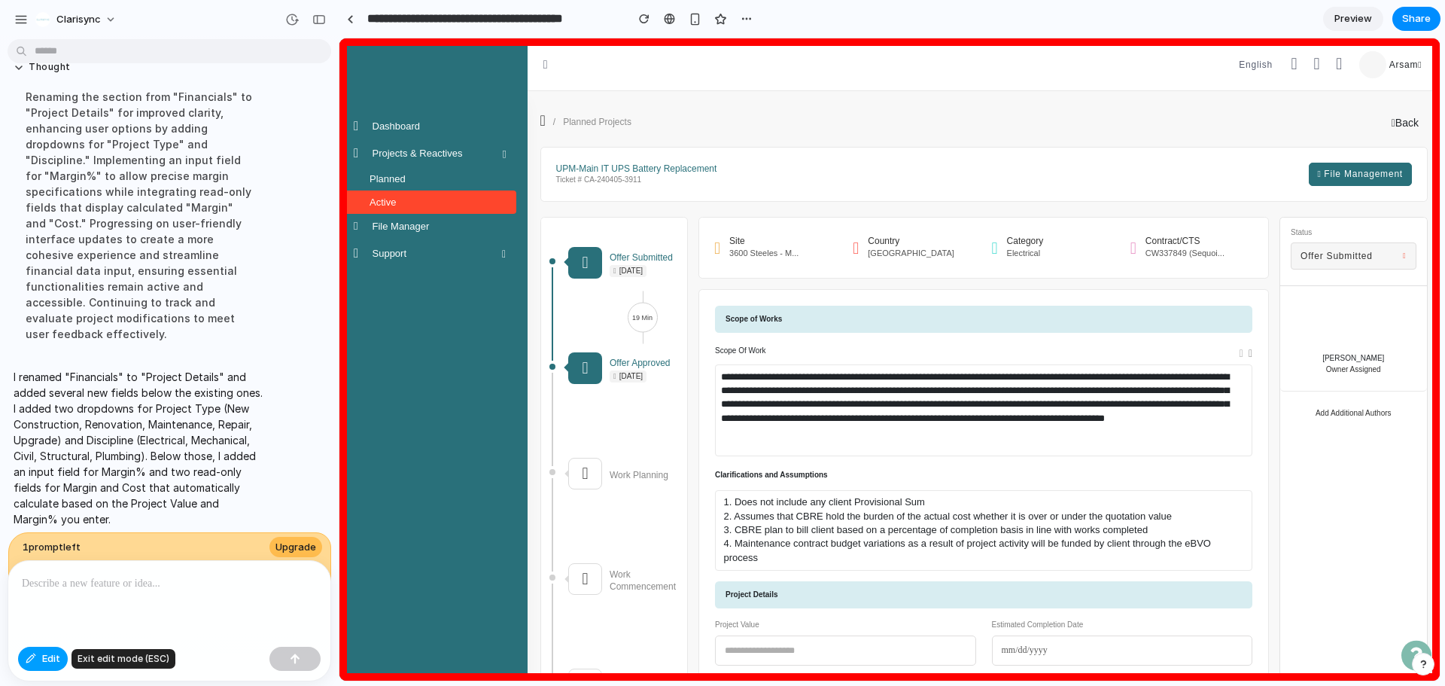
click at [58, 522] on span "Edit" at bounding box center [51, 658] width 18 height 15
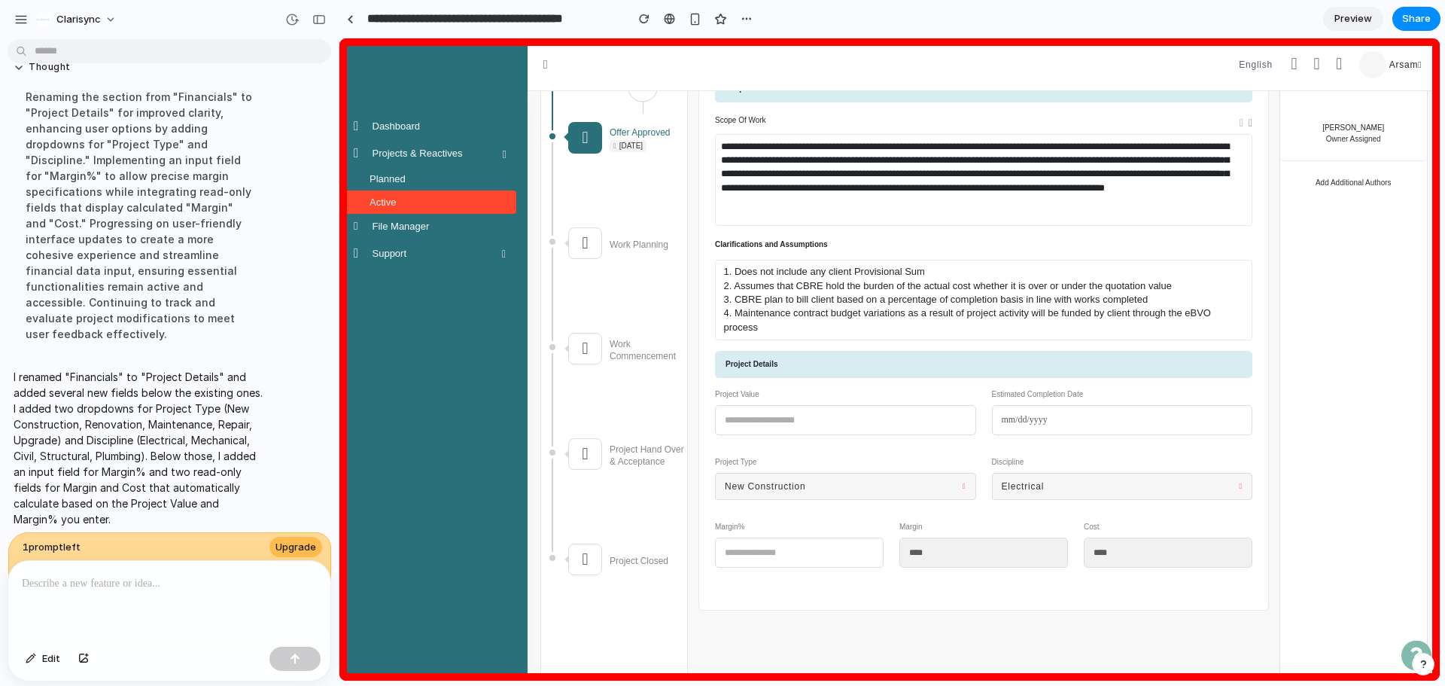
scroll to position [238, 0]
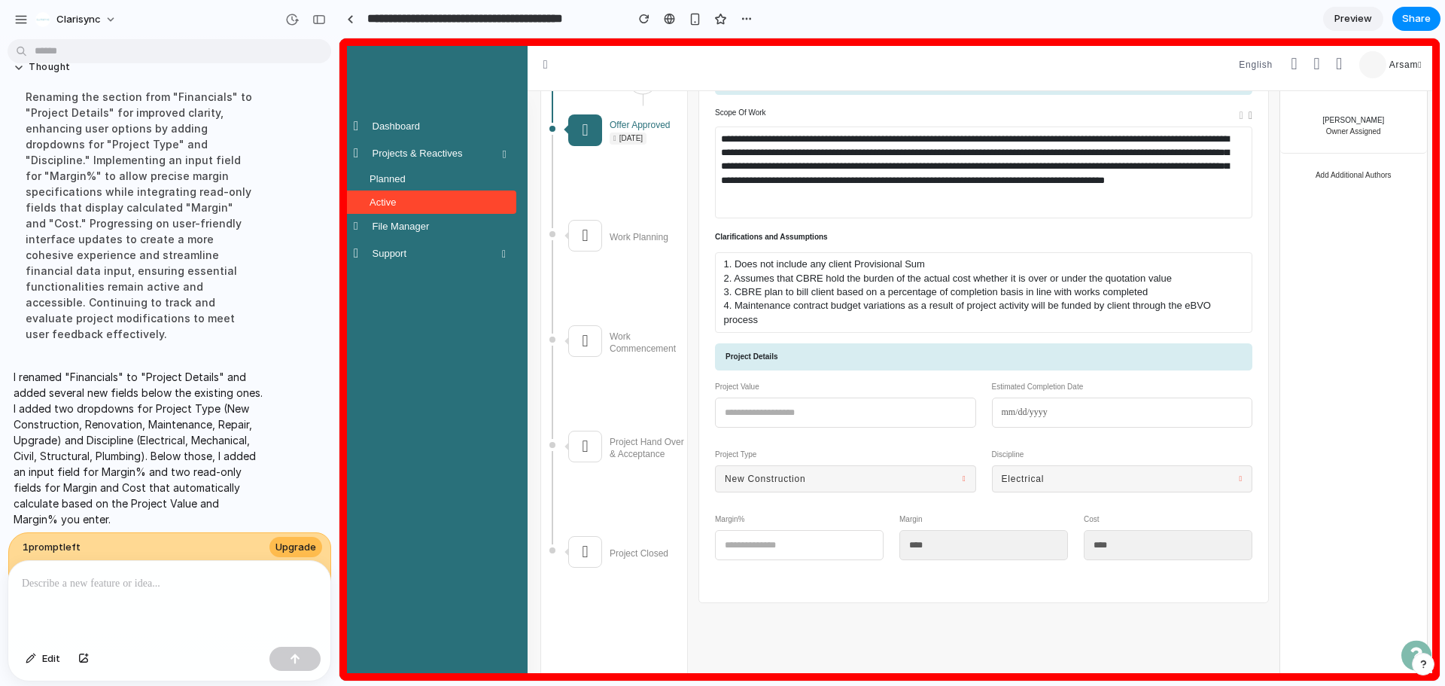
click at [936, 485] on button "New Construction" at bounding box center [845, 478] width 261 height 27
click at [936, 485] on div "New Construction Renovation Maintenance Repair Upgrade" at bounding box center [889, 359] width 1100 height 642
click at [1045, 486] on button "Electrical" at bounding box center [1122, 478] width 261 height 27
click at [858, 522] on input "number" at bounding box center [799, 545] width 169 height 30
type input "**"
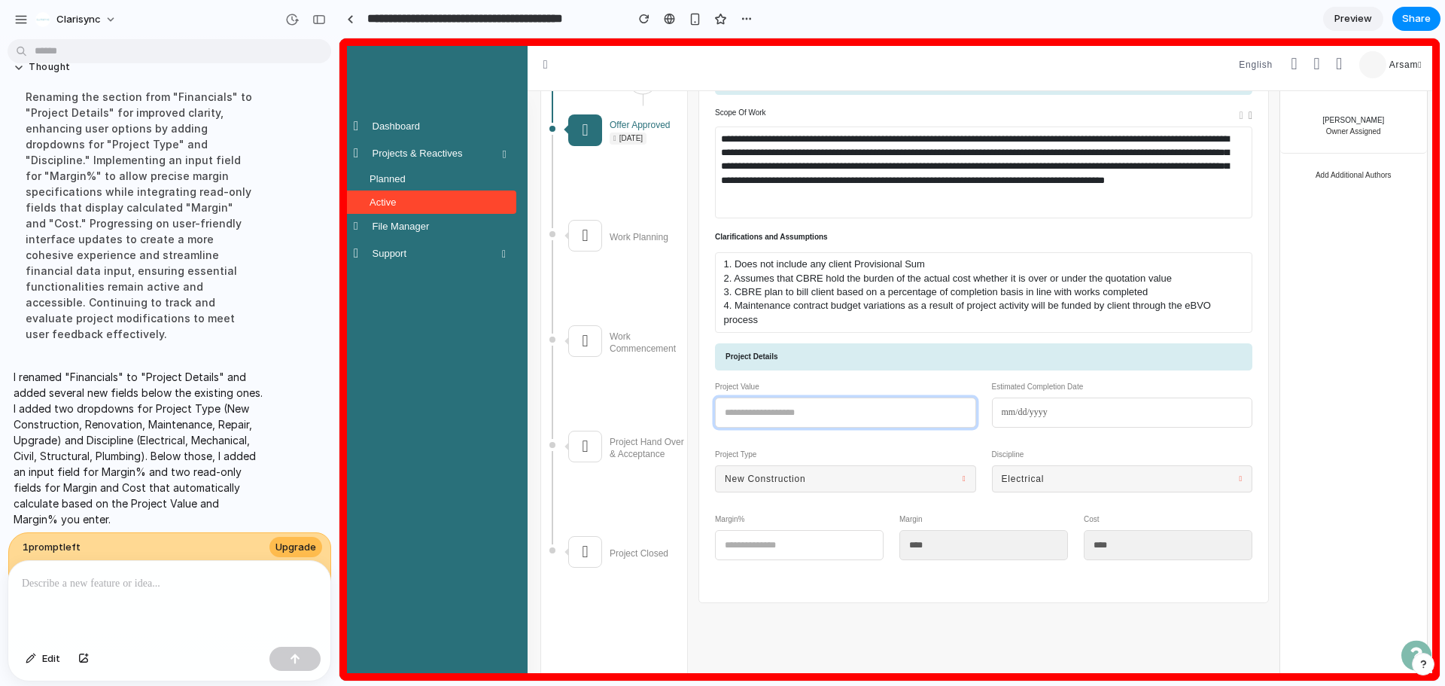
click at [872, 403] on input "text" at bounding box center [845, 412] width 261 height 30
type input "*"
type input "****"
type input "**"
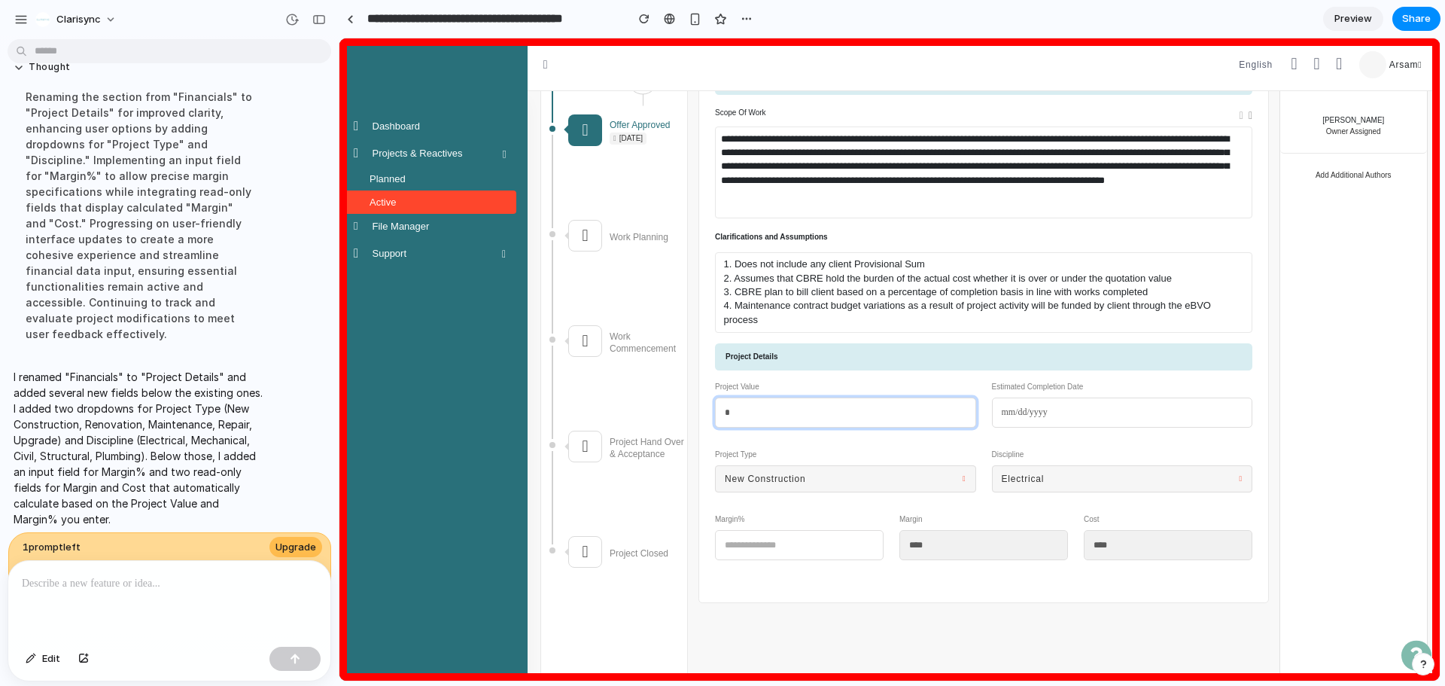
type input "*****"
type input "***"
type input "******"
type input "***"
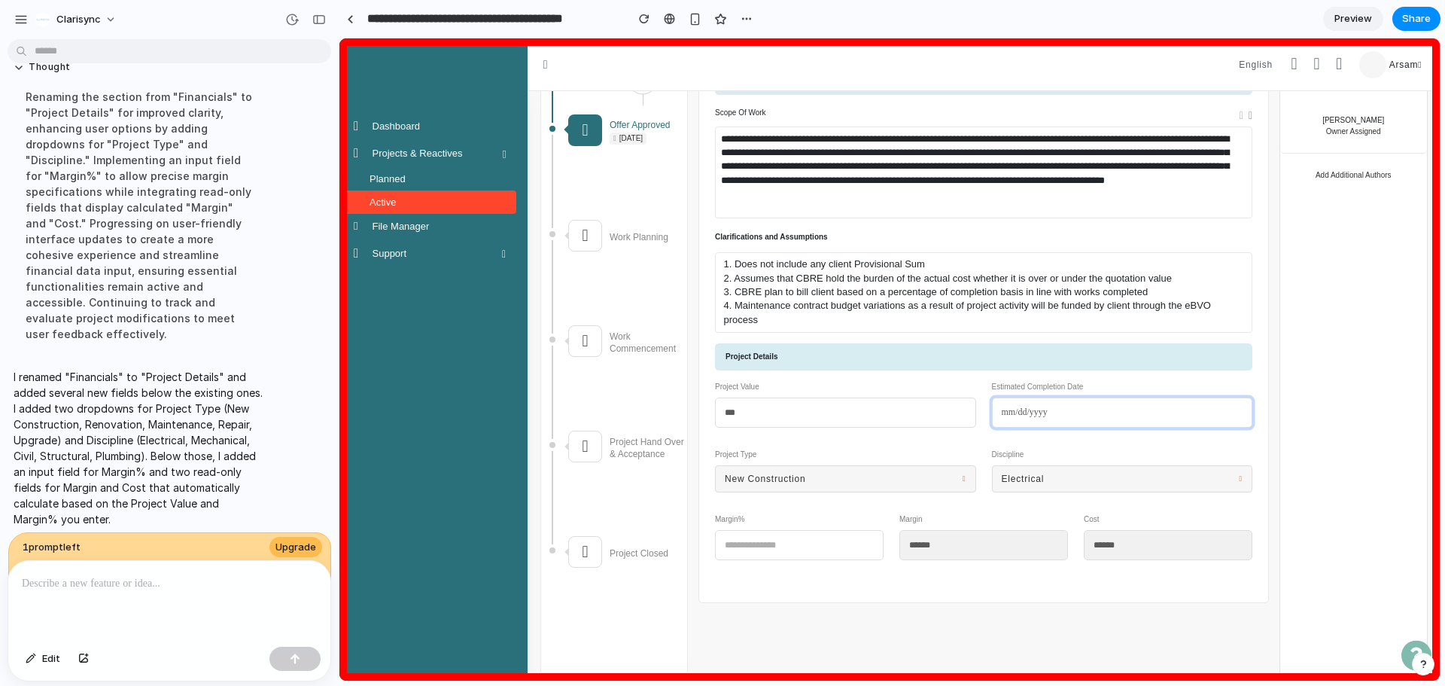
click at [1083, 415] on input "date" at bounding box center [1122, 412] width 261 height 30
click at [992, 397] on input "date" at bounding box center [1122, 412] width 261 height 30
click at [1118, 397] on input "date" at bounding box center [1122, 412] width 261 height 30
click at [252, 522] on p at bounding box center [166, 583] width 289 height 18
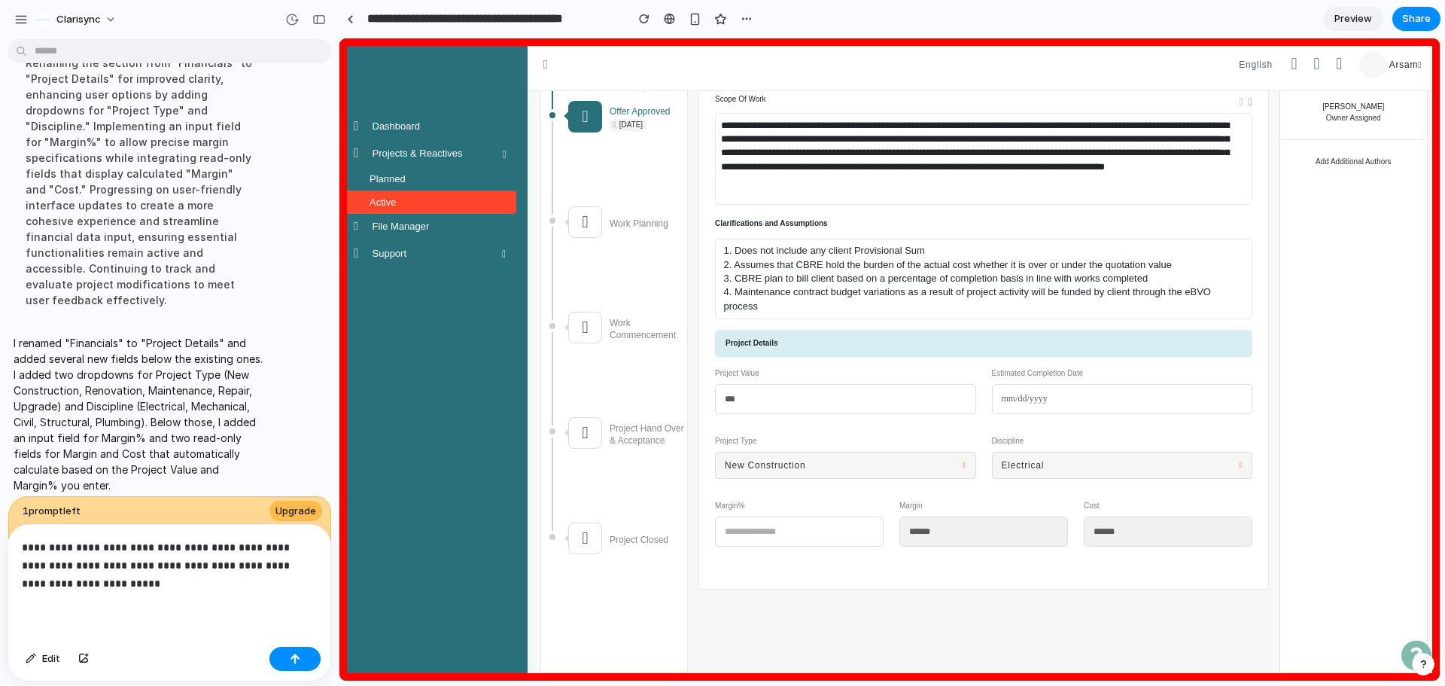
scroll to position [243, 0]
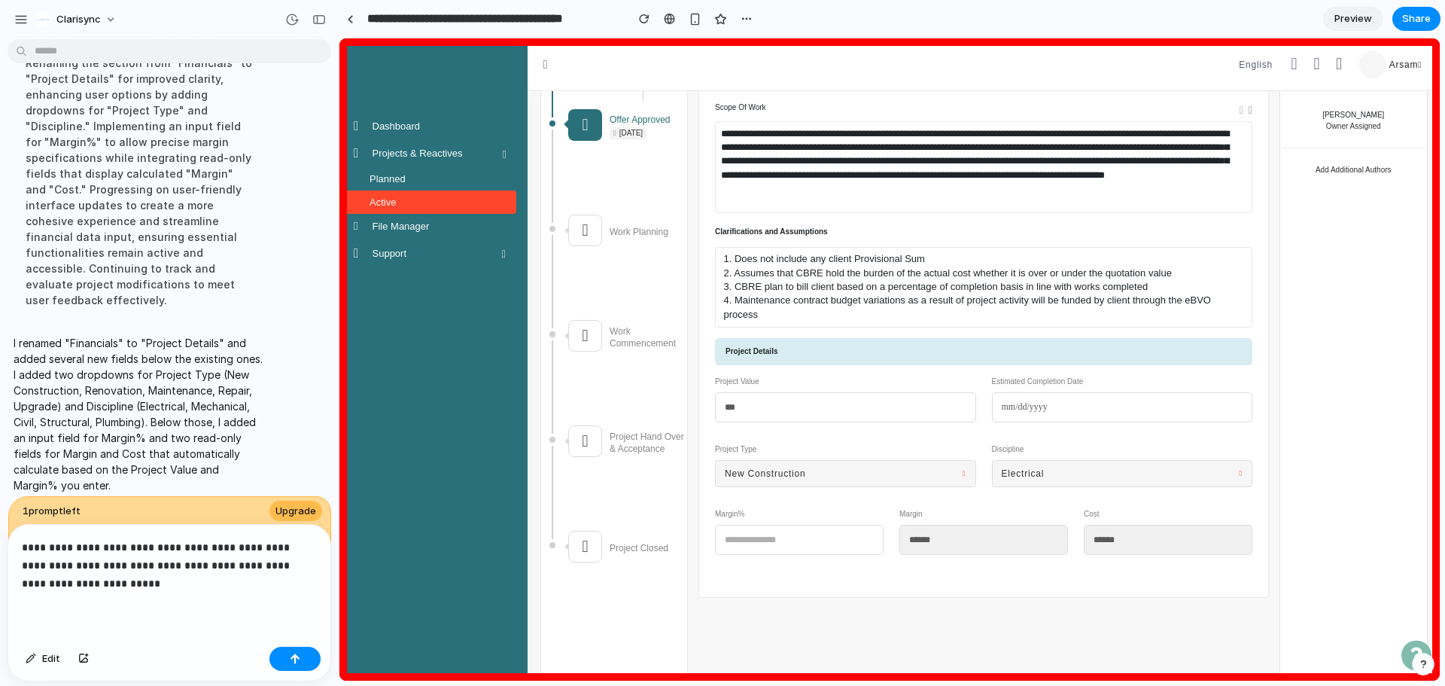
click at [171, 522] on p "**********" at bounding box center [166, 565] width 289 height 54
click at [254, 522] on p "**********" at bounding box center [166, 565] width 289 height 54
click at [280, 522] on p "**********" at bounding box center [166, 565] width 289 height 54
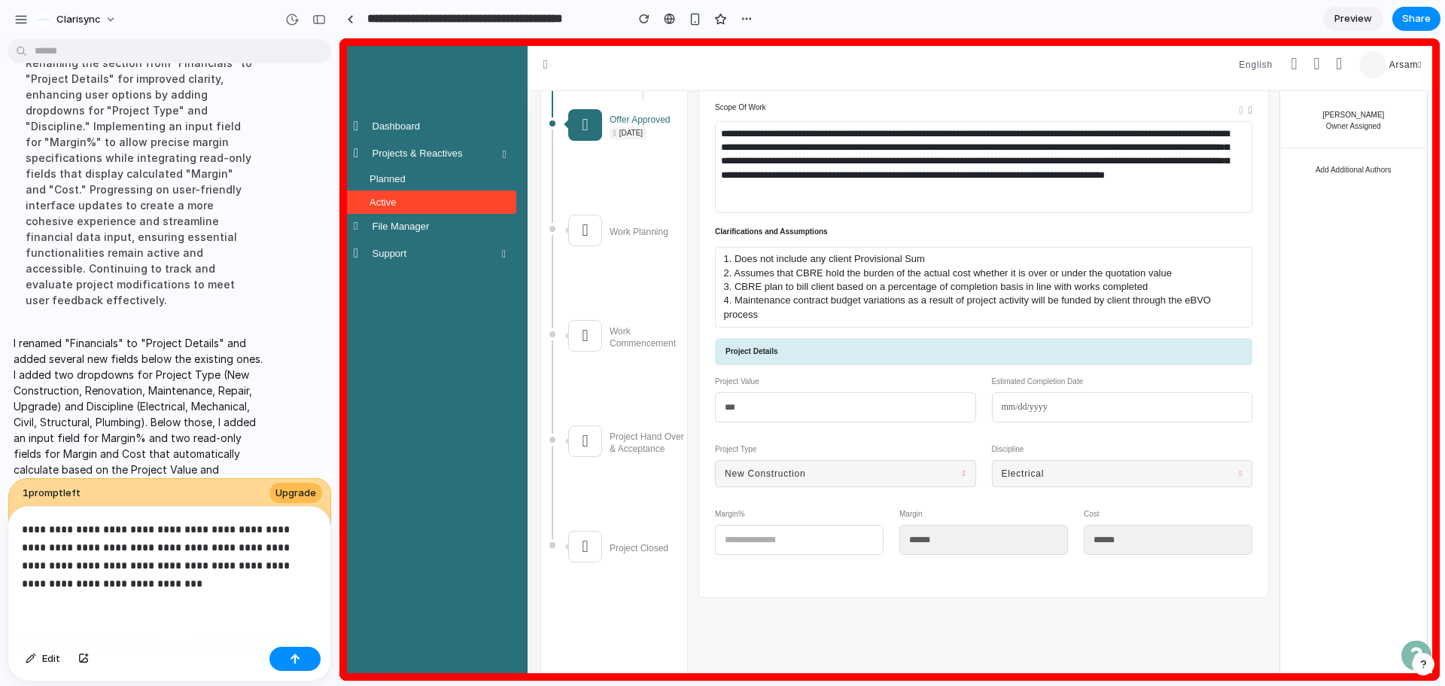
click at [157, 522] on p "**********" at bounding box center [166, 556] width 289 height 72
click at [78, 522] on p "**********" at bounding box center [166, 556] width 289 height 72
click at [158, 522] on p "**********" at bounding box center [166, 556] width 289 height 72
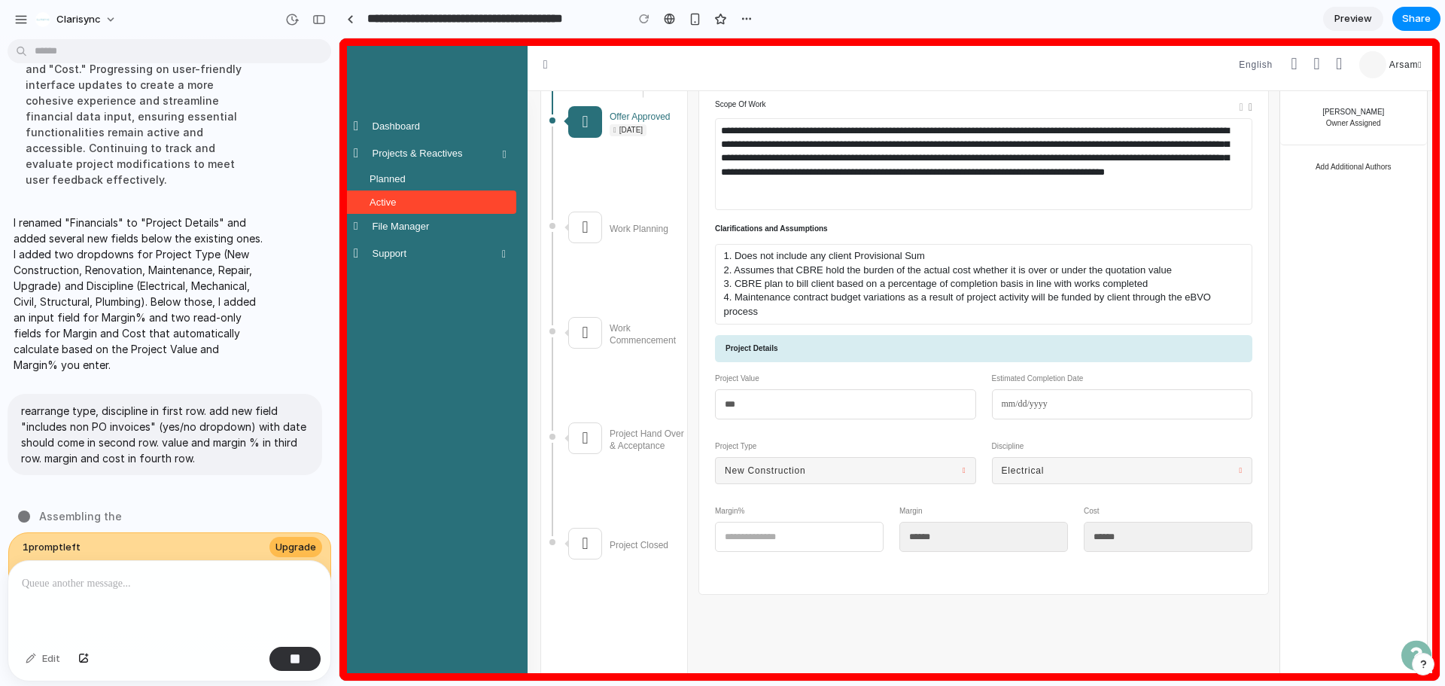
scroll to position [4486, 0]
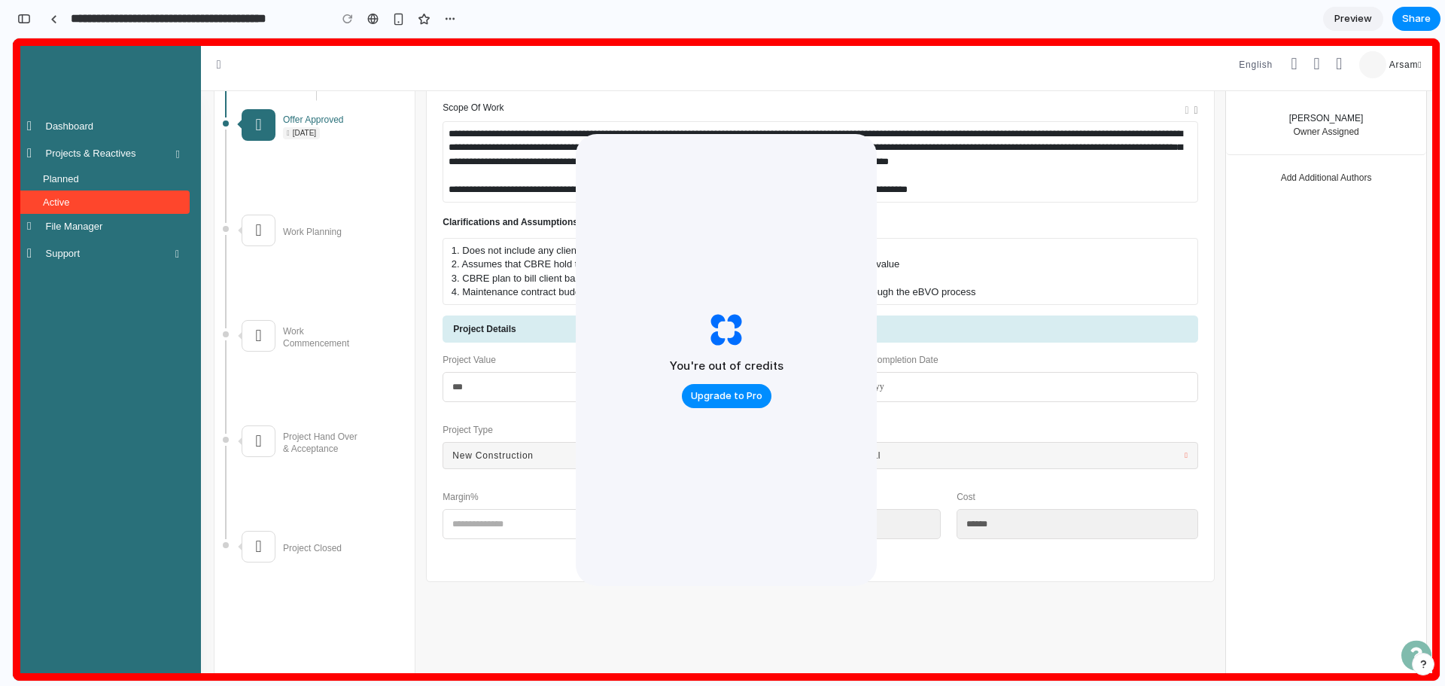
click at [598, 324] on div "You're out of credits Upgrade to Pro" at bounding box center [726, 360] width 301 height 452
click at [506, 338] on div "Project Details" at bounding box center [820, 328] width 755 height 27
click at [548, 202] on div "**********" at bounding box center [819, 162] width 753 height 80
click at [29, 24] on button "button" at bounding box center [24, 19] width 24 height 24
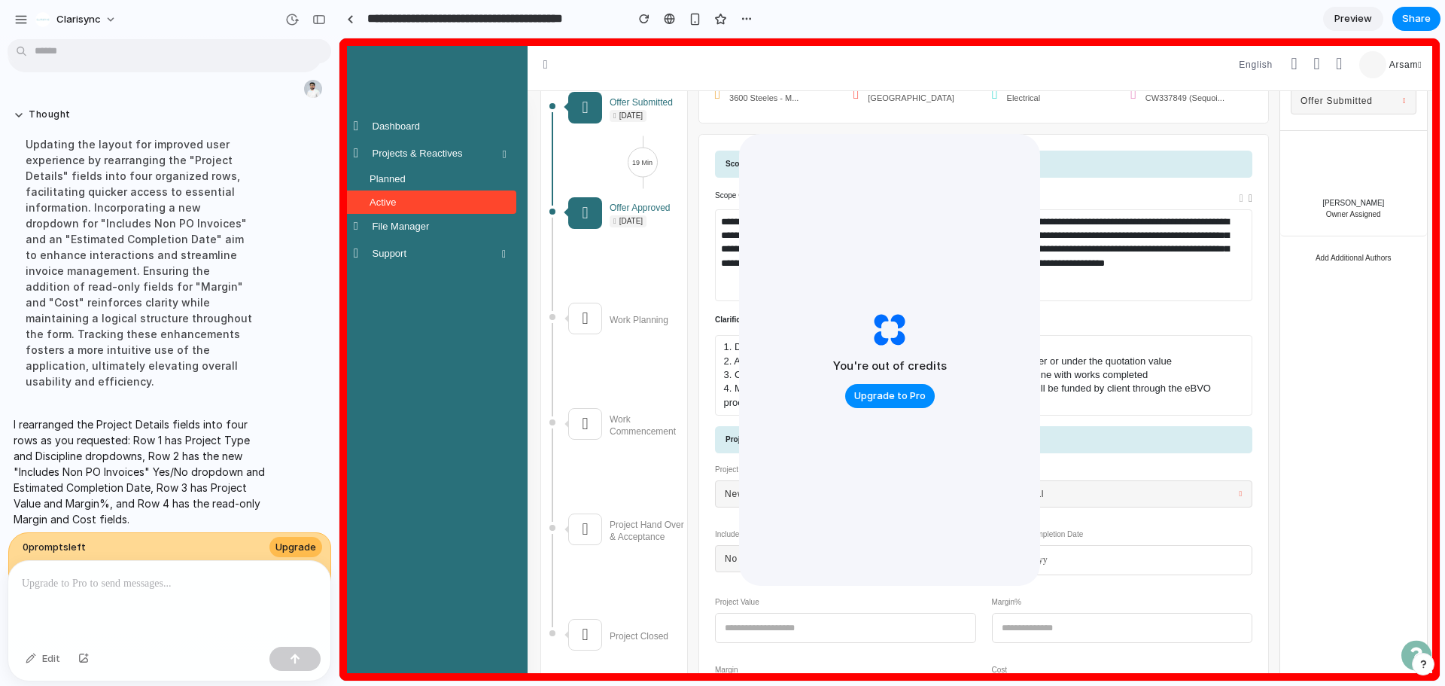
scroll to position [151, 0]
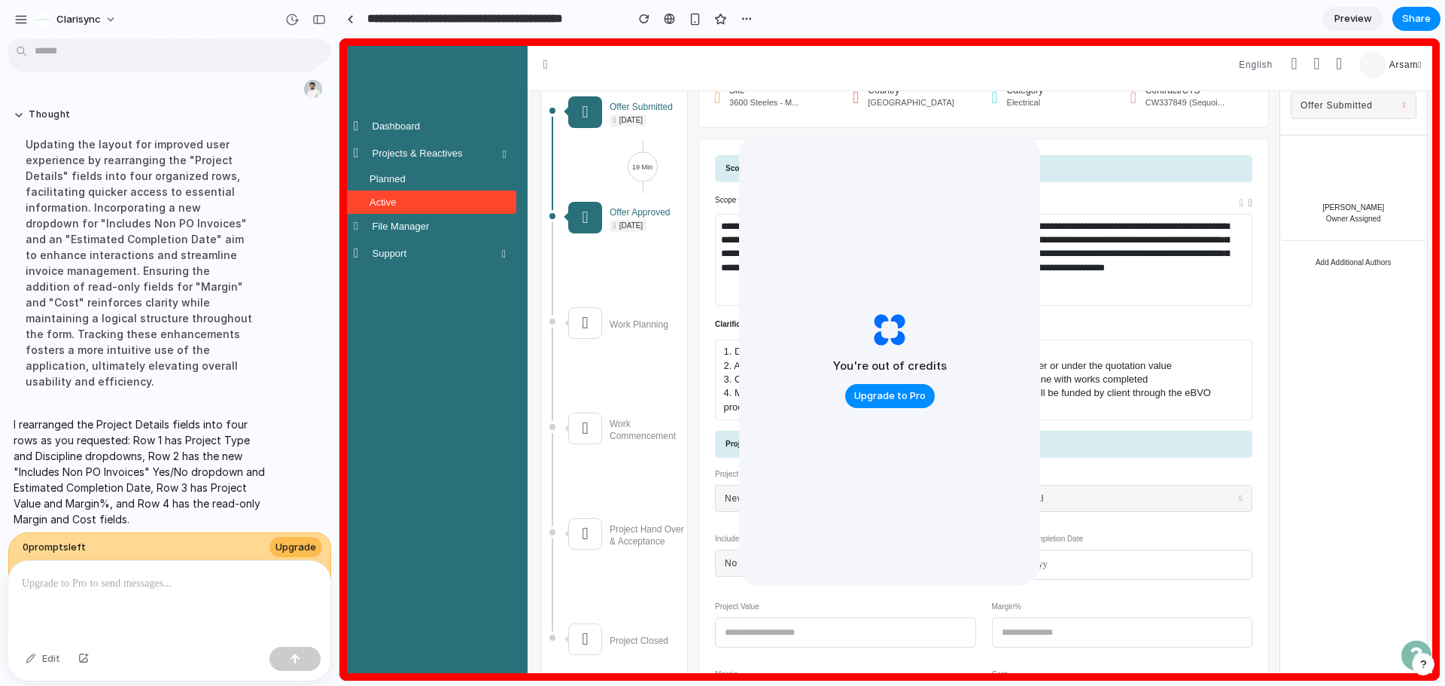
click at [1155, 23] on span "Preview" at bounding box center [1354, 18] width 38 height 15
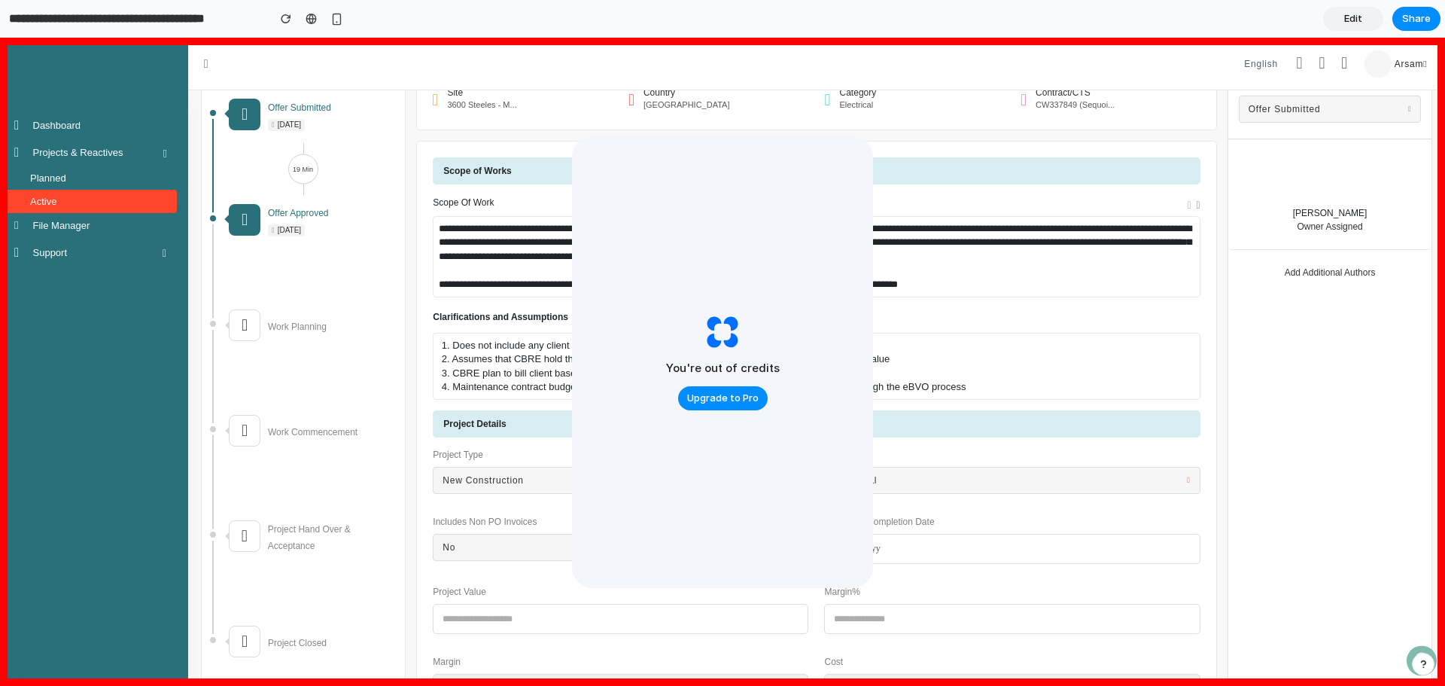
click at [690, 239] on div "You're out of credits Upgrade to Pro" at bounding box center [722, 362] width 301 height 452
click at [746, 391] on span "Upgrade to Pro" at bounding box center [723, 398] width 72 height 15
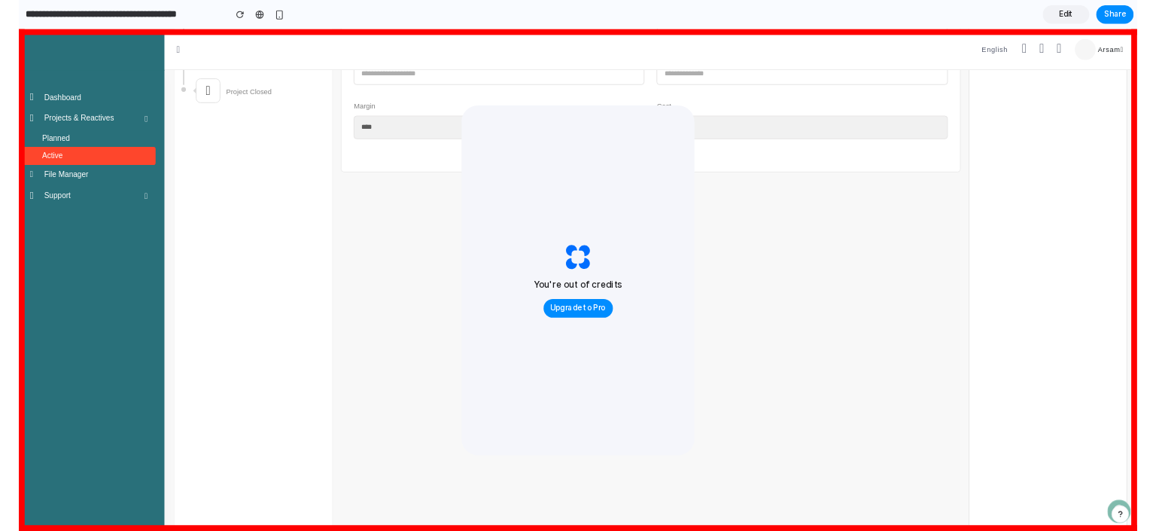
scroll to position [778, 0]
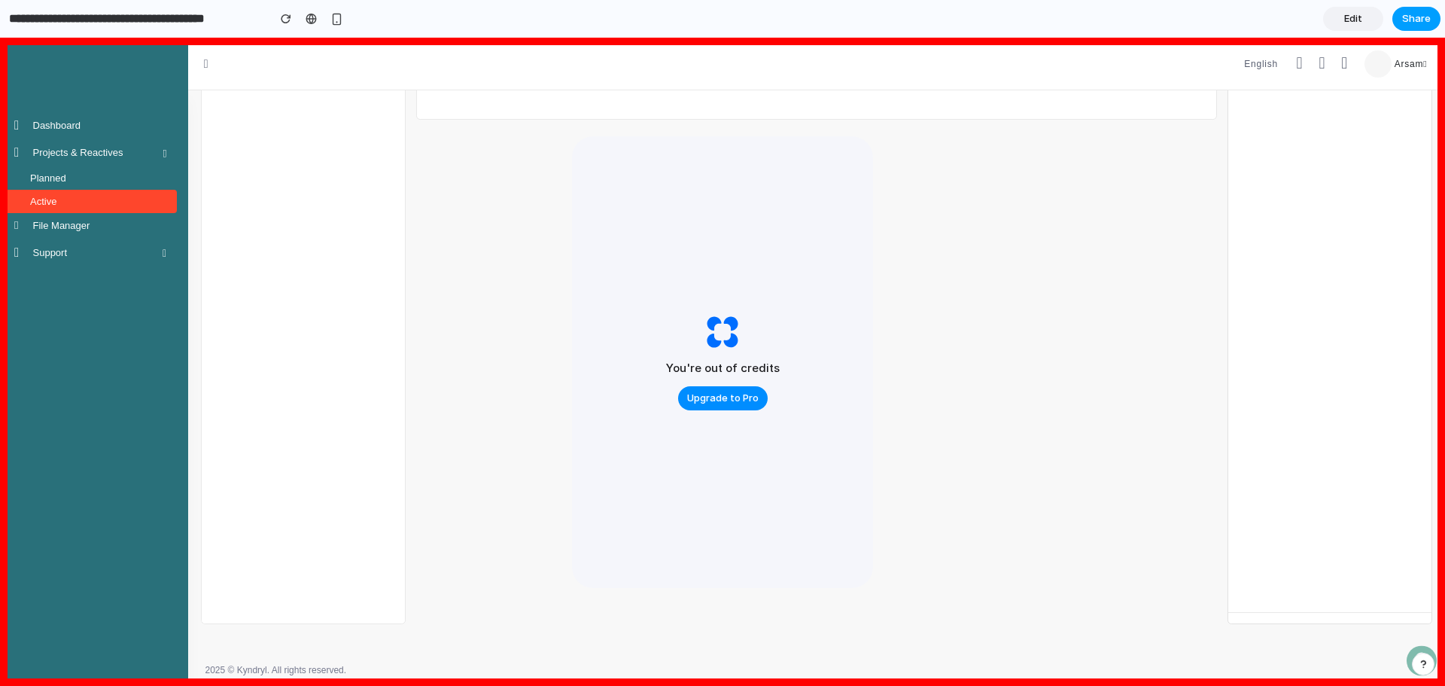
click at [1155, 20] on span "Share" at bounding box center [1416, 18] width 29 height 15
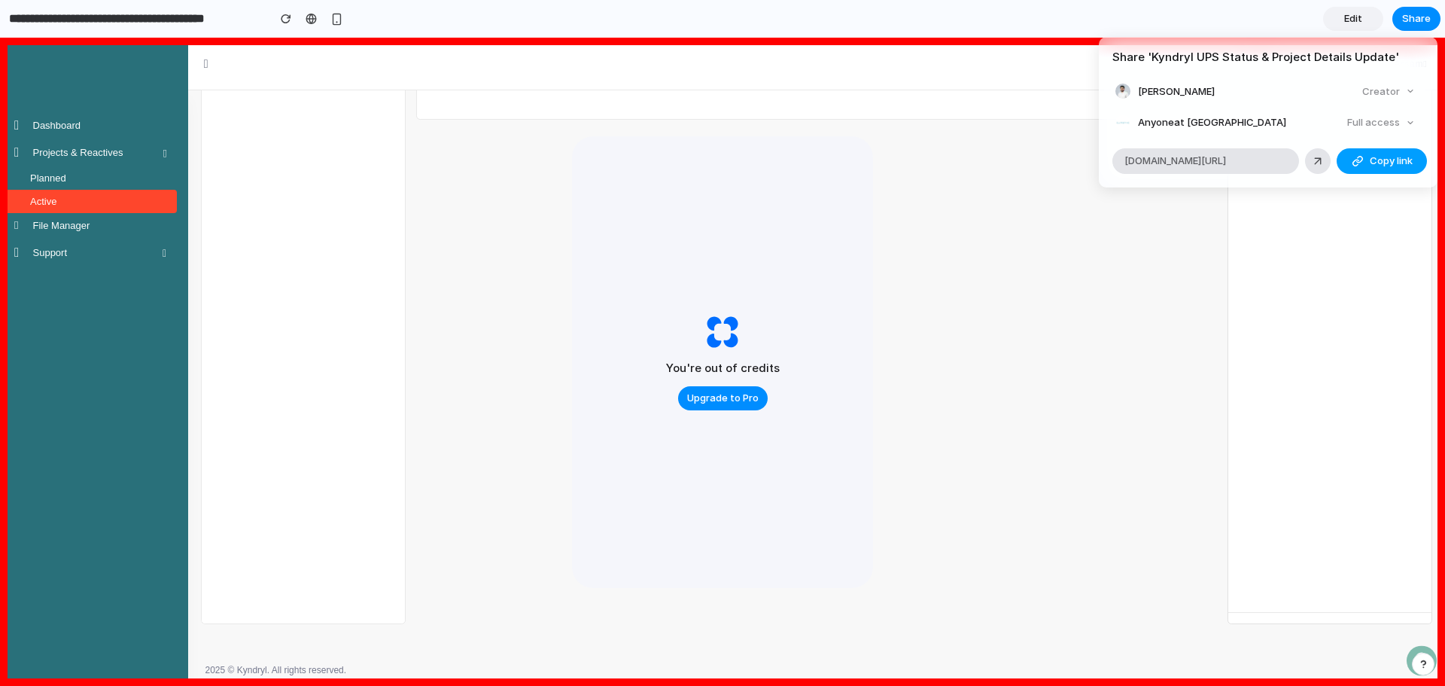
click at [1155, 170] on button "Copy link" at bounding box center [1382, 161] width 90 height 26
click at [1155, 124] on div "Full access" at bounding box center [1381, 122] width 80 height 21
click at [1155, 120] on div "Full access" at bounding box center [1381, 122] width 80 height 21
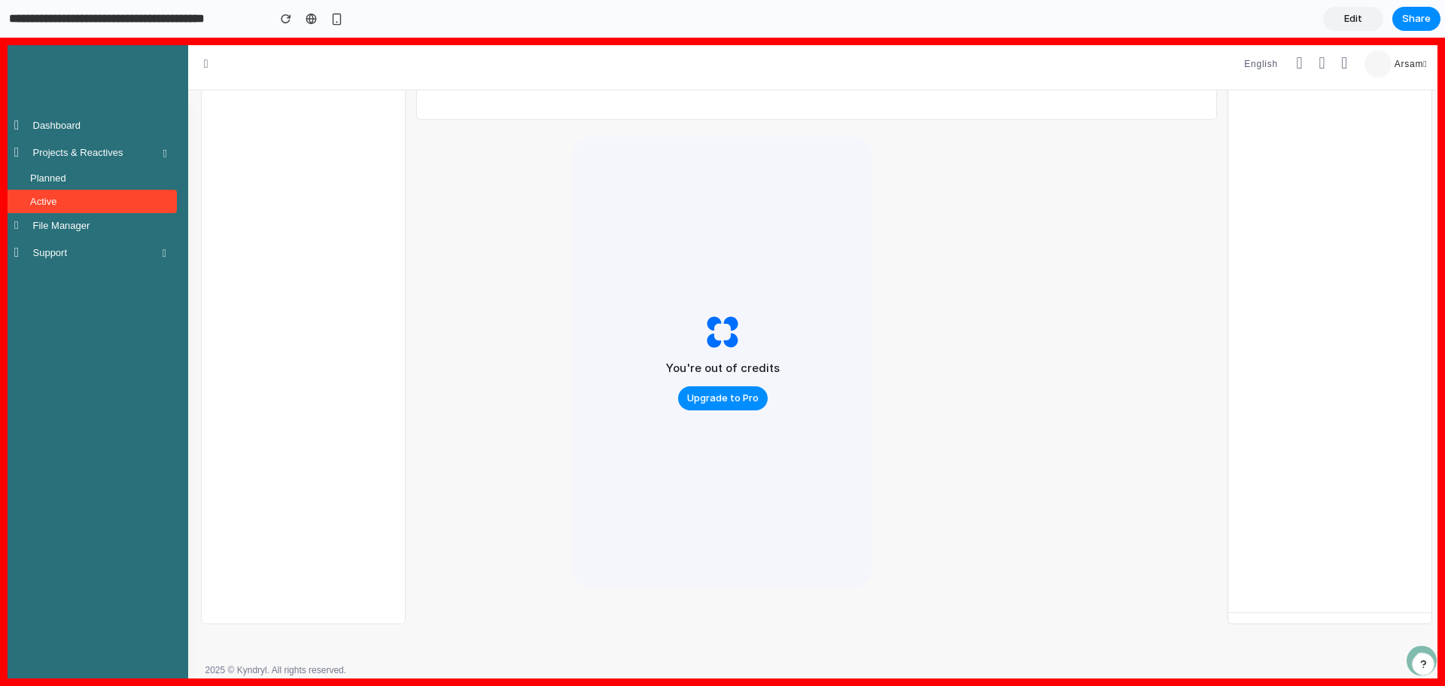
drag, startPoint x: 1316, startPoint y: 260, endPoint x: 1376, endPoint y: 101, distance: 170.3
click at [1155, 260] on div "Share ' Kyndryl UPS Status & Project Details Update ' [PERSON_NAME] Creator Any…" at bounding box center [722, 343] width 1445 height 686
click at [1155, 23] on span "Share" at bounding box center [1416, 18] width 29 height 15
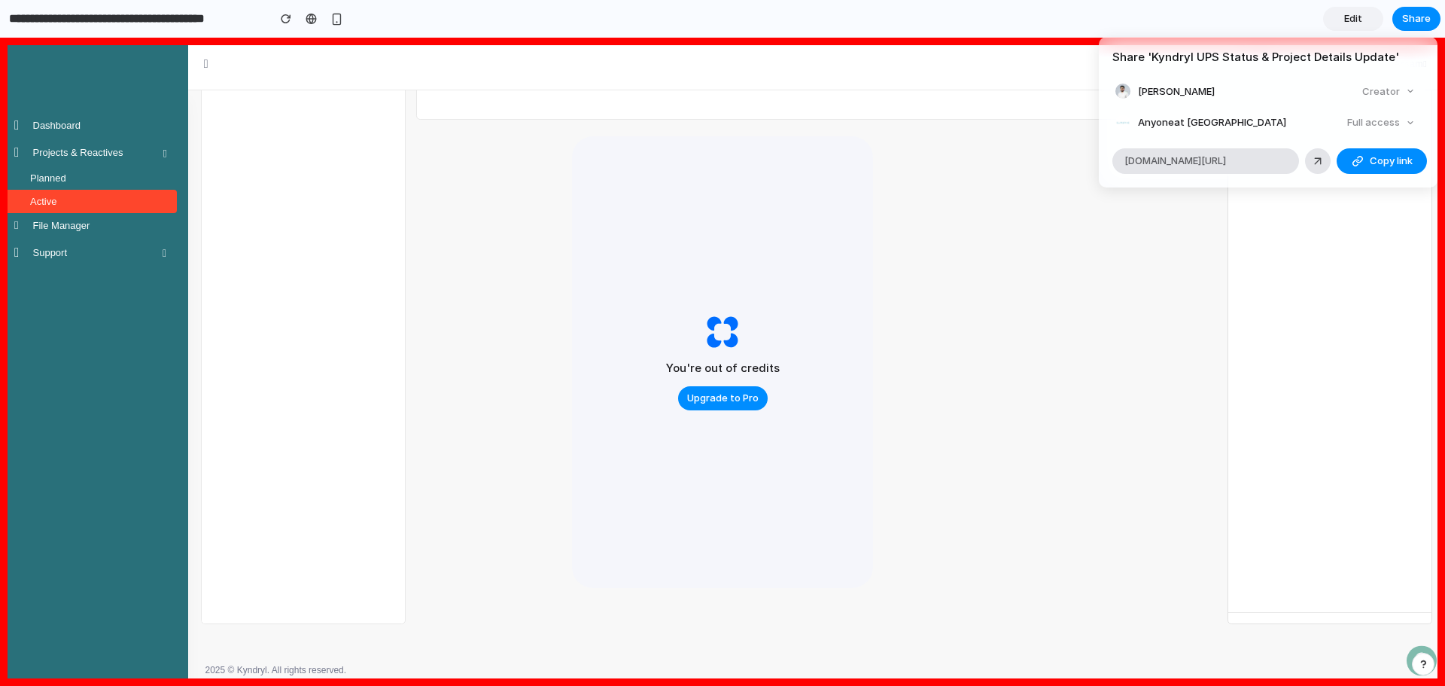
click at [1155, 123] on div "Full access" at bounding box center [1381, 122] width 80 height 21
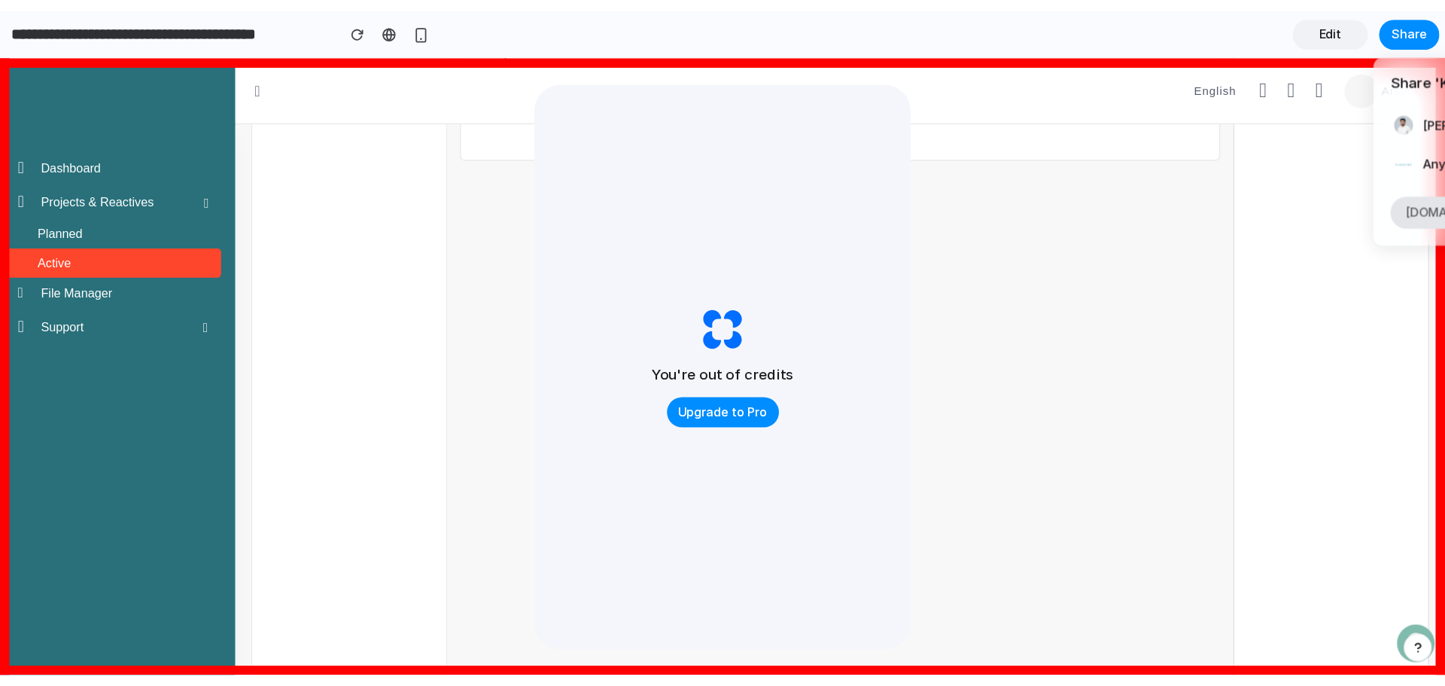
scroll to position [775, 0]
